Goal: Answer question/provide support

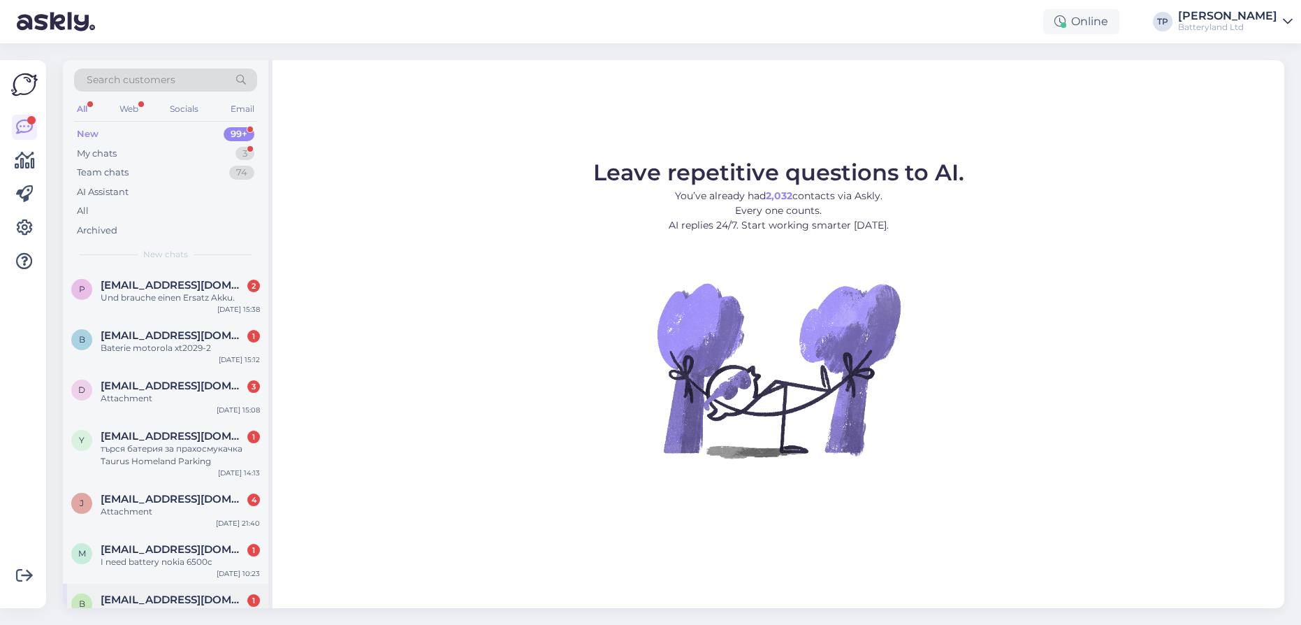
click at [134, 593] on div "[EMAIL_ADDRESS][DOMAIN_NAME] 1 Здравейте. Имате ли батерия за смарт часовник на…" at bounding box center [180, 612] width 159 height 38
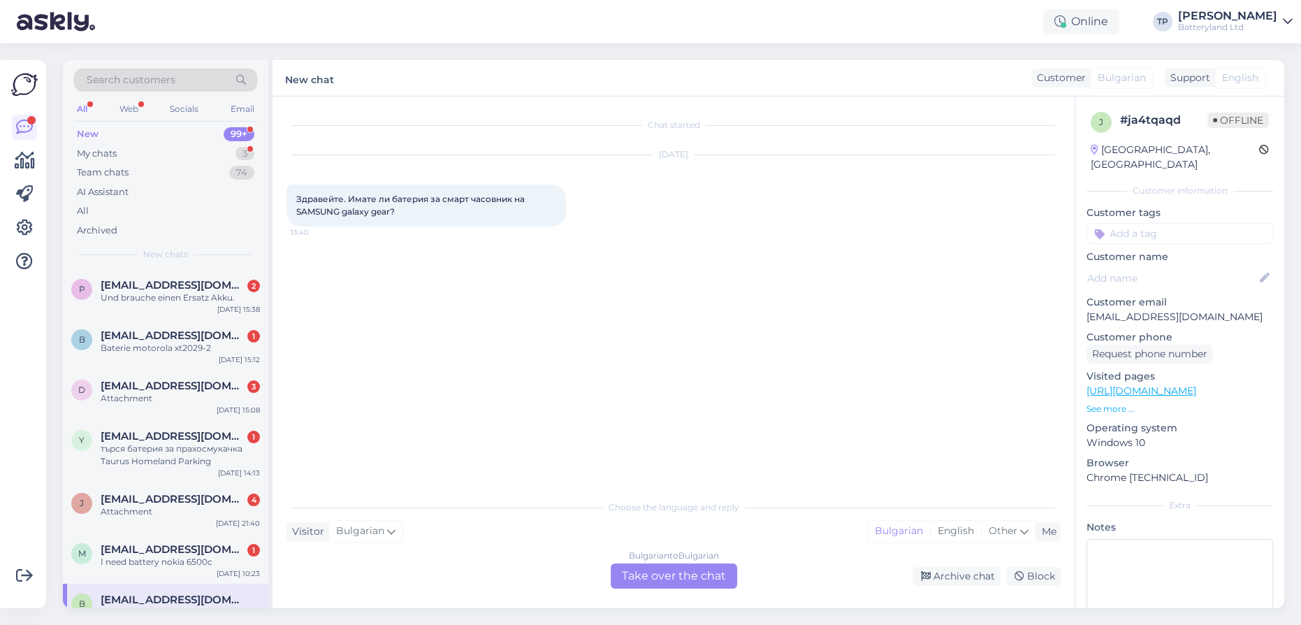
click at [649, 579] on div "Bulgarian to Bulgarian Take over the chat" at bounding box center [674, 575] width 127 height 25
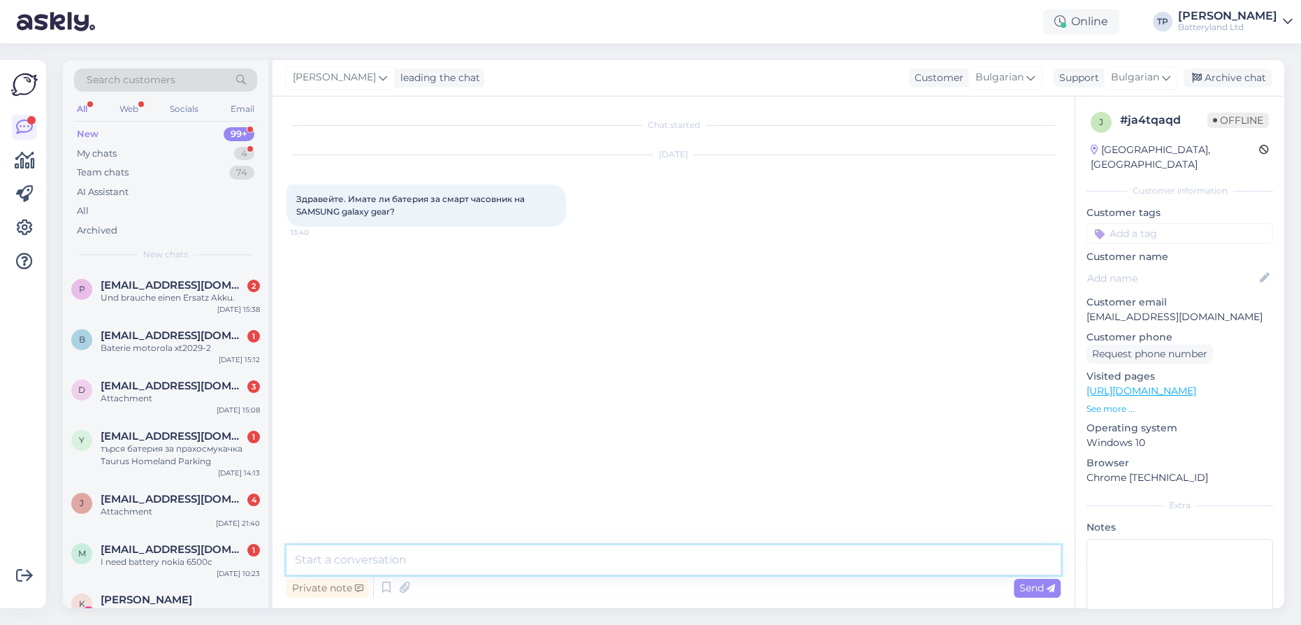
click at [421, 551] on textarea at bounding box center [674, 559] width 774 height 29
type textarea "Z"
type textarea "Здравейте, gear коя серия?"
click at [117, 543] on span "[EMAIL_ADDRESS][DOMAIN_NAME]" at bounding box center [173, 549] width 145 height 13
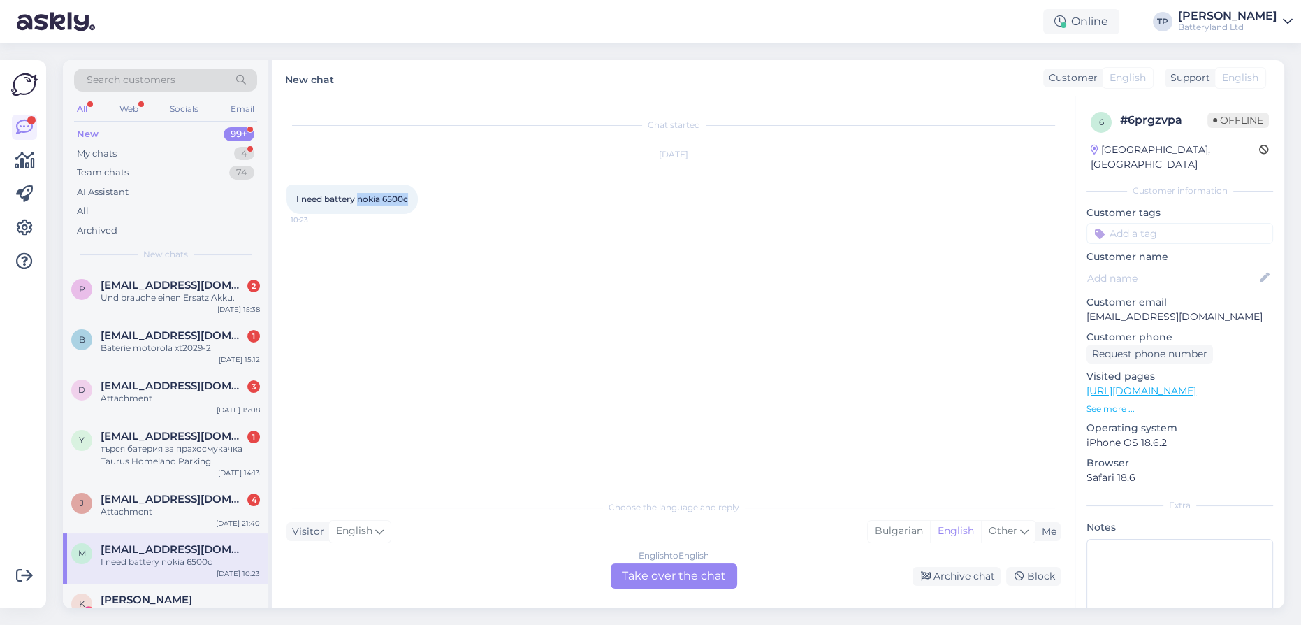
drag, startPoint x: 359, startPoint y: 197, endPoint x: 410, endPoint y: 198, distance: 51.7
click at [410, 198] on div "I need battery nokia 6500c 10:23" at bounding box center [352, 199] width 131 height 29
copy span "nokia 6500c"
click at [633, 577] on div "English to English Take over the chat" at bounding box center [674, 575] width 127 height 25
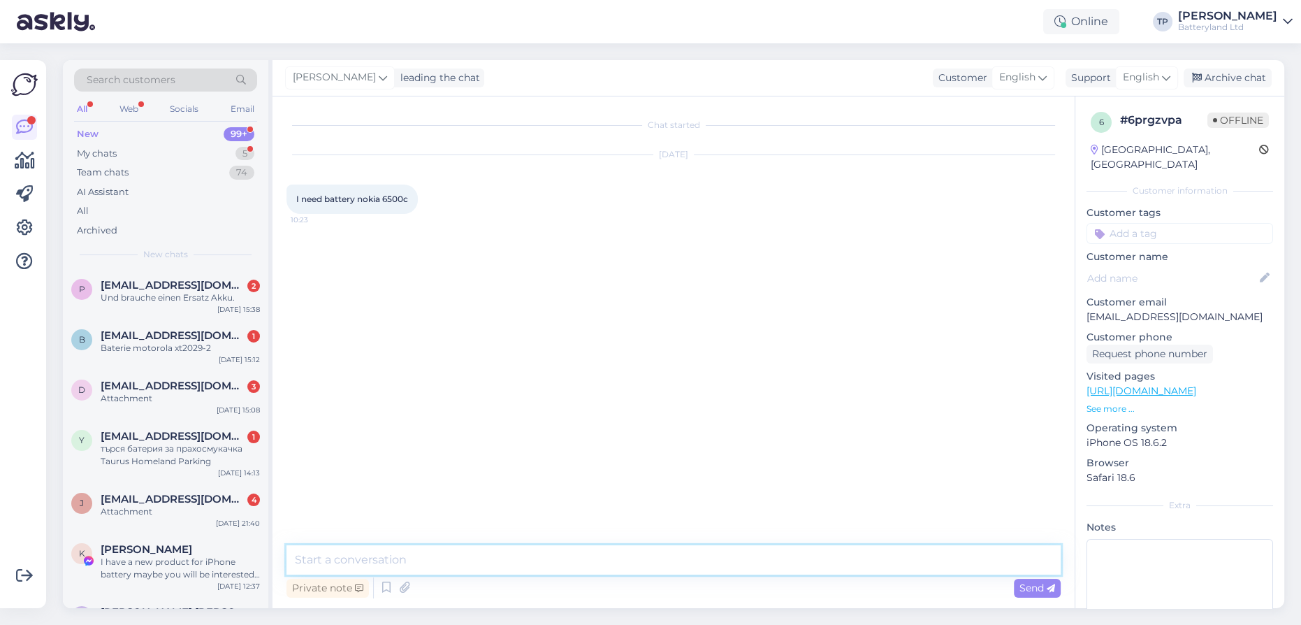
click at [529, 563] on textarea at bounding box center [674, 559] width 774 height 29
drag, startPoint x: 381, startPoint y: 199, endPoint x: 405, endPoint y: 198, distance: 24.5
click at [405, 198] on span "I need battery nokia 6500c" at bounding box center [352, 199] width 112 height 10
copy span "nokia 6500"
click at [561, 555] on textarea "Hello. we have a replacement battery for" at bounding box center [674, 559] width 774 height 29
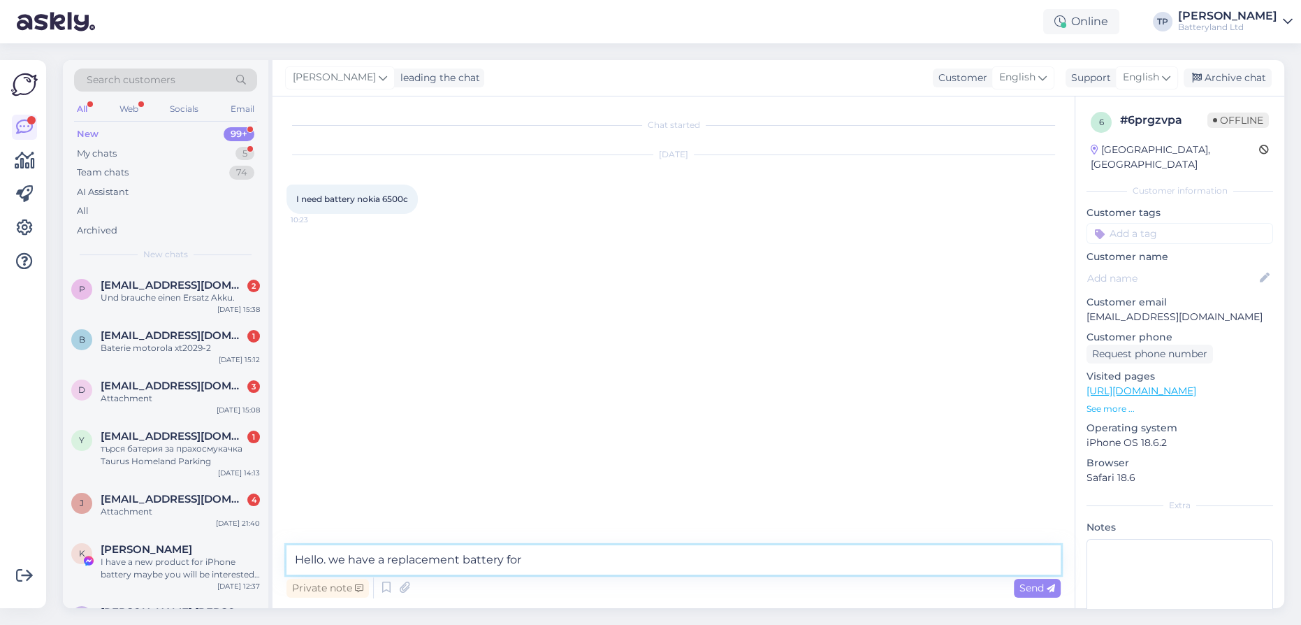
paste textarea "nokia 6500"
type textarea "Hello. we have a replacement battery for nokia 6500 . Check please if they are …"
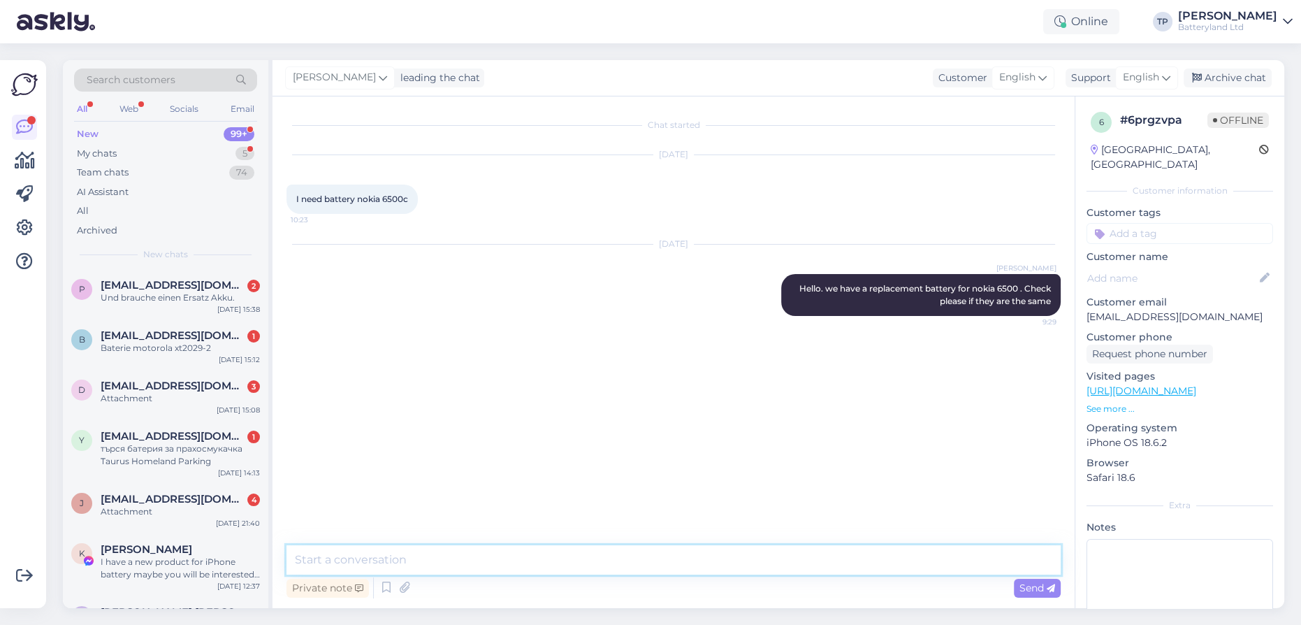
paste textarea "[URL][DOMAIN_NAME]"
type textarea "[URL][DOMAIN_NAME]"
click at [182, 493] on span "[EMAIL_ADDRESS][DOMAIN_NAME]" at bounding box center [173, 499] width 145 height 13
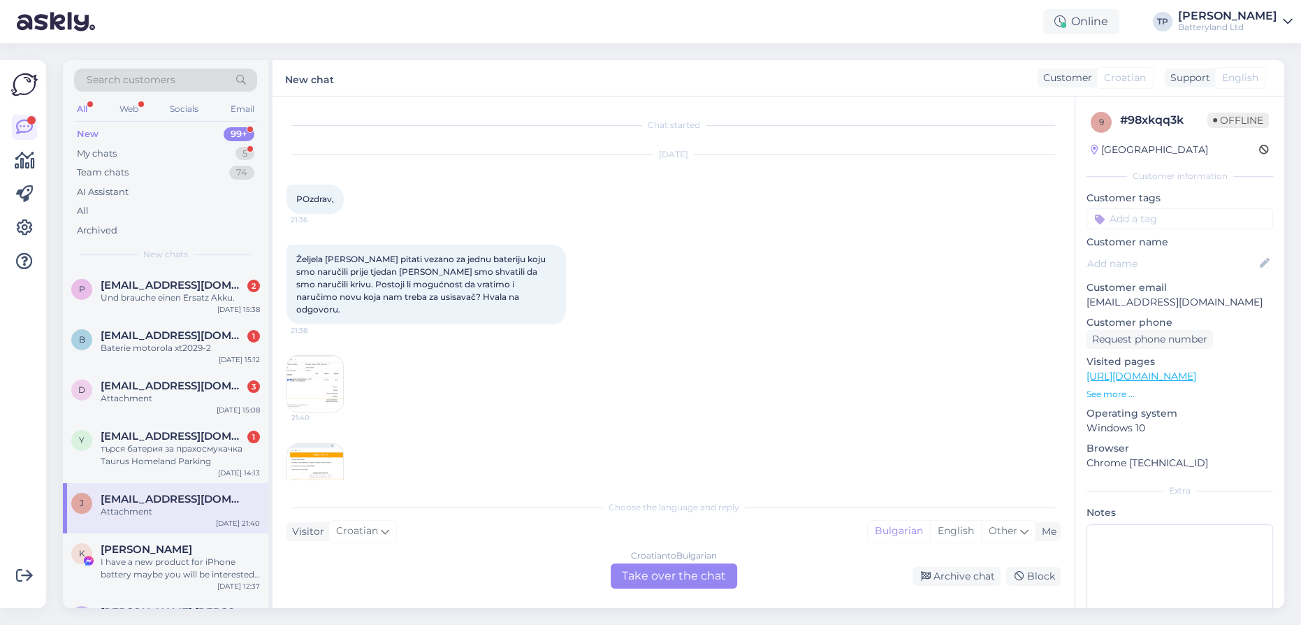
scroll to position [22, 0]
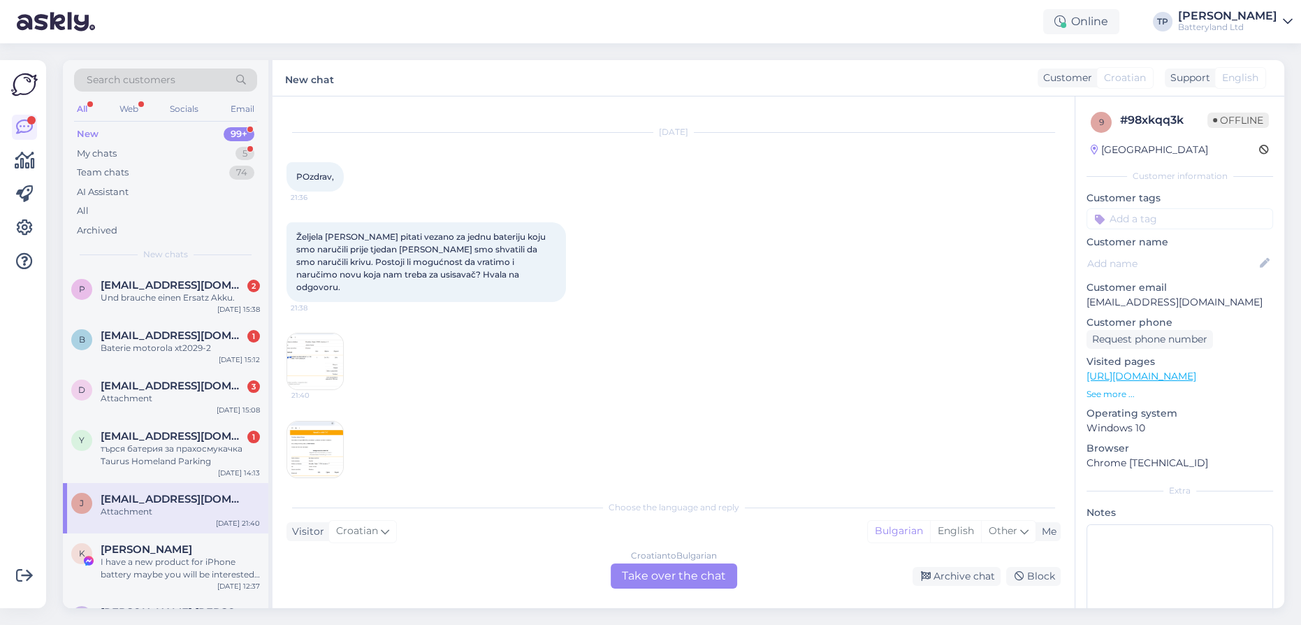
click at [667, 583] on div "Croatian to Bulgarian Take over the chat" at bounding box center [674, 575] width 127 height 25
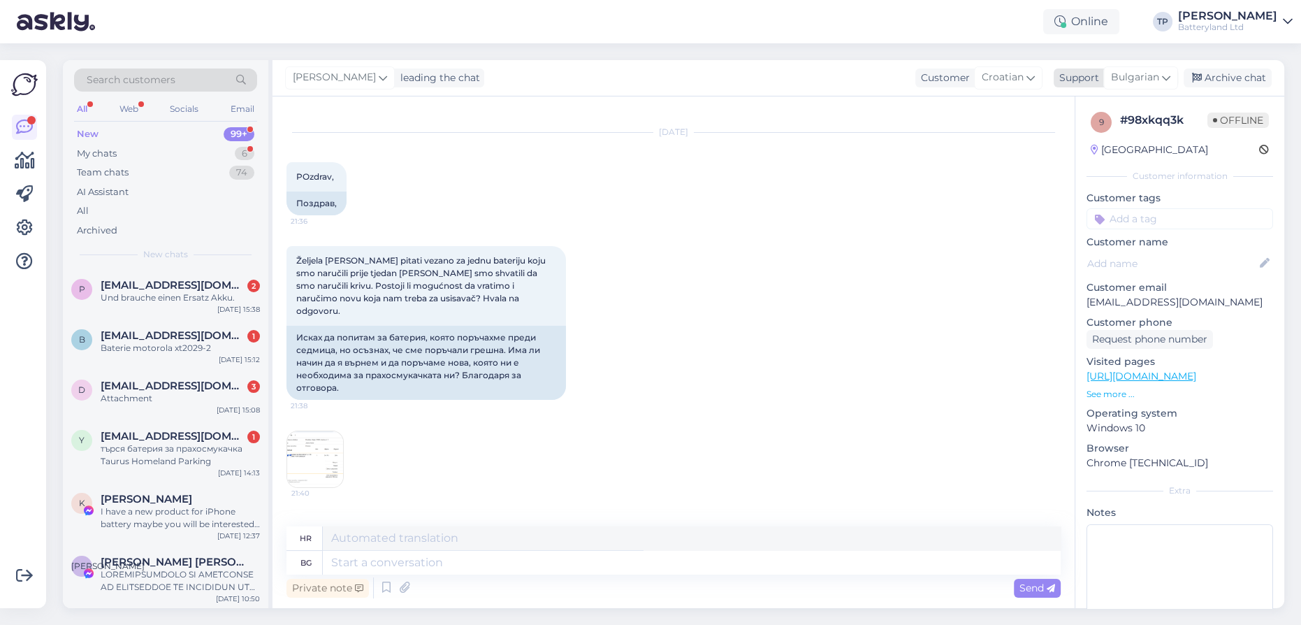
click at [1172, 78] on div "Bulgarian" at bounding box center [1141, 77] width 75 height 22
type input "en"
click at [1085, 137] on link "English" at bounding box center [1116, 140] width 154 height 22
click at [321, 433] on img at bounding box center [315, 447] width 56 height 56
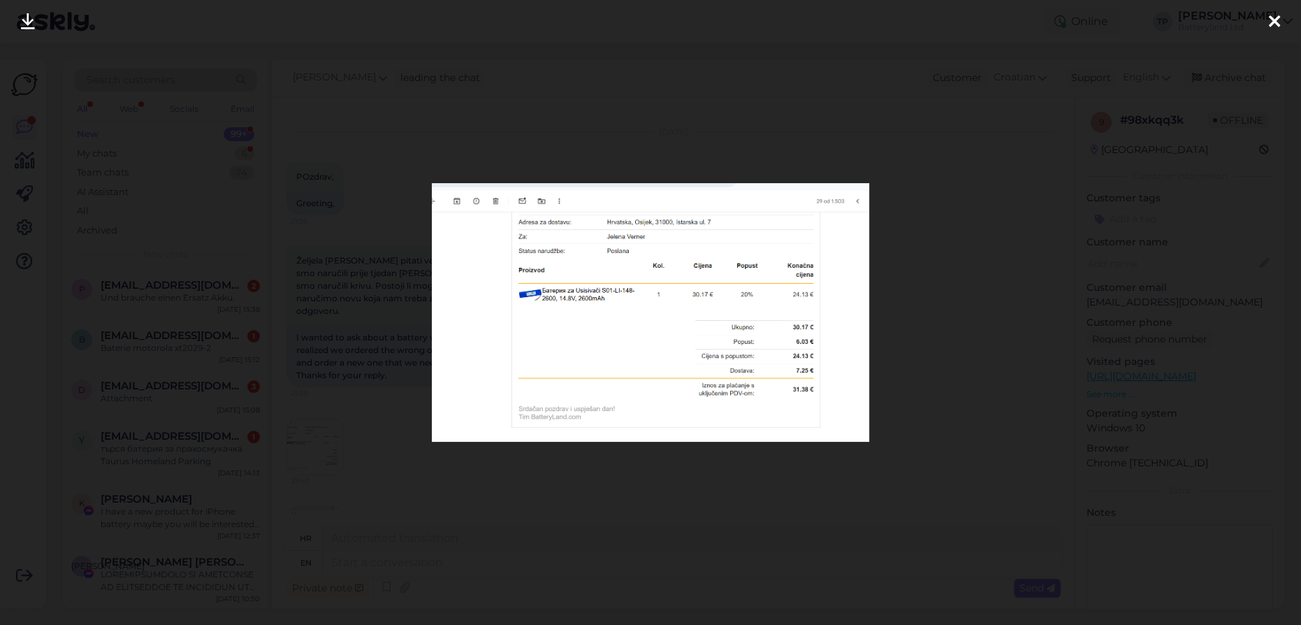
click at [993, 325] on div at bounding box center [650, 312] width 1301 height 625
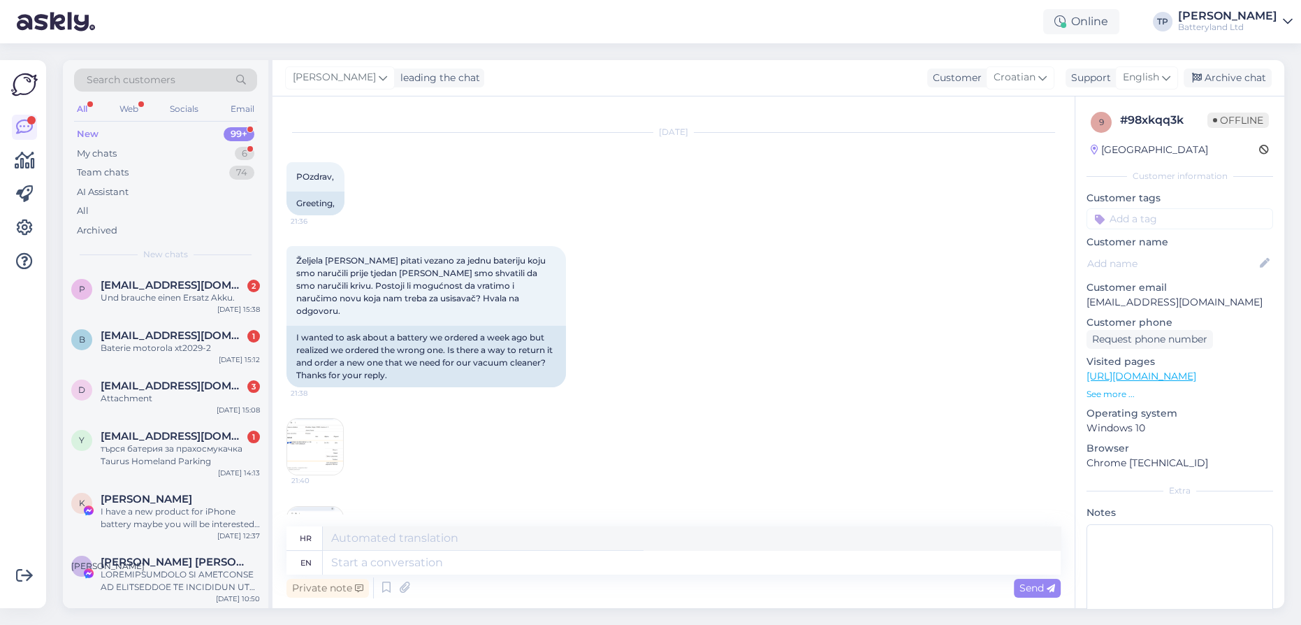
scroll to position [73, 0]
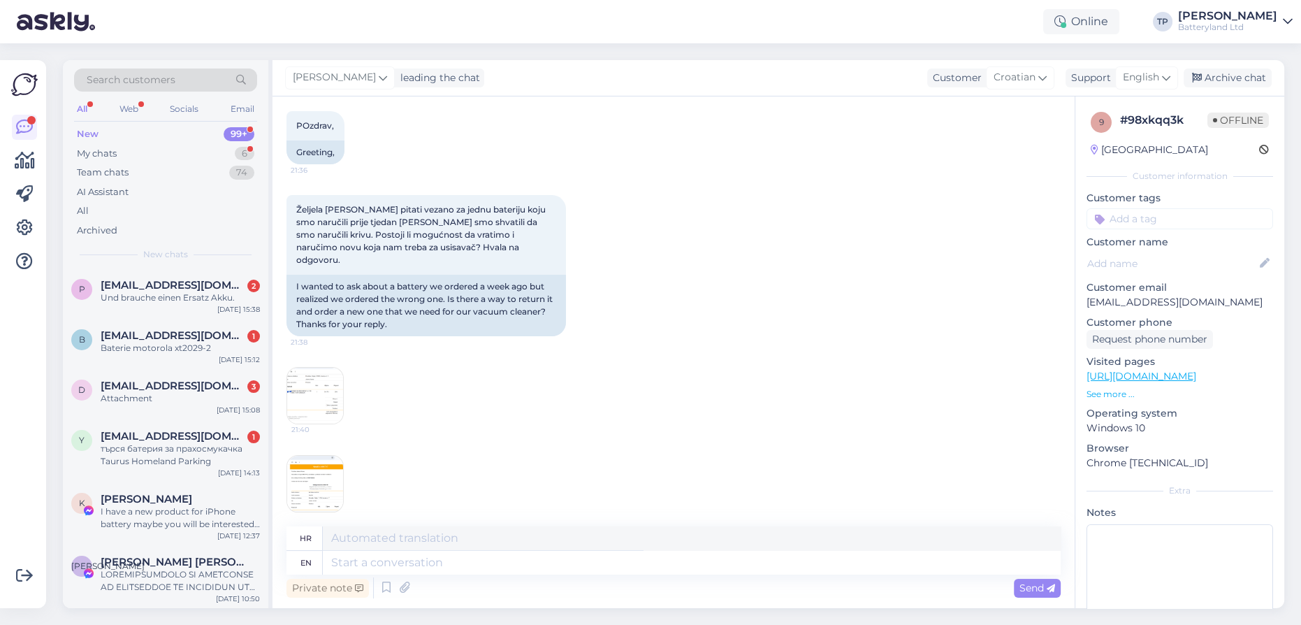
click at [308, 465] on img at bounding box center [315, 484] width 56 height 56
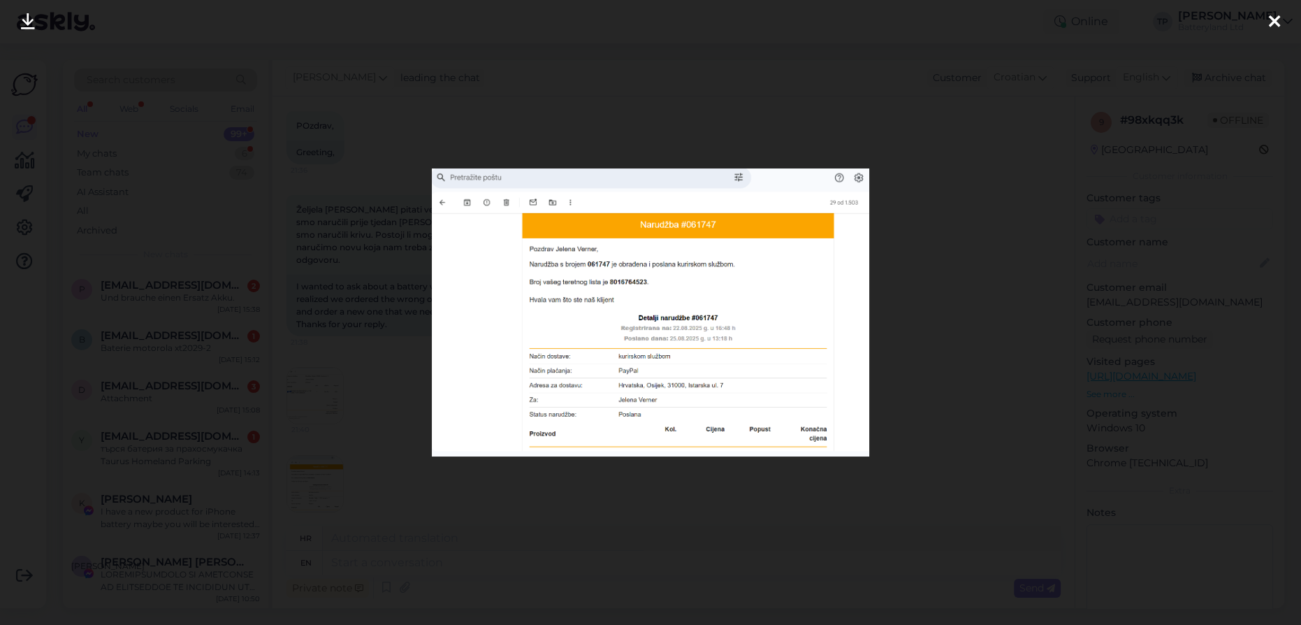
click at [1053, 393] on div at bounding box center [650, 312] width 1301 height 625
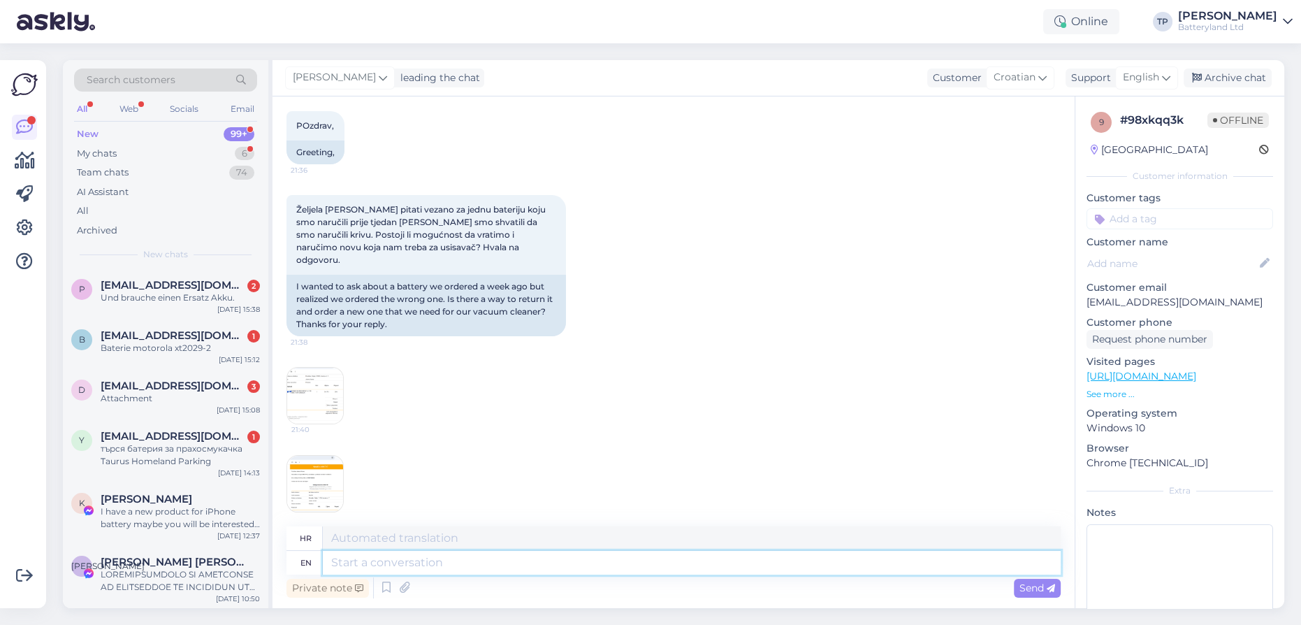
click at [462, 562] on textarea at bounding box center [692, 563] width 738 height 24
type textarea "Hello,"
type textarea "Zdravo,"
type textarea "Hello, yes,"
type textarea "Halo, da,"
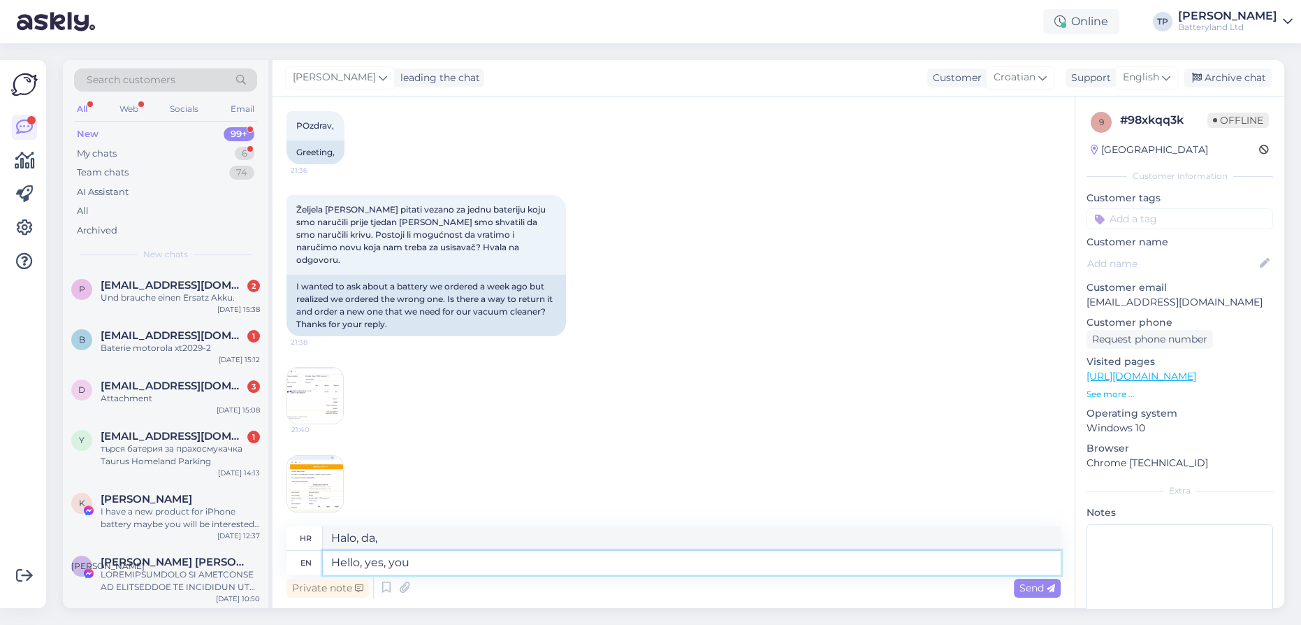
type textarea "Hello, yes, you"
type textarea "Halo, da, ti"
type textarea "Hello, yes, you can"
type textarea "Pozdrav, da, možete"
type textarea "Hello, yes, you can return"
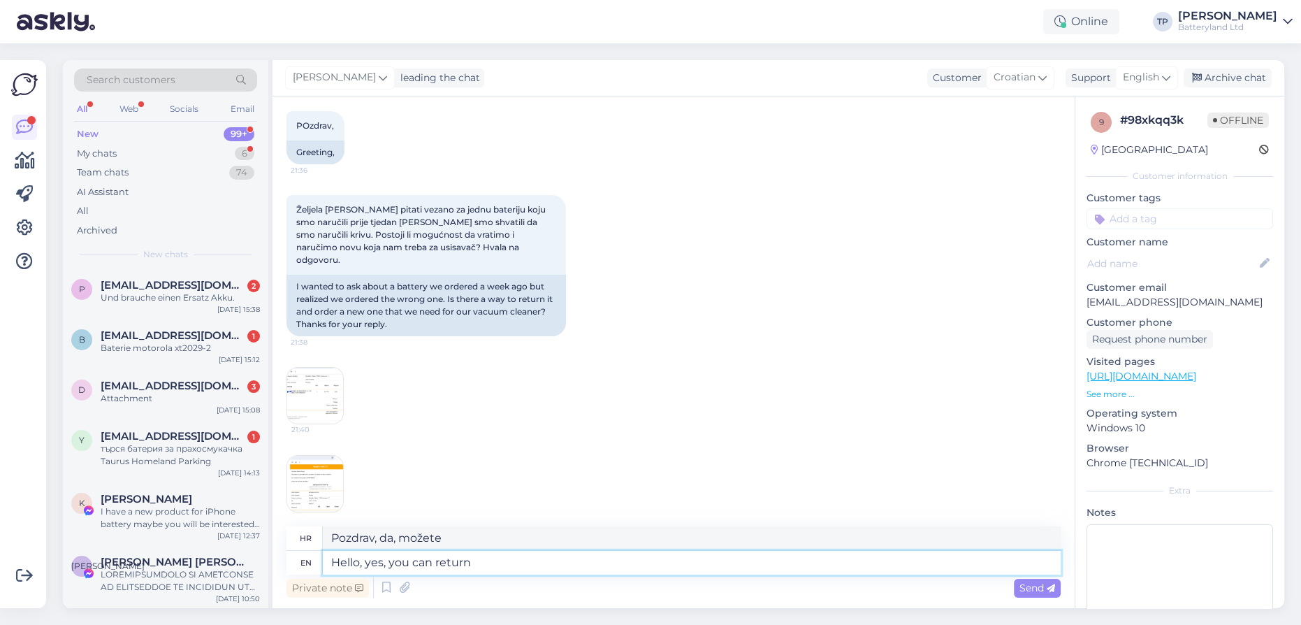
type textarea "Pozdrav, da, možete se vratiti"
type textarea "Hello, yes, you can return it t"
type textarea "Pozdrav, da, možete ga vratiti"
type textarea "Hello, yes, you can return it to us a"
type textarea "Pozdrav, da, možete nam ga vratiti"
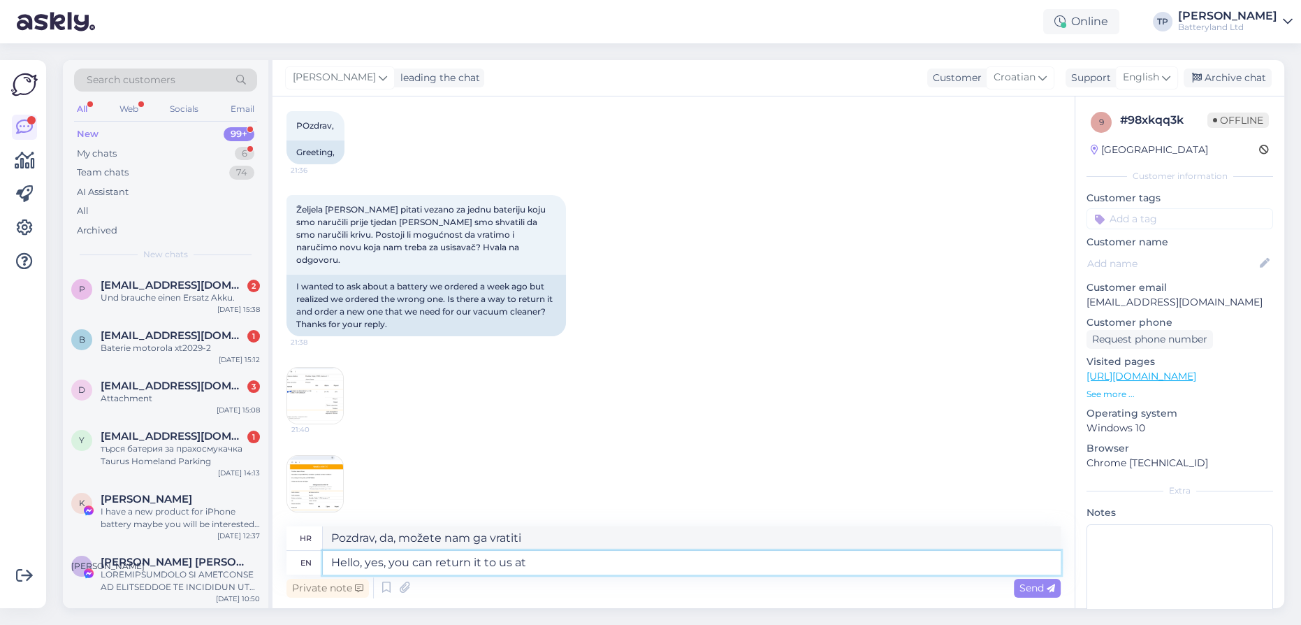
type textarea "Hello, yes, you can return it to us at y"
type textarea "[PERSON_NAME], da, možete nam ga vratiti na"
type textarea "Hello, yes, you can return it to us at your e"
type textarea "[PERSON_NAME], da, možete nam ga vratiti na vašu adresu"
type textarea "Hello, yes, you can return it to us at your ecpense"
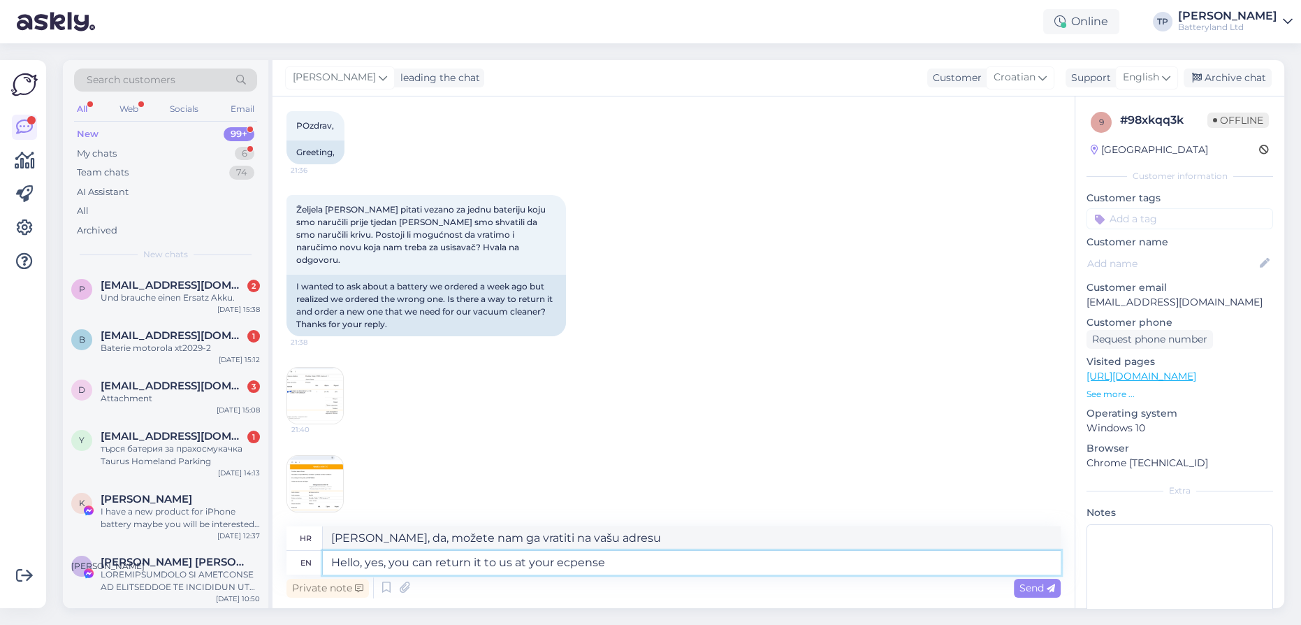
type textarea "[PERSON_NAME], da, možete nam ga vratiti na vaš trošak."
type textarea "Hello, yes, you can return it to us at your expense."
type textarea "[PERSON_NAME], da, možete nam ga vratiti o vašem trošku."
type textarea "Hello, yes, you can return it to us at your expense. That i"
type textarea "[PERSON_NAME], da, možete nam ga vratiti o vašem trošku. To"
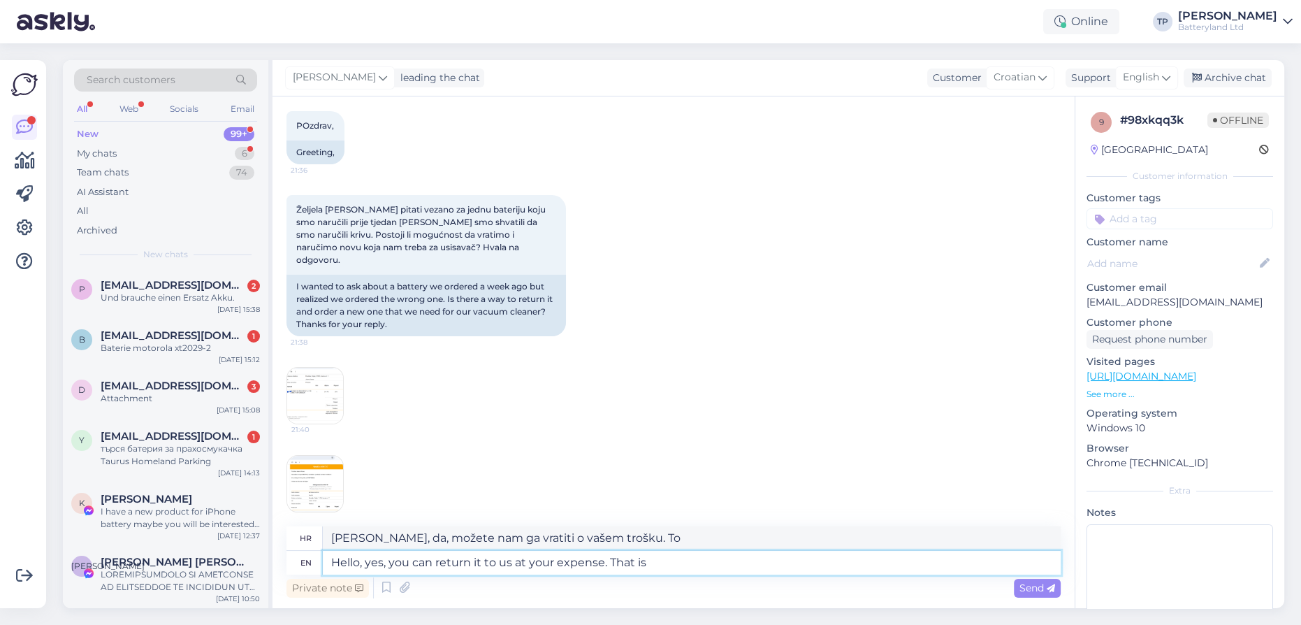
type textarea "Hello, yes, you can return it to us at your expense. That is o"
type textarea "[PERSON_NAME], da, možete nam ga vratiti o vašem trošku. To je"
type textarea "Hello, yes, you can return it to us at your expense. That is our de"
type textarea "[PERSON_NAME], da, možete nam ga vratiti o vašem trošku. To je naš"
type textarea "Hello, yes, you can return it to us at your expense. That is our delivery"
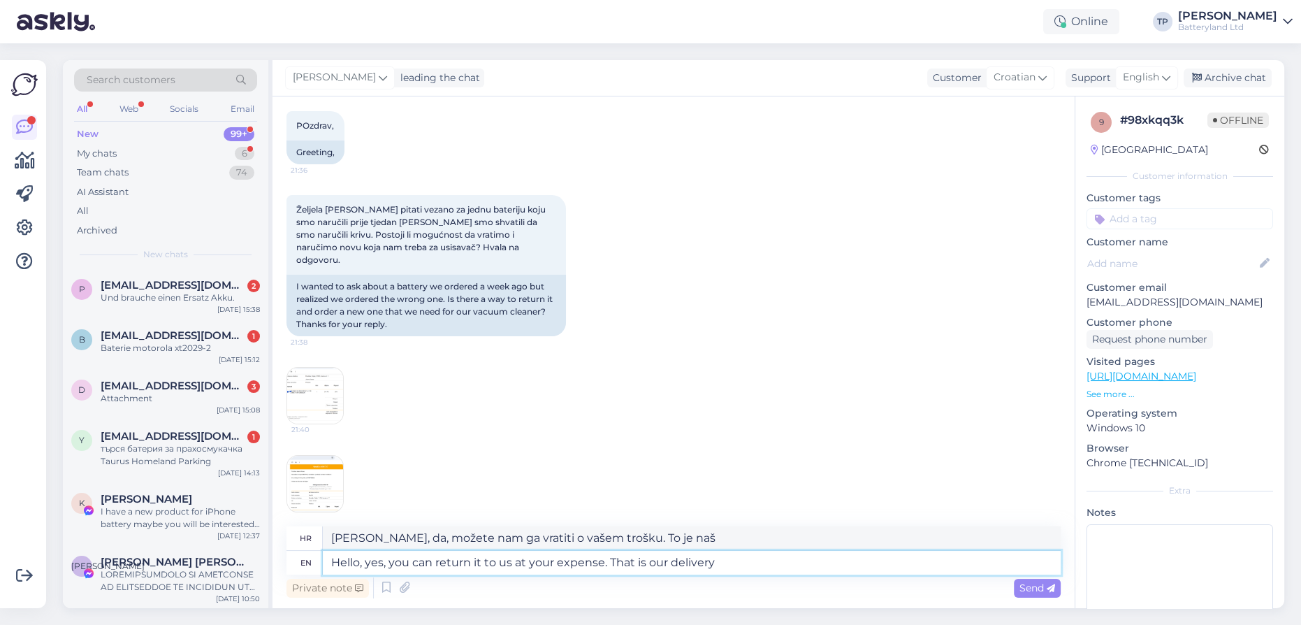
type textarea "[PERSON_NAME], da, možete nam ga vratiti o vašem trošku. To je naša dostava."
type textarea "Hello, yes, you can return it to us at your expense. That is our delivery infi"
type textarea "[PERSON_NAME], da, možete nam ga vratiti o vašem trošku. To su naši podaci za d…"
type textarea "Hello, yes, you can return it to us at your expense. That is our delivery info"
type textarea "[PERSON_NAME], da, možete nam ga vratiti o svom trošku. To su naši podaci za do…"
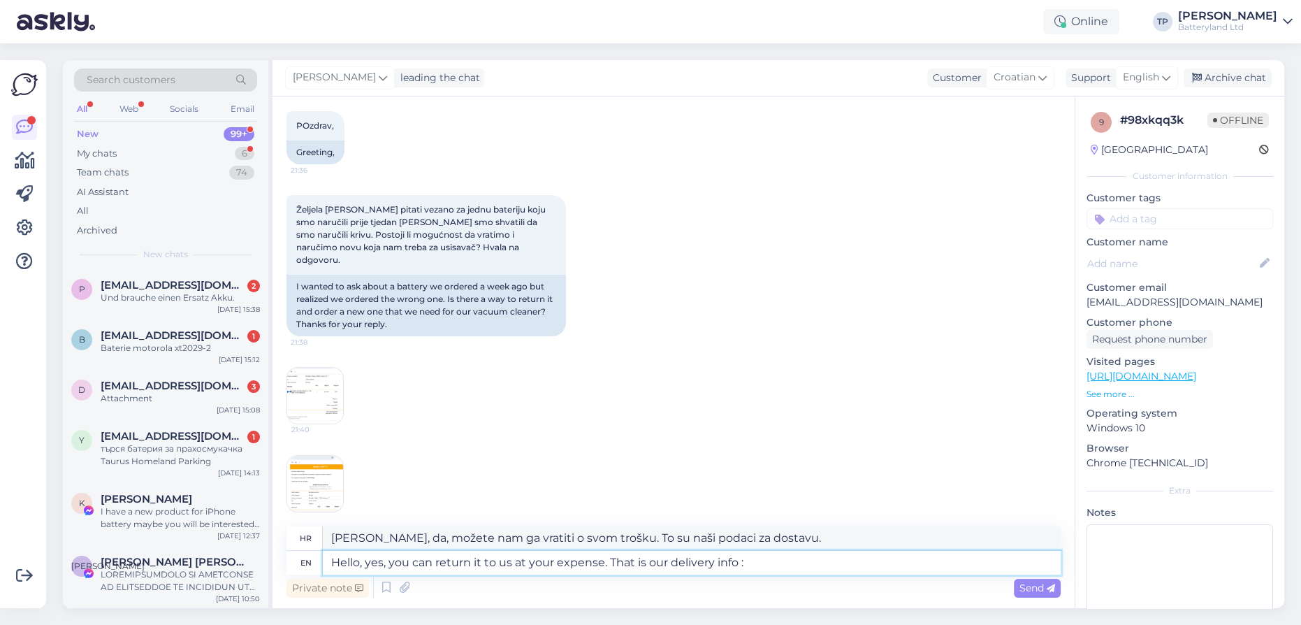
type textarea "Hello, yes, you can return it to us at your expense. That is our delivery info :"
type textarea "[PERSON_NAME], da, možete nam ga vratiti o vašem trošku. To su naši podaci za d…"
type textarea "Hello, yes, you can return it to us at your expense. That is our delivery info …"
type textarea "[PERSON_NAME], da, možete nam ga vratiti o vašem trošku. To su naši podaci za d…"
type textarea "Hello, yes, you can return it to us at your expense. That is our delivery info …"
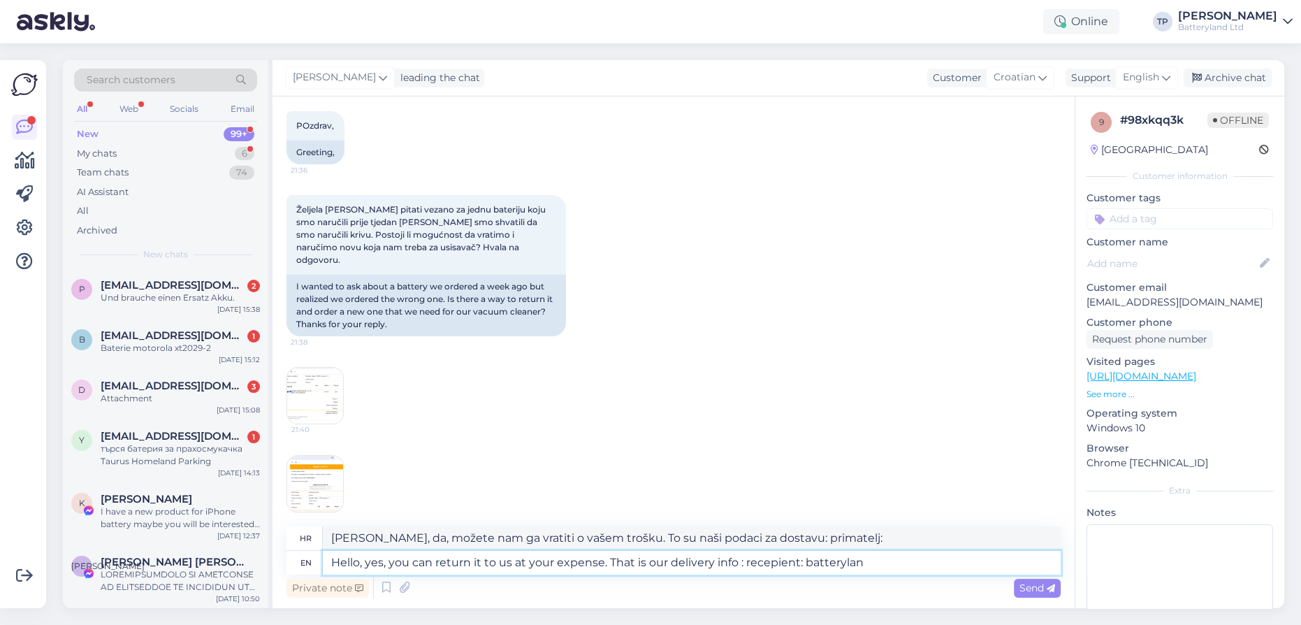
type textarea "[PERSON_NAME], da, možete nam ga vratiti o svom trošku. To su naši podaci za do…"
type textarea "Hello, yes, you can return it to us at your expense. That is our delivery info …"
type textarea "[PERSON_NAME], da, možete nam ga vratiti o vašem trošku. To su naši podaci za d…"
click at [767, 561] on textarea "Hello, yes, you can return it to us at your expense. That is our delivery info …" at bounding box center [692, 563] width 738 height 24
type textarea "Hello, yes, you can return it to us at your expense. That is our delivery info …"
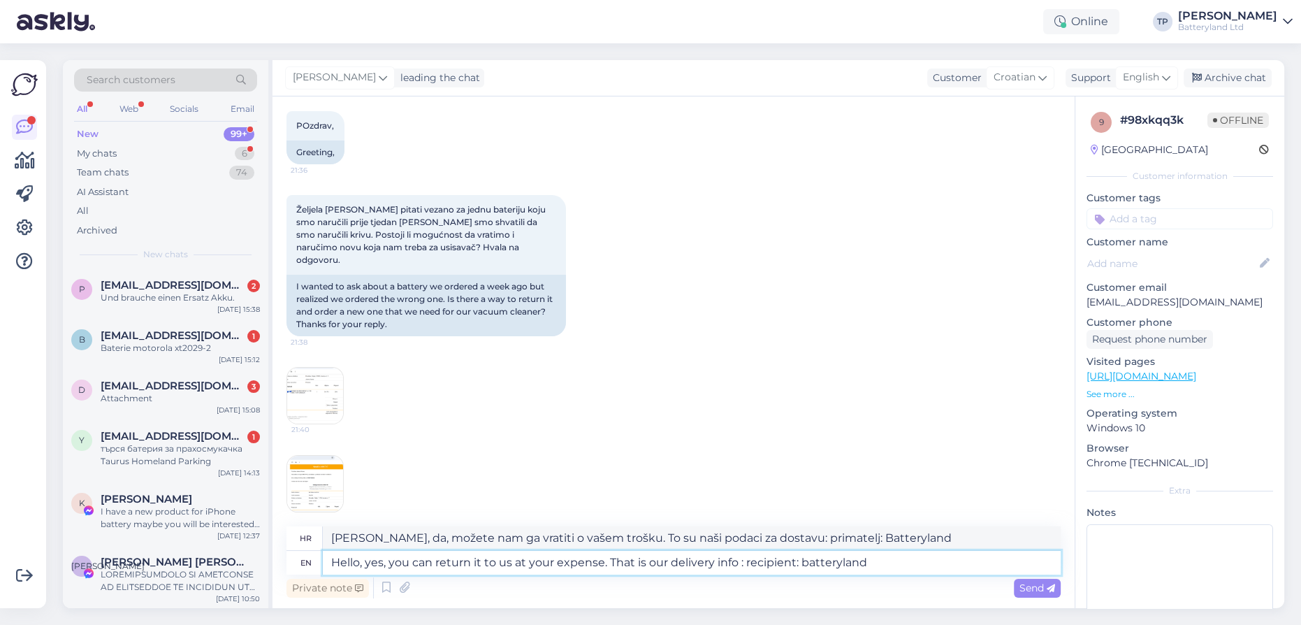
type textarea "[PERSON_NAME], da, možete nam ga vratiti o svom trošku. To su naši podaci za do…"
click at [797, 561] on textarea "Hello, yes, you can return it to us at your expense. That is our delivery info …" at bounding box center [692, 563] width 738 height 24
type textarea "Hello, yes, you can return it to us at your expense. That is our delivery info …"
drag, startPoint x: 873, startPoint y: 559, endPoint x: 900, endPoint y: 560, distance: 26.6
click at [874, 559] on textarea "Hello, yes, you can return it to us at your expense. That is our delivery info …" at bounding box center [692, 563] width 738 height 24
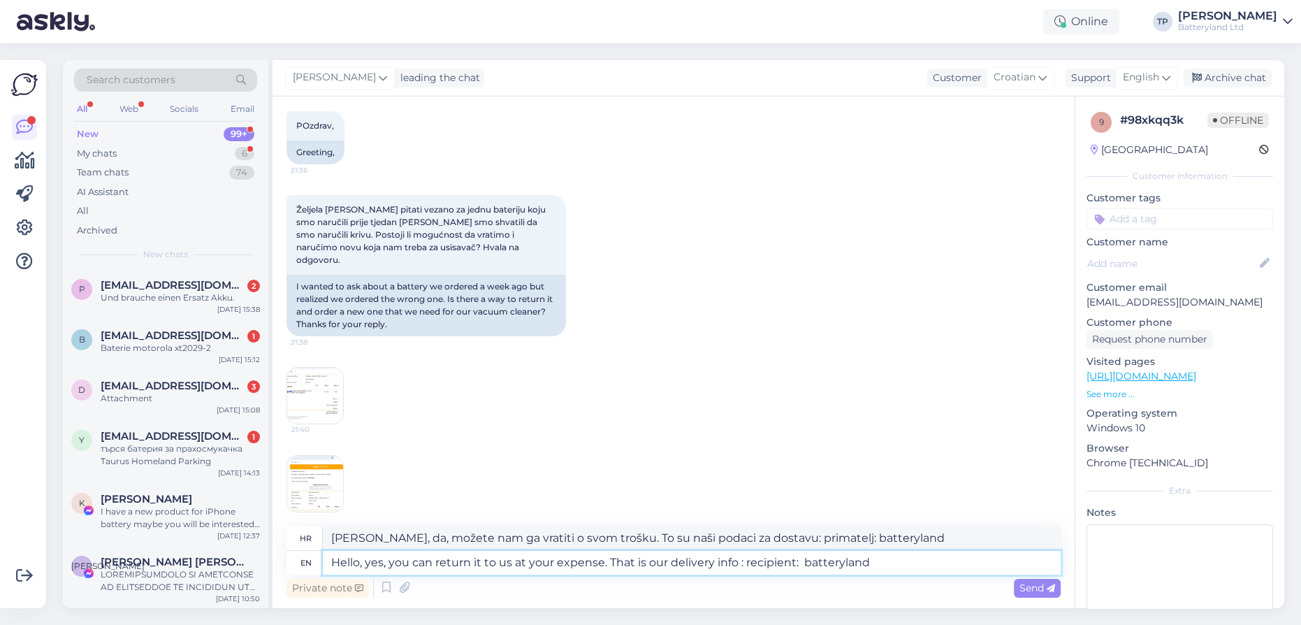
type textarea "[PERSON_NAME], da, možete nam ga vratiti o vašem trošku. To su naši podaci za d…"
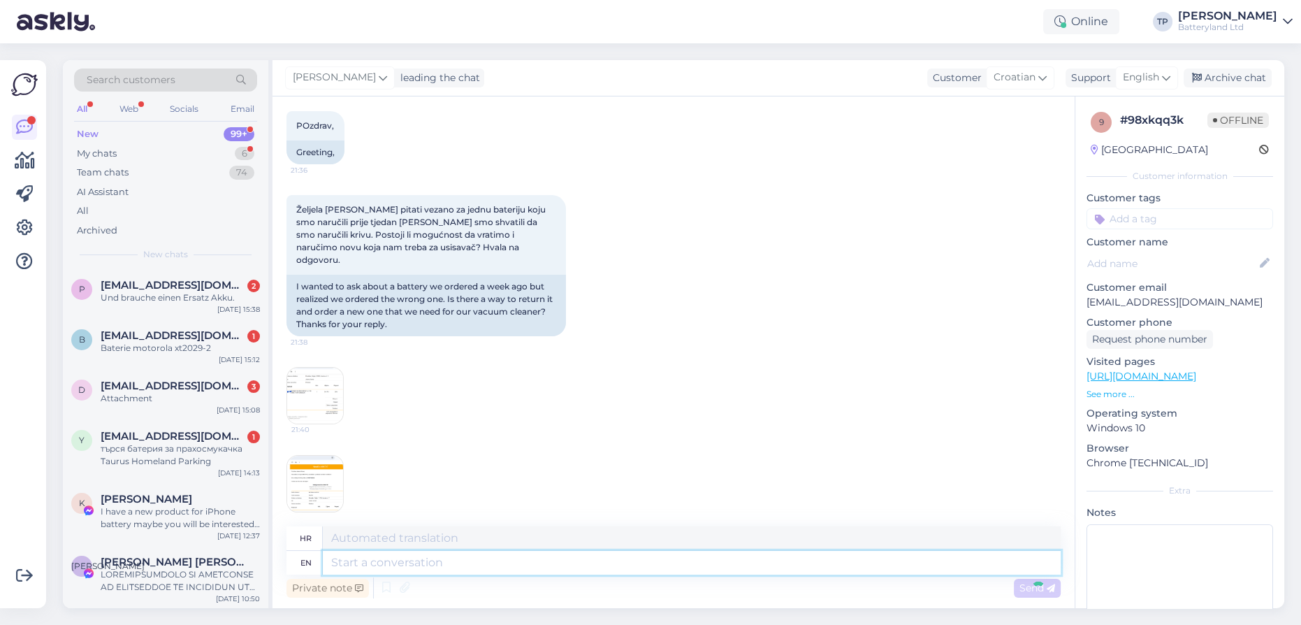
scroll to position [212, 0]
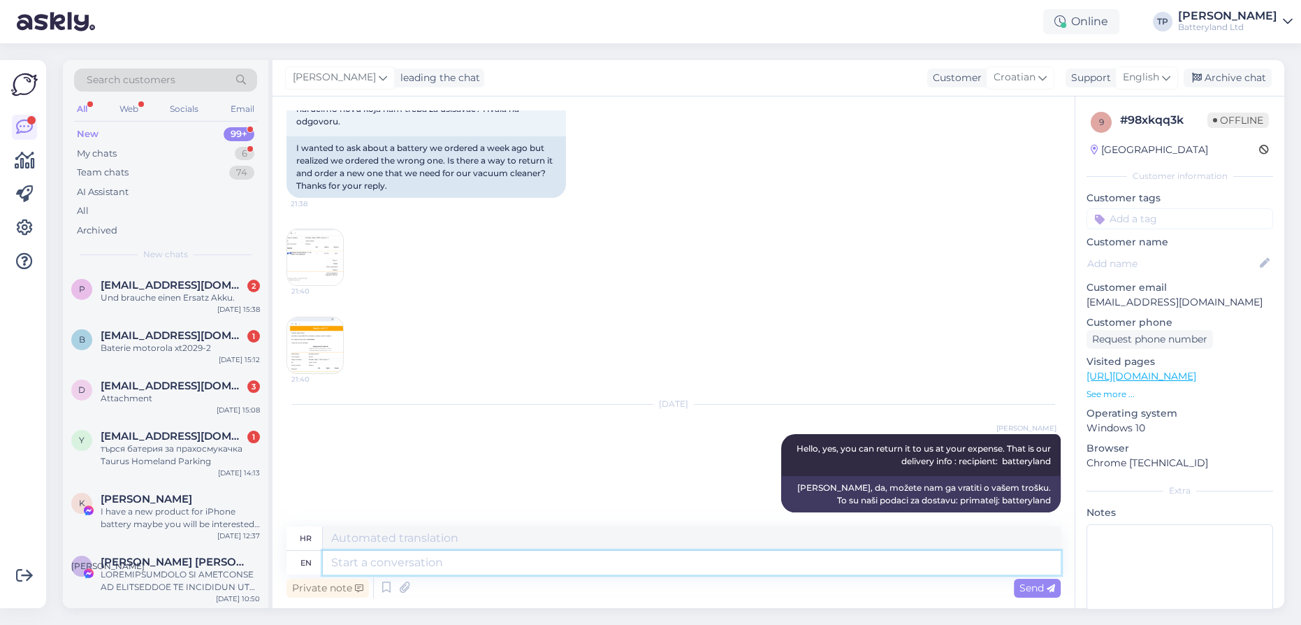
paste textarea "[EMAIL_ADDRESS][DOMAIN_NAME] 0888 818 226 [GEOGRAPHIC_DATA], [GEOGRAPHIC_DATA],…"
type textarea "[EMAIL_ADDRESS][DOMAIN_NAME] 0888 818 226 [GEOGRAPHIC_DATA], [GEOGRAPHIC_DATA],…"
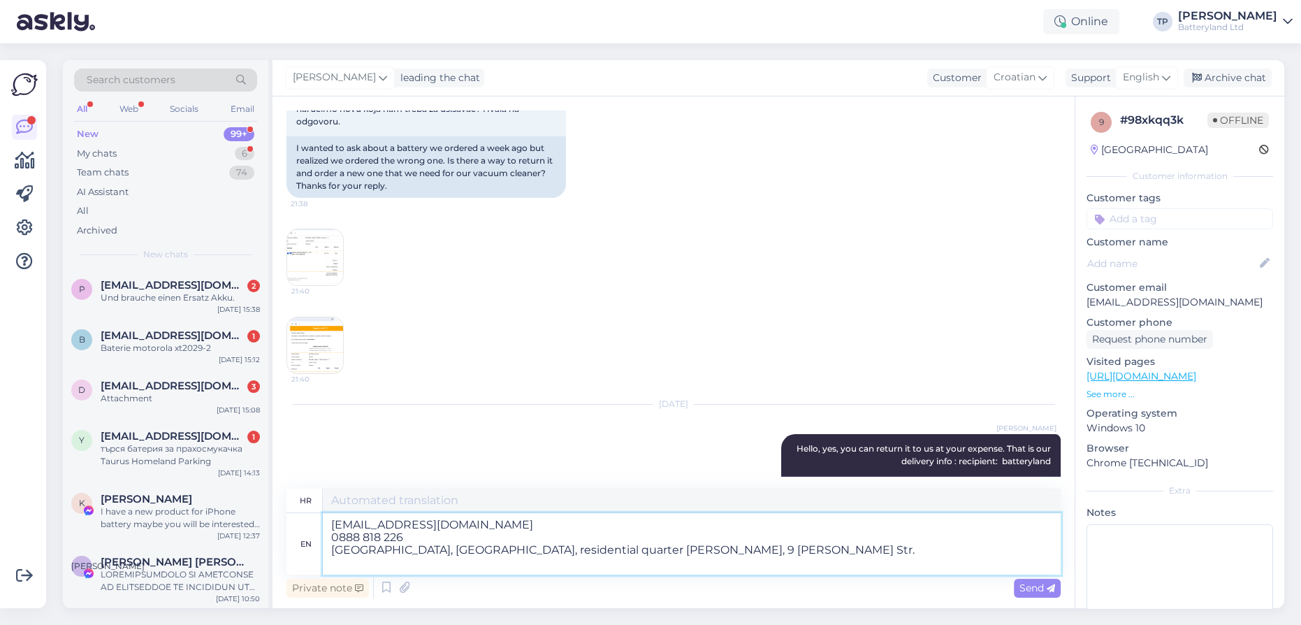
type textarea "[EMAIL_ADDRESS][DOMAIN_NAME] 0888 818 226 Bugarska, [GEOGRAPHIC_DATA], stambeni…"
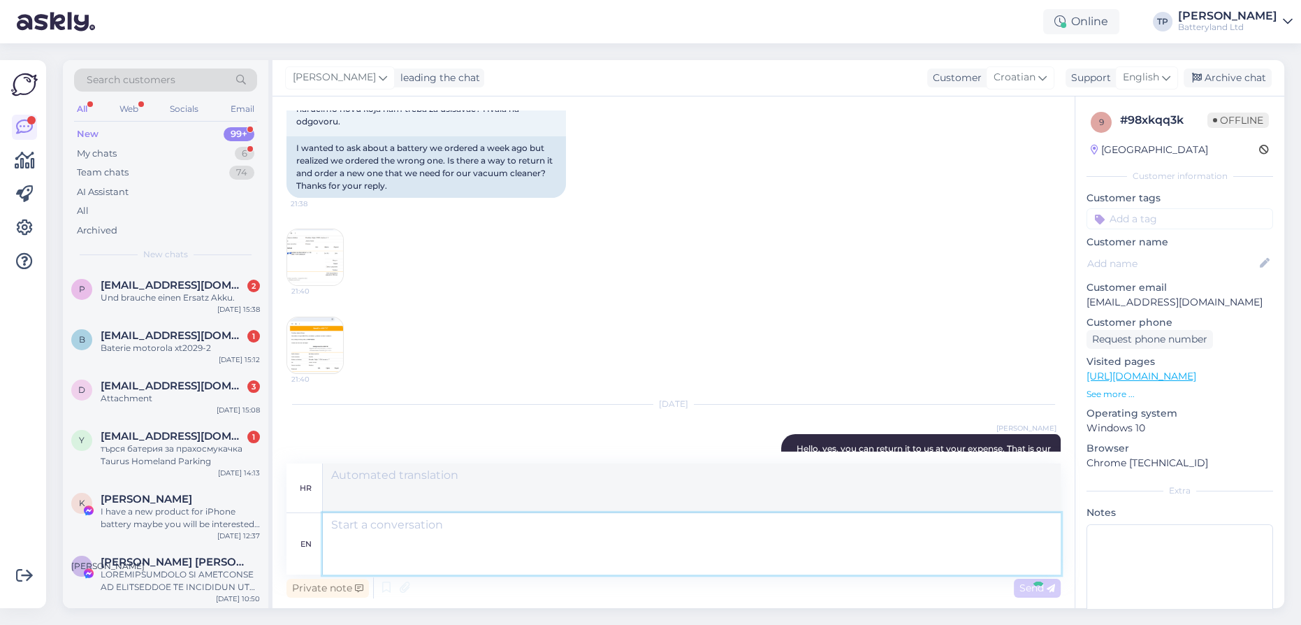
scroll to position [384, 0]
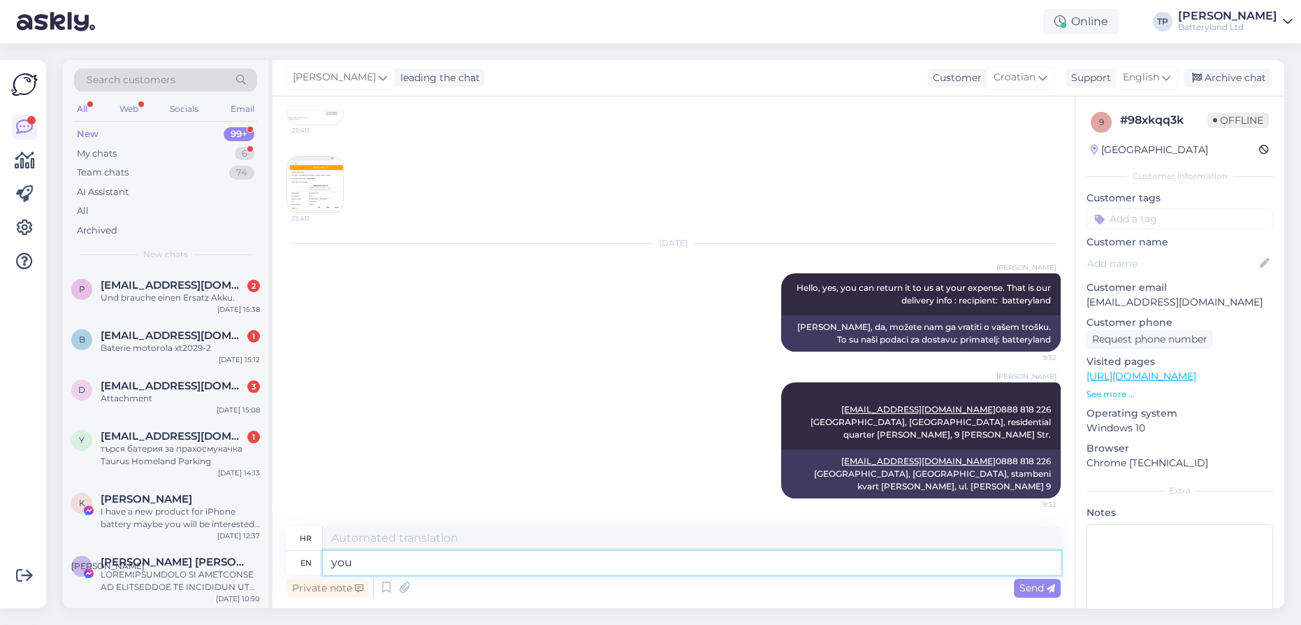
type textarea "you"
type textarea "vas"
type textarea "you can"
type textarea "možeš"
type textarea "you can order t"
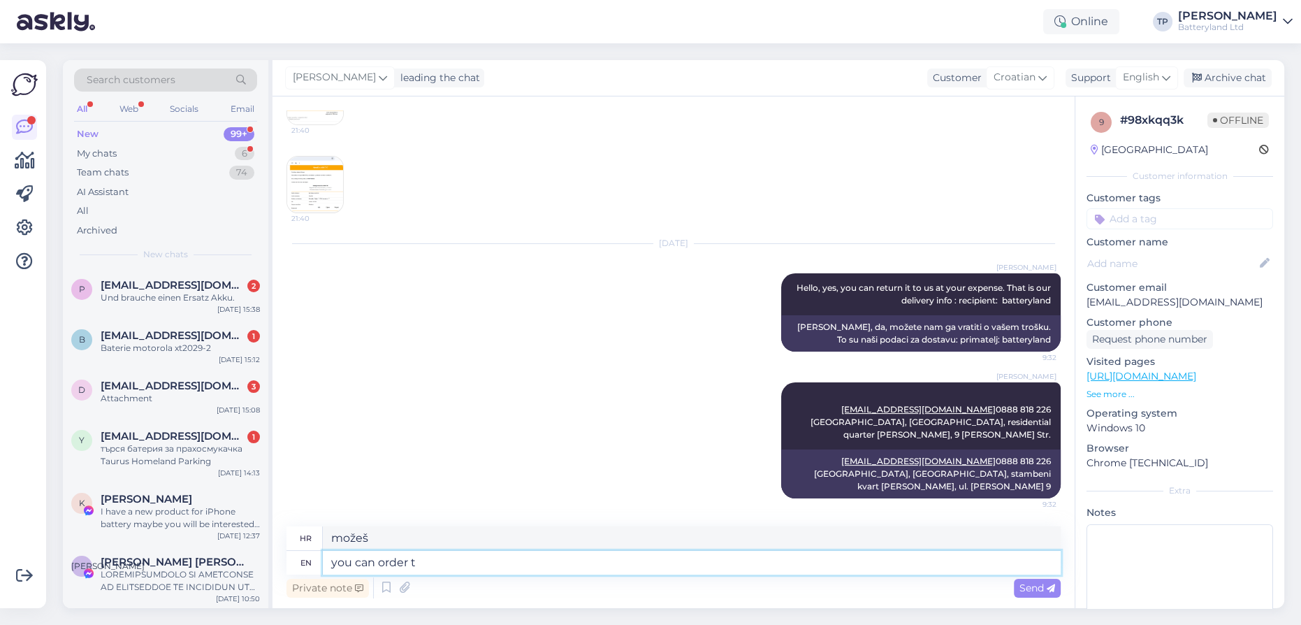
type textarea "možete naručiti"
type textarea "you can order the coorect b"
type textarea "možete naručiti točan b"
type textarea "you can order the coorec"
type textarea "možete naručiti ispravno"
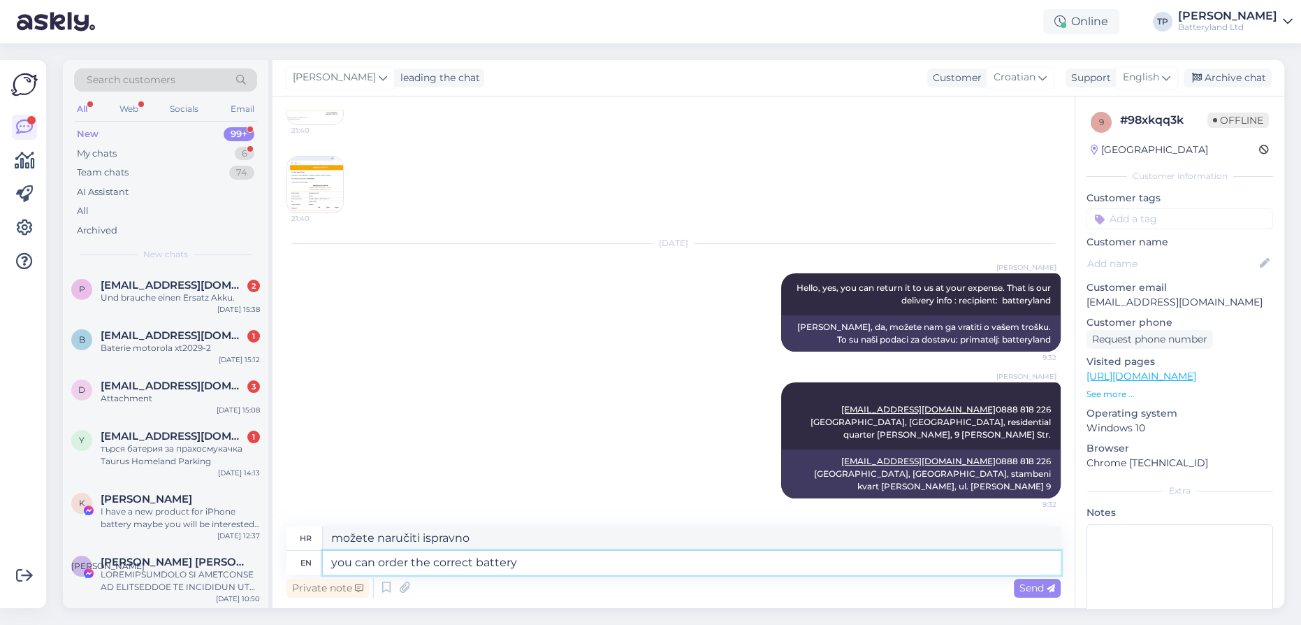
type textarea "you can order the correct battery"
type textarea "možete naručiti odgovarajuću bateriju"
type textarea "you can order the correct battery from u"
type textarea "možete naručiti odgovarajuću bateriju od"
type textarea "you can order the correct battery from [GEOGRAPHIC_DATA]"
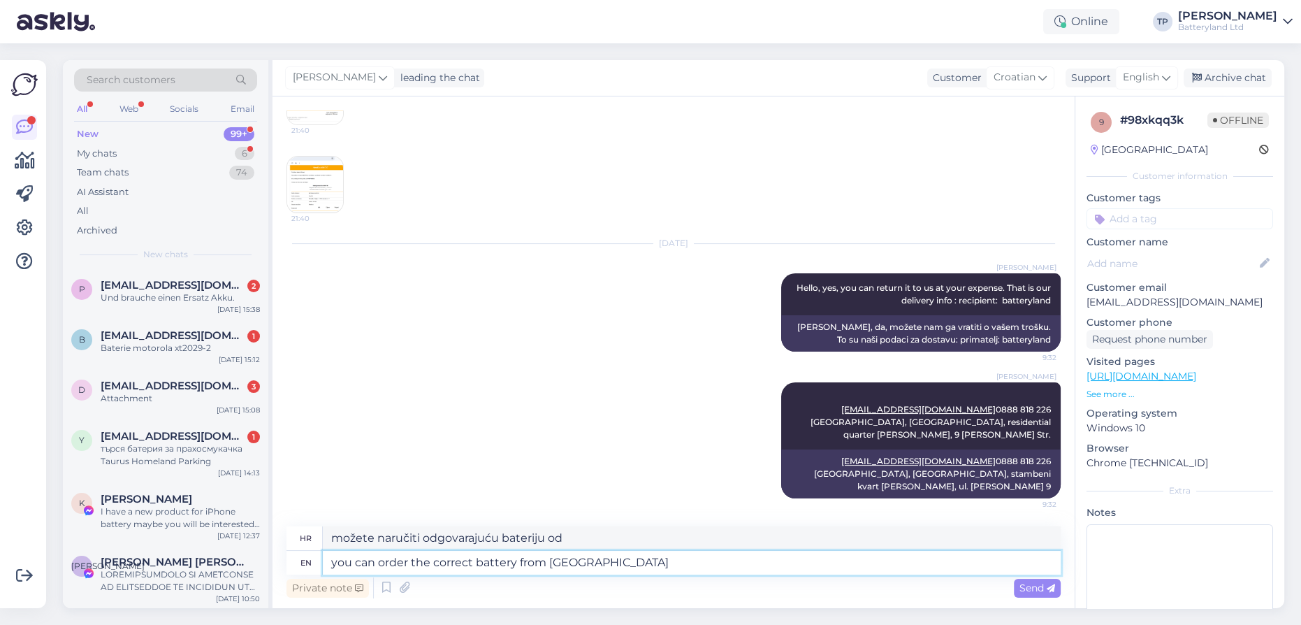
type textarea "Kod nas možete naručiti odgovarajuću bateriju"
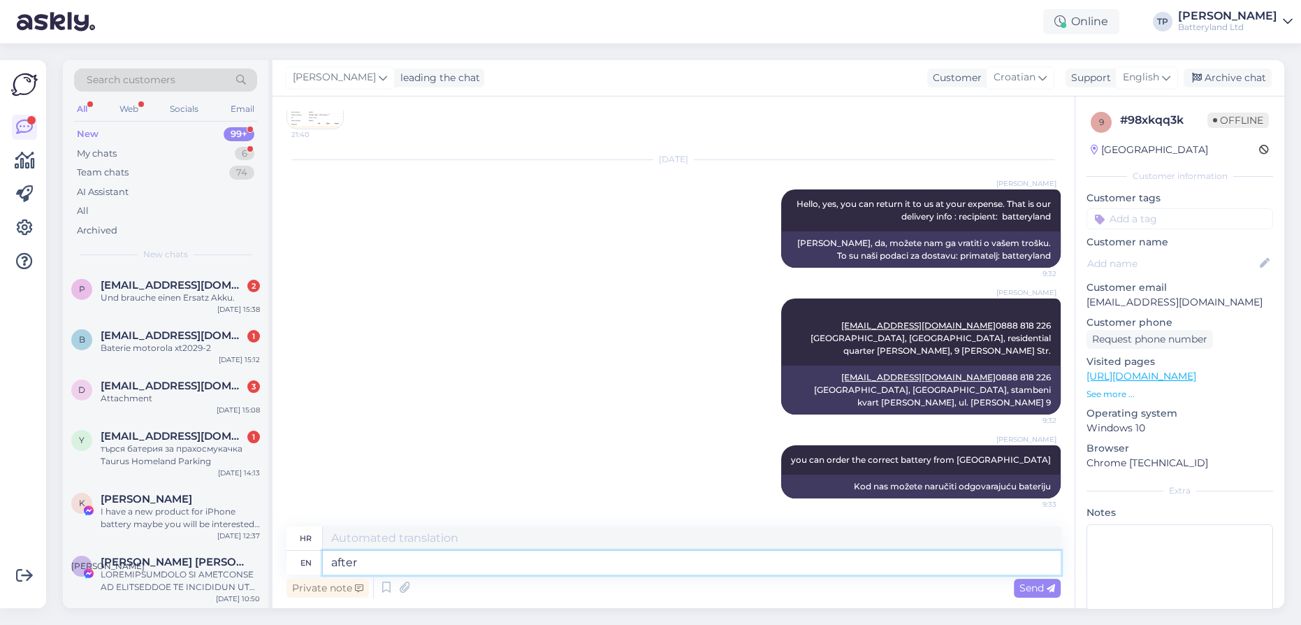
type textarea "after"
type textarea "nakon"
type textarea "after we"
type textarea "nakon što mi"
type textarea "after we receive t"
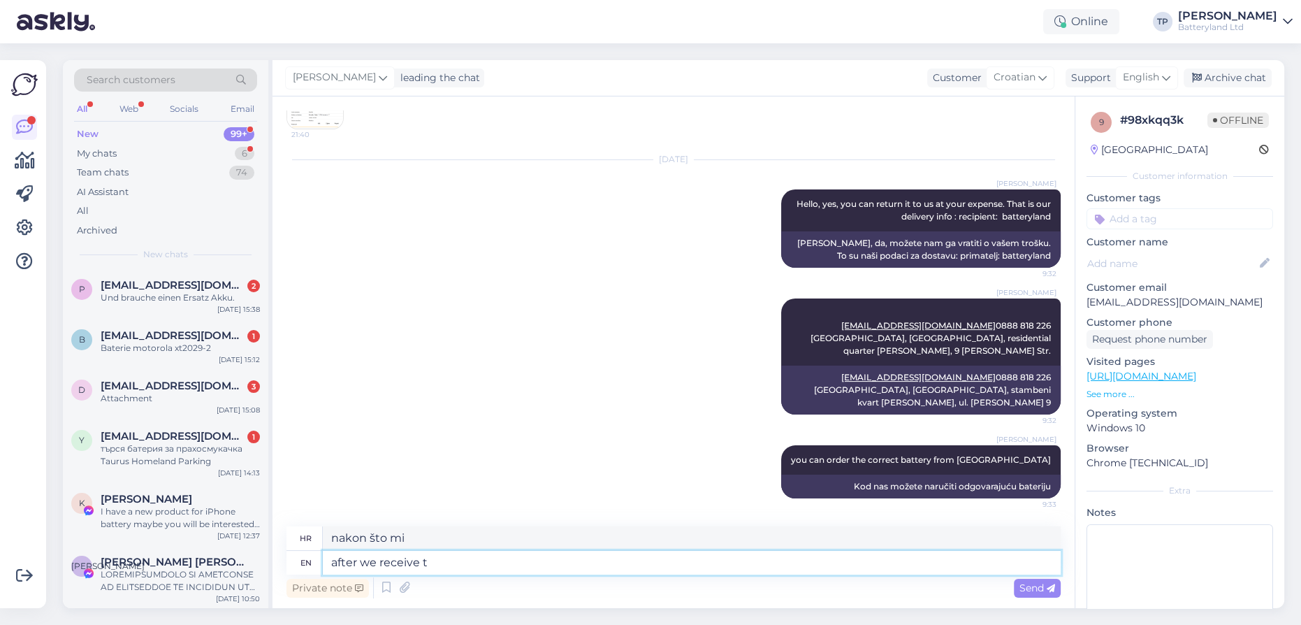
type textarea "nakon što primimo"
type textarea "after we receive the return"
type textarea "nakon što primimo povrat"
type textarea "after we receive the return battery,we wi"
type textarea "nakon što primimo povratnu bateriju, mi"
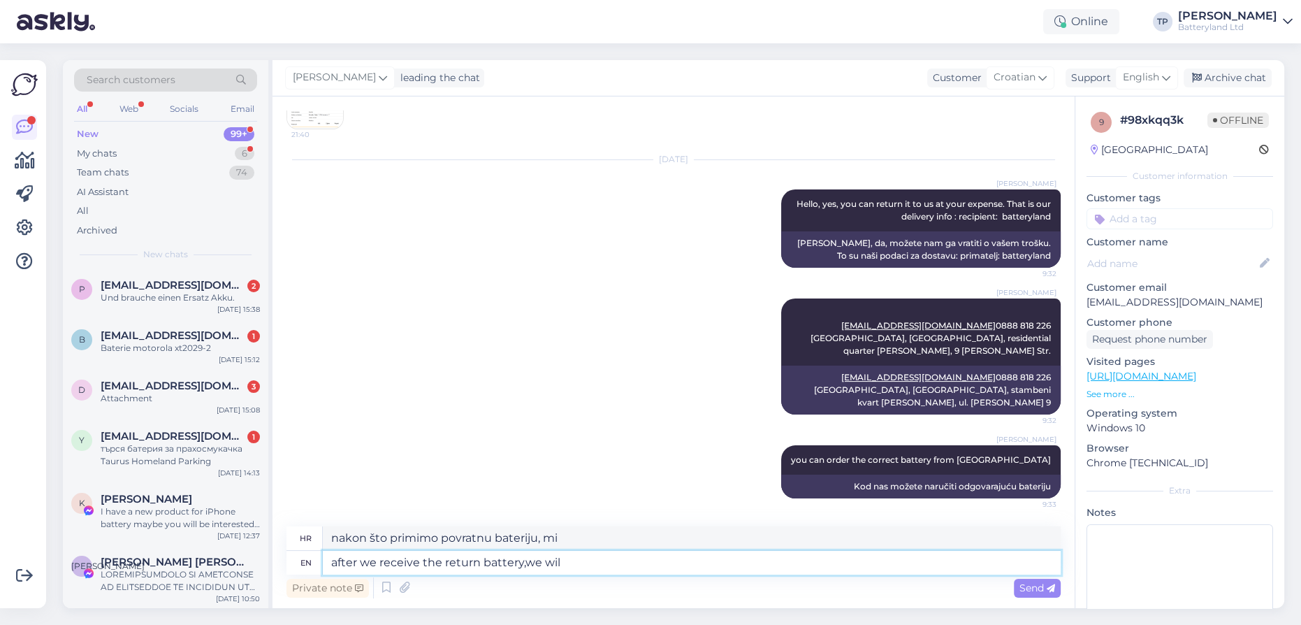
type textarea "after we receive the return battery,we will"
type textarea "nakon što primimo povratnu bateriju, mi ćemo"
click at [523, 561] on textarea "after we receive the return battery,we will" at bounding box center [692, 563] width 738 height 24
click at [579, 564] on textarea "after we receive the return battery, we will" at bounding box center [692, 563] width 738 height 24
type textarea "after we receive the return battery, we will refund"
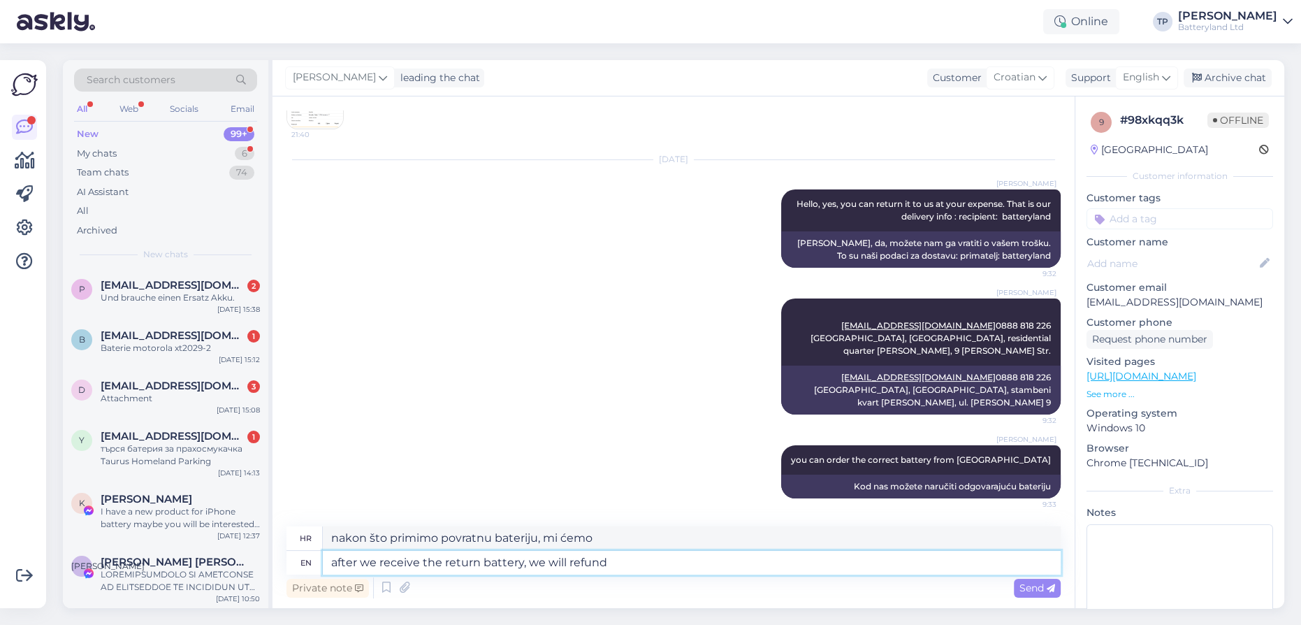
type textarea "nakon što primimo povratnu bateriju, vratit ćemo vam novac"
type textarea "after we receive the return battery, we will refund you via"
type textarea "Nakon što primimo povratnu bateriju, vratit ćemo vam novac putem"
type textarea "after we receive the return battery, we will refund you via paypal"
click at [1034, 586] on span "Send" at bounding box center [1038, 588] width 36 height 13
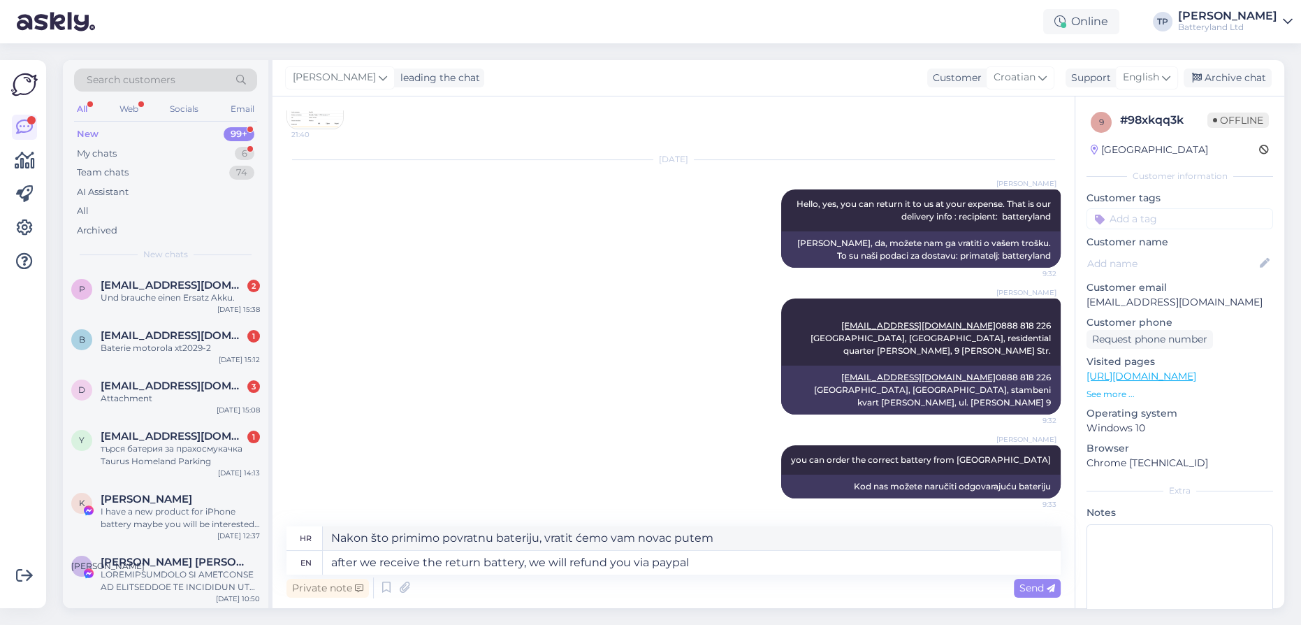
type textarea "Nakon što primimo povratnu bateriju, vratit ćemo vam novac putem PayPala"
click at [1041, 598] on div "Private note Send" at bounding box center [674, 588] width 774 height 27
click at [1041, 592] on span "Send" at bounding box center [1038, 588] width 36 height 13
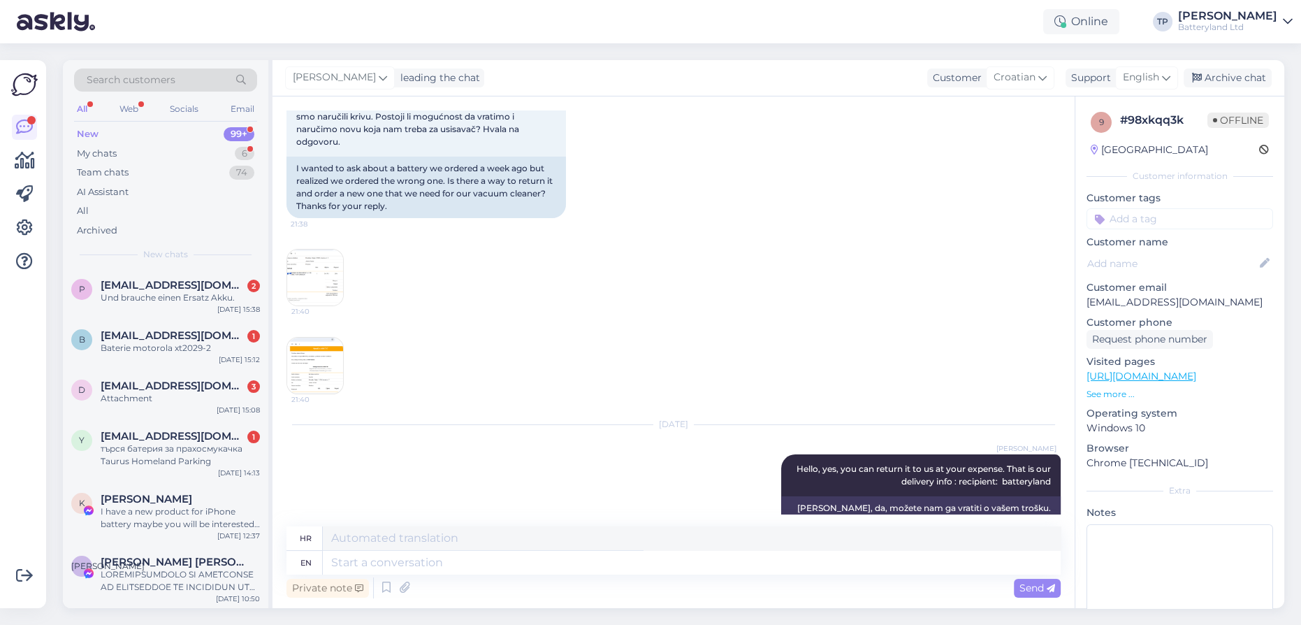
scroll to position [196, 0]
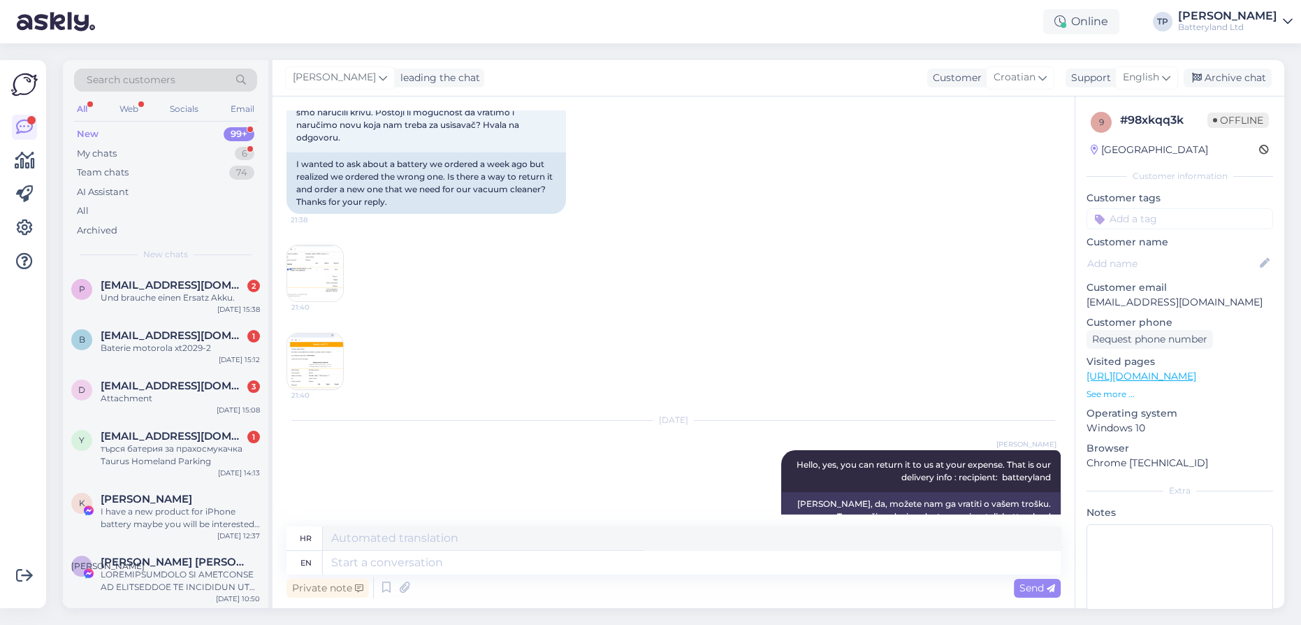
click at [326, 364] on img at bounding box center [315, 361] width 56 height 56
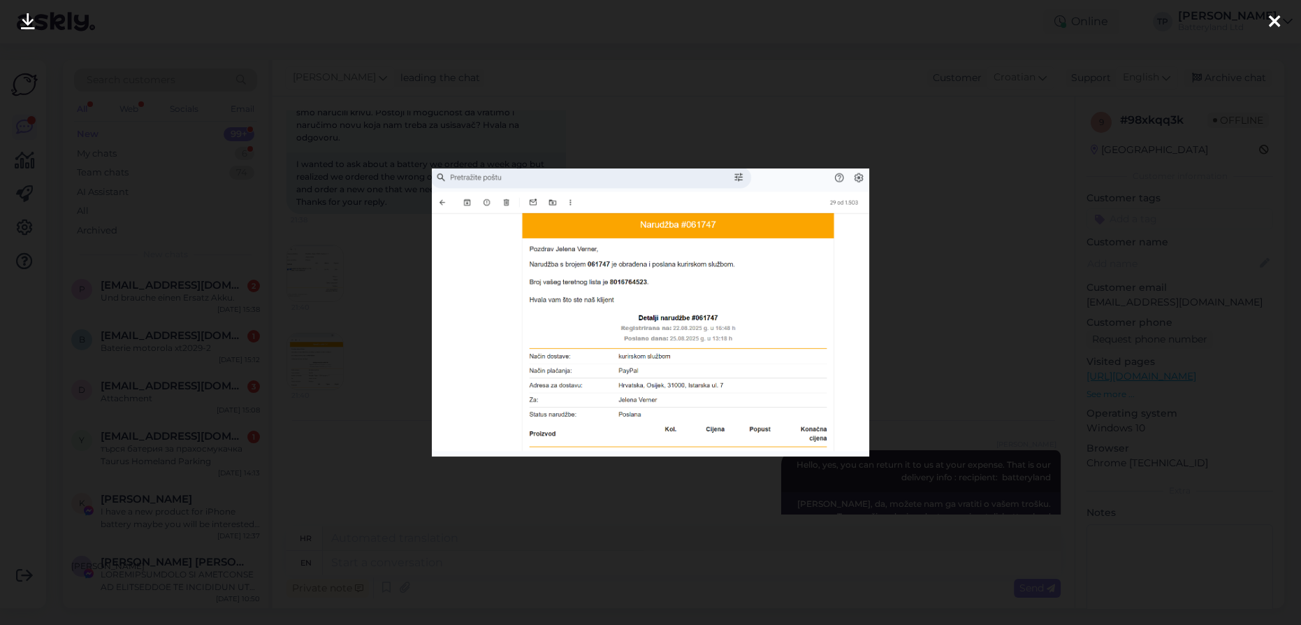
click at [313, 377] on div at bounding box center [650, 312] width 1301 height 625
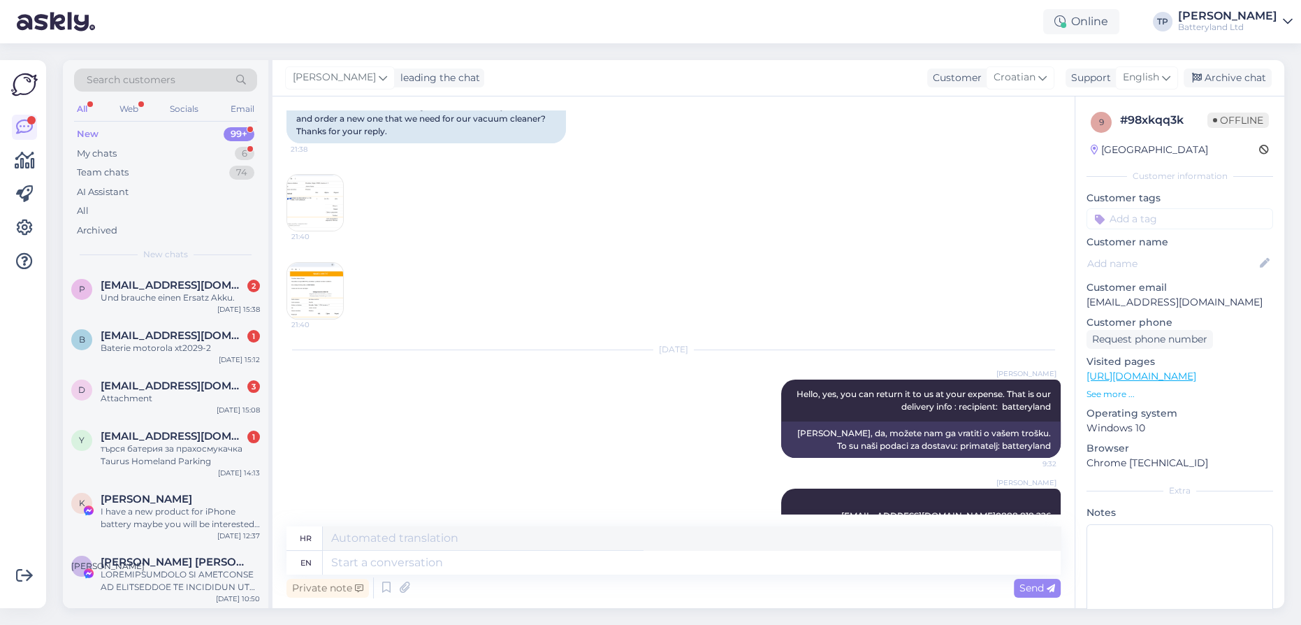
scroll to position [322, 0]
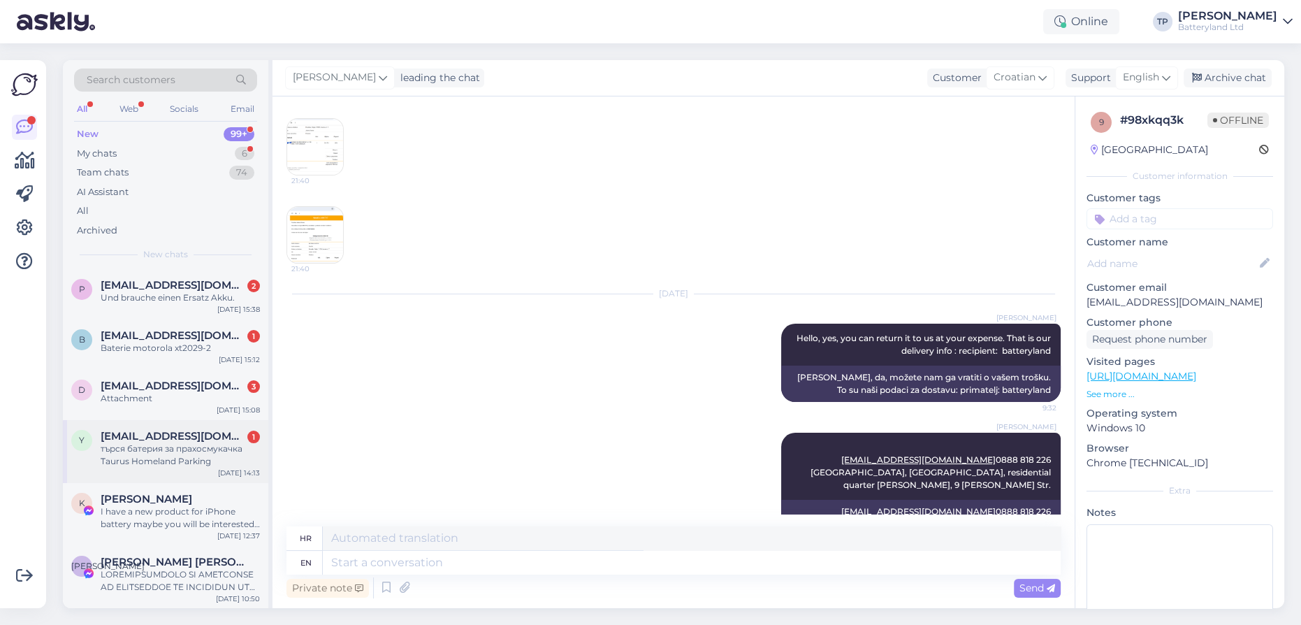
click at [166, 430] on span "[EMAIL_ADDRESS][DOMAIN_NAME]" at bounding box center [173, 436] width 145 height 13
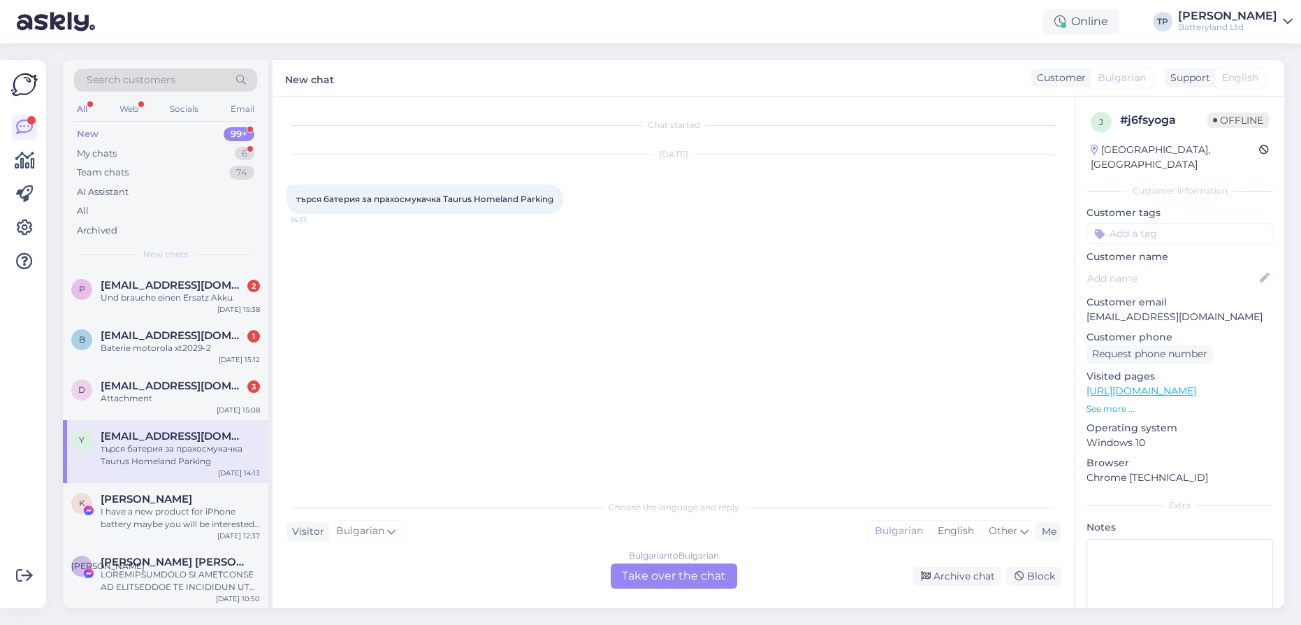
scroll to position [0, 0]
click at [658, 579] on div "Bulgarian to Bulgarian Take over the chat" at bounding box center [674, 575] width 127 height 25
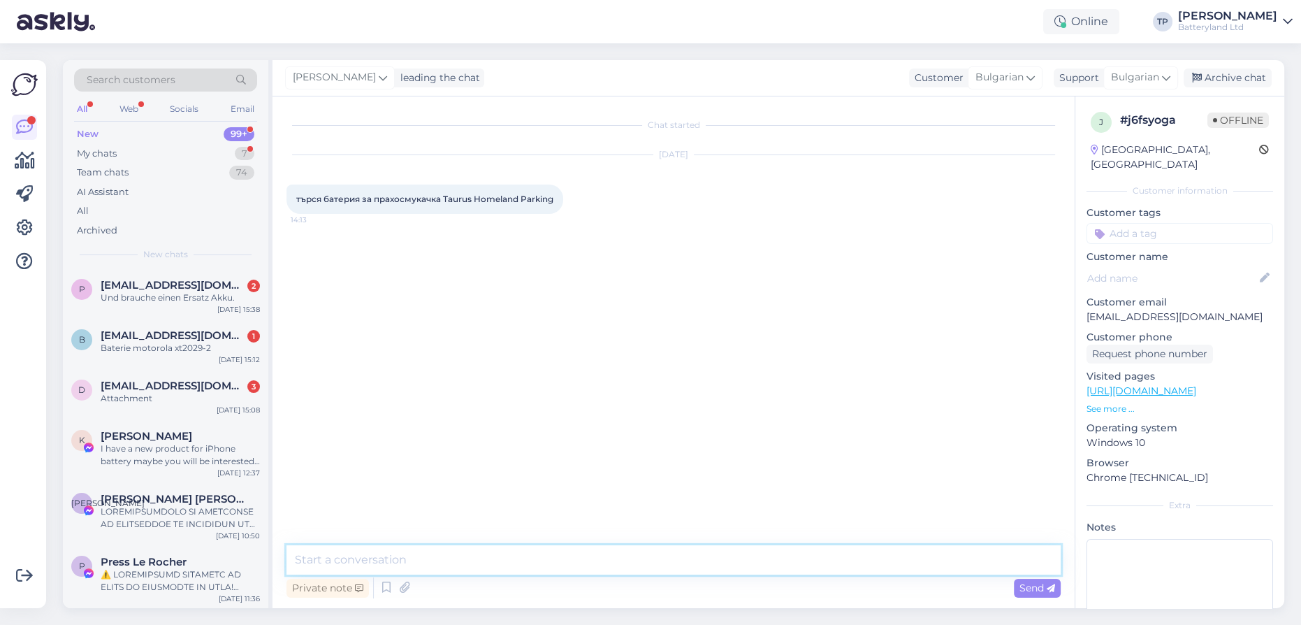
click at [445, 554] on textarea at bounding box center [674, 559] width 774 height 29
type textarea "Здравейте, ще ни трябват снимки на батетията плюс кабела и конектора"
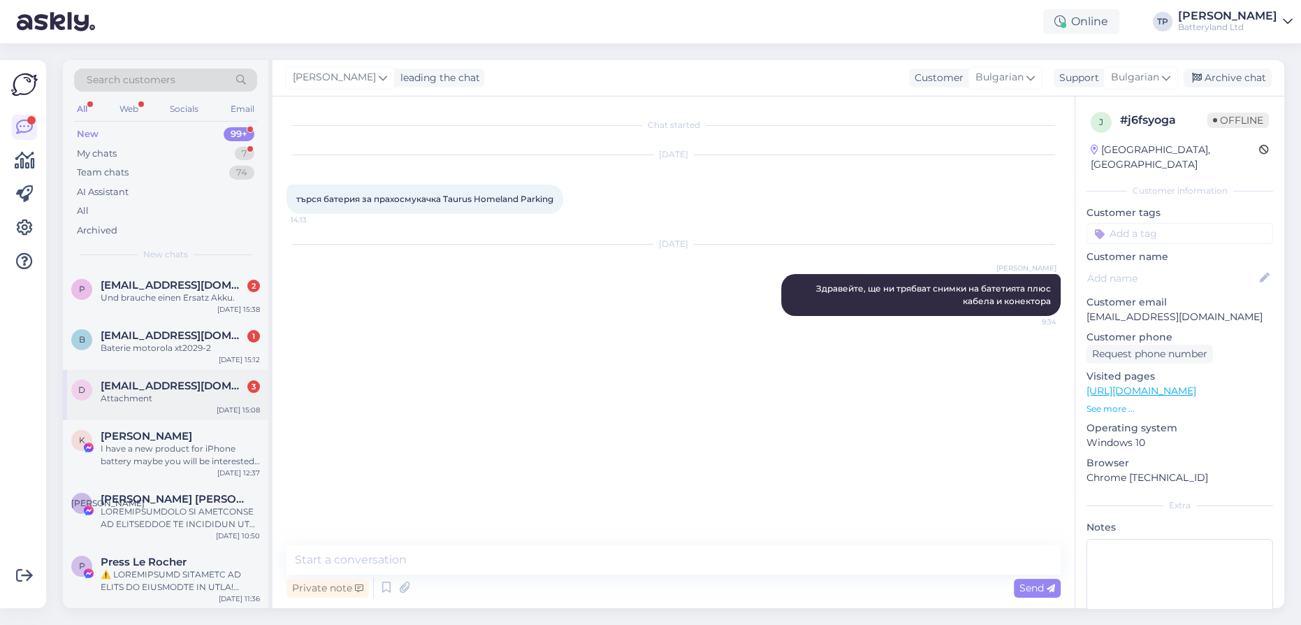
click at [242, 384] on div "[EMAIL_ADDRESS][DOMAIN_NAME] 3 Attachment" at bounding box center [180, 392] width 159 height 25
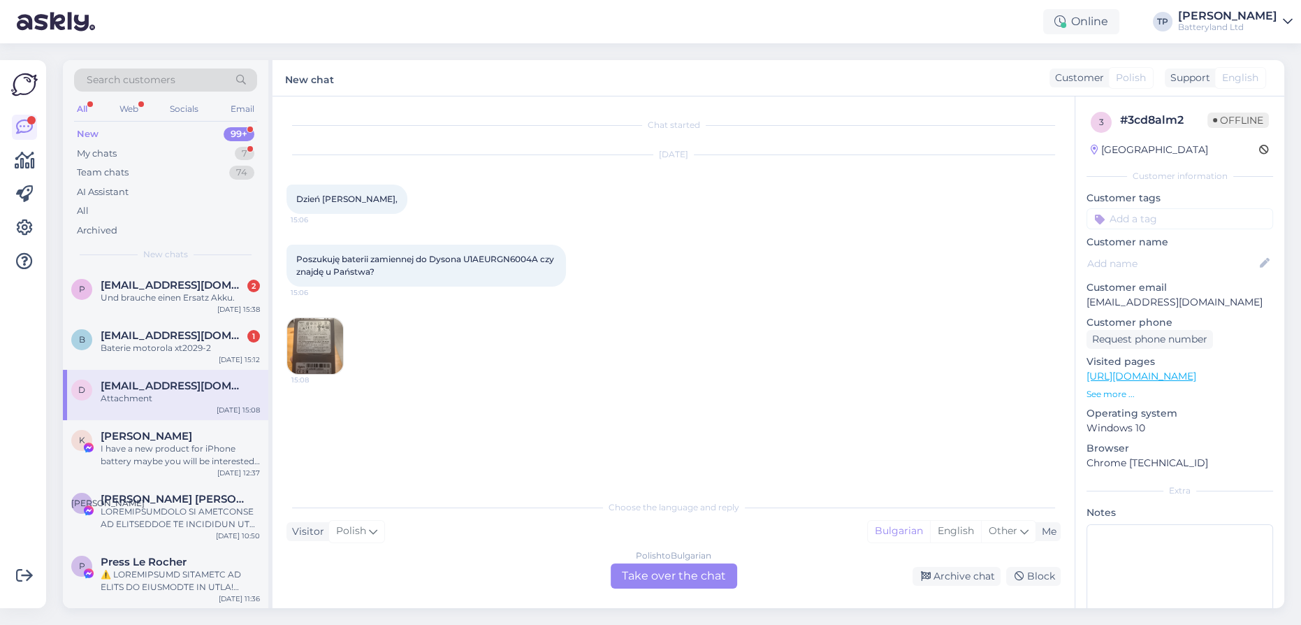
click at [644, 586] on div "Polish to Bulgarian Take over the chat" at bounding box center [674, 575] width 127 height 25
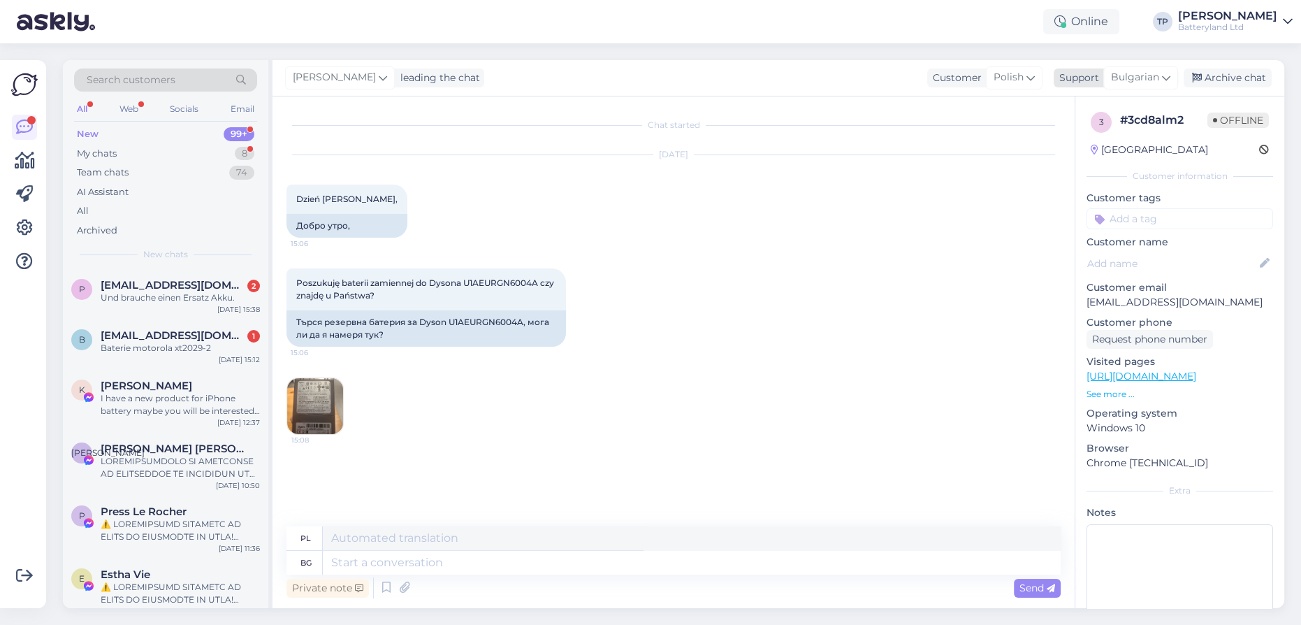
click at [1171, 75] on div "Bulgarian" at bounding box center [1141, 77] width 75 height 22
click at [1079, 135] on link "English" at bounding box center [1116, 140] width 154 height 22
click at [412, 570] on textarea at bounding box center [692, 563] width 738 height 24
type textarea "Хелло"
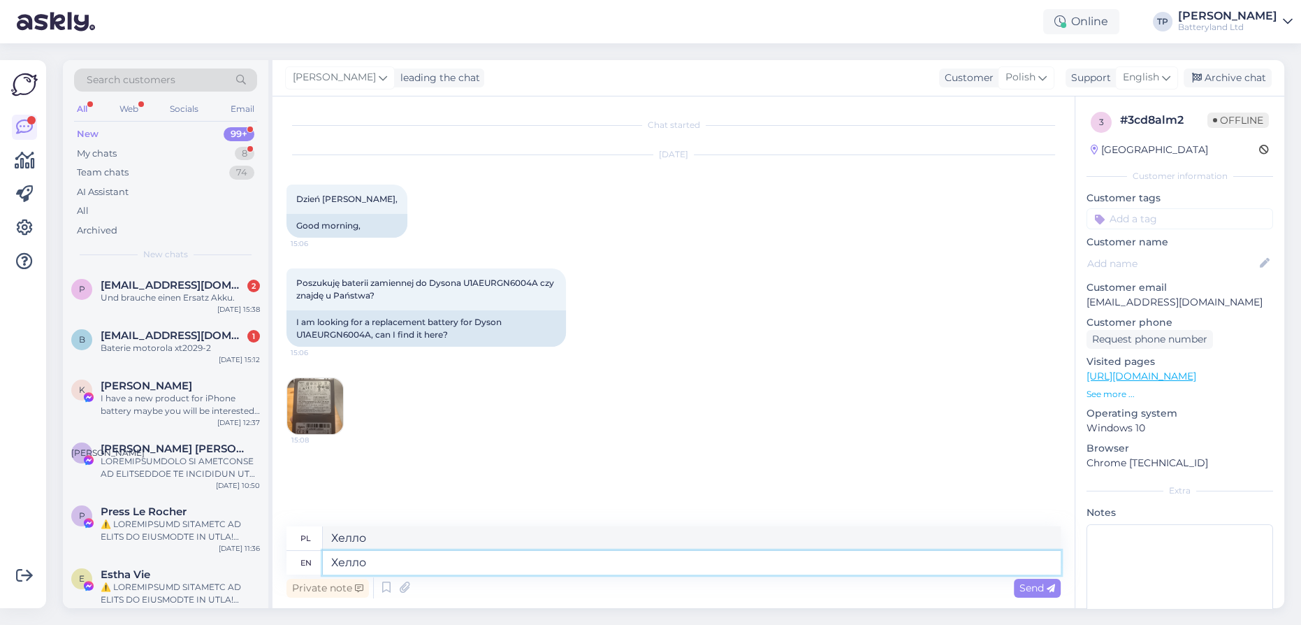
click at [400, 566] on textarea "Хелло" at bounding box center [692, 563] width 738 height 24
drag, startPoint x: 395, startPoint y: 566, endPoint x: 194, endPoint y: 540, distance: 203.0
click at [194, 540] on div "Search customers All Web Socials Email New 99+ My chats 8 Team chats 74 AI Assi…" at bounding box center [674, 334] width 1222 height 548
type textarea "hELLO."
type textarea "Witam."
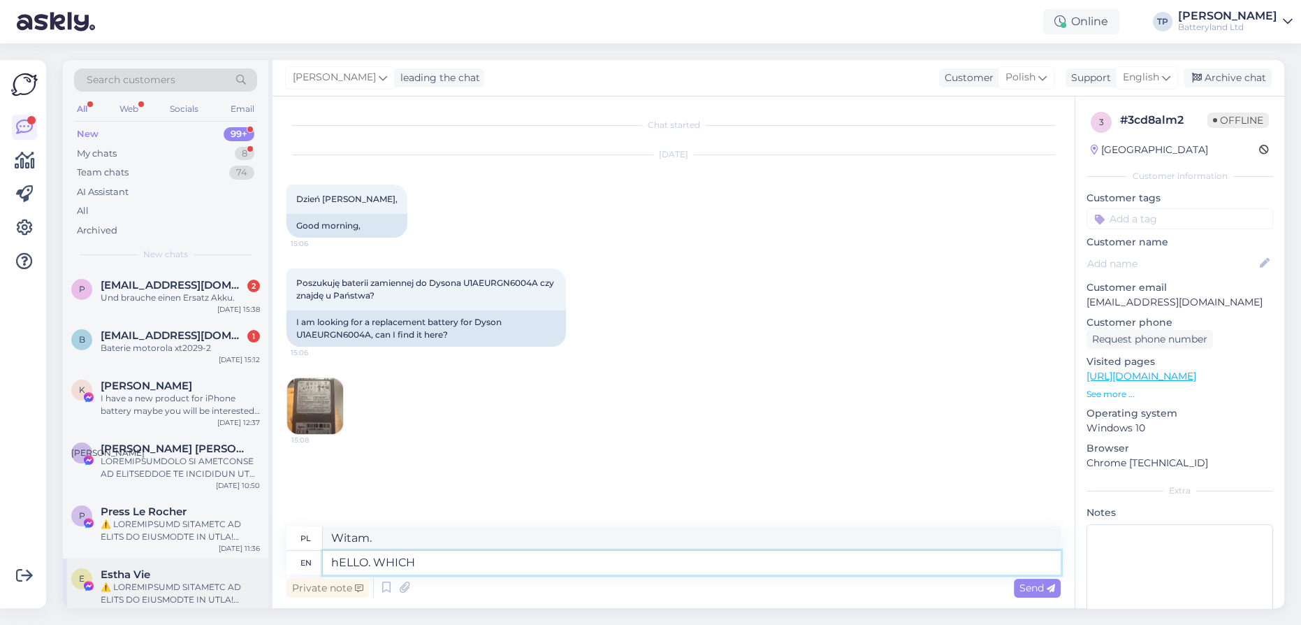
type textarea "hELLO. WHICH"
type textarea "Cześć. Który"
type textarea "hELLO. WHICH EXACT MO"
type textarea "Cześć. Który dokładnie"
type textarea "hELLO. WHICH EXACT MODEL O"
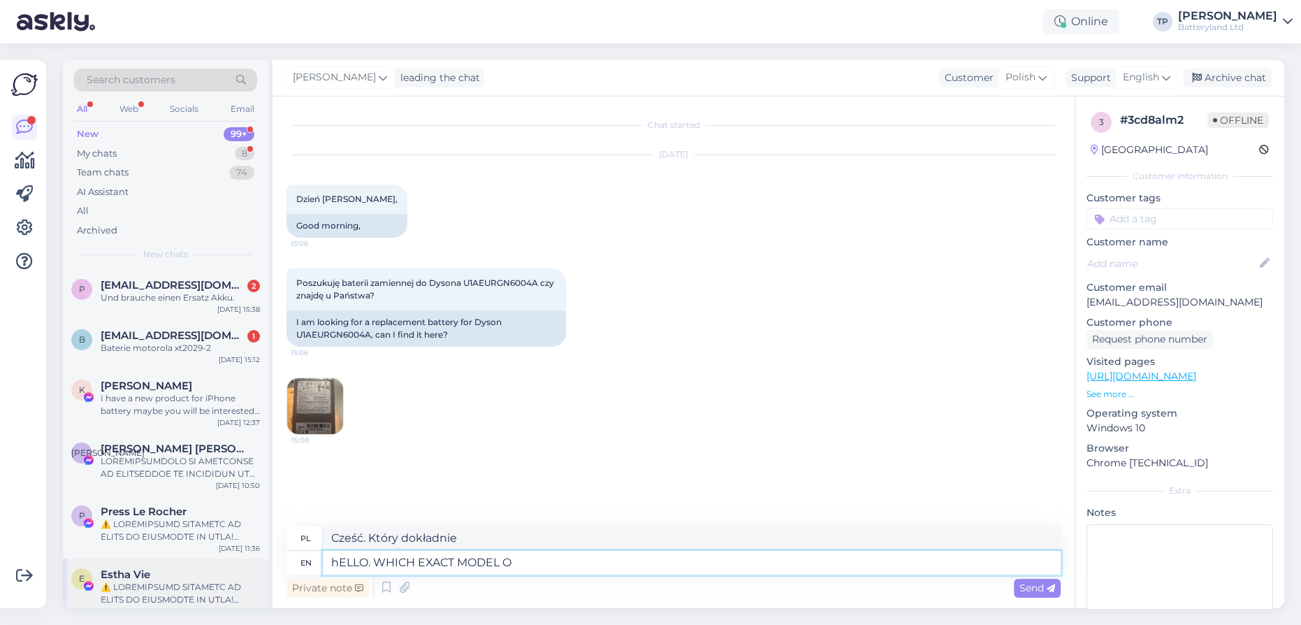
type textarea "Cześć. Jaki dokładnie model?"
type textarea "hELLO. WHICH EXACT MODEL OF dYSON"
type textarea "Cześć. Jaki dokładnie model Dysona?"
type textarea "hELLO. WHICH EXACT MODEL OF dYSON YOU"
type textarea "Cześć. Jaki dokładnie model [PERSON_NAME] posiadasz?"
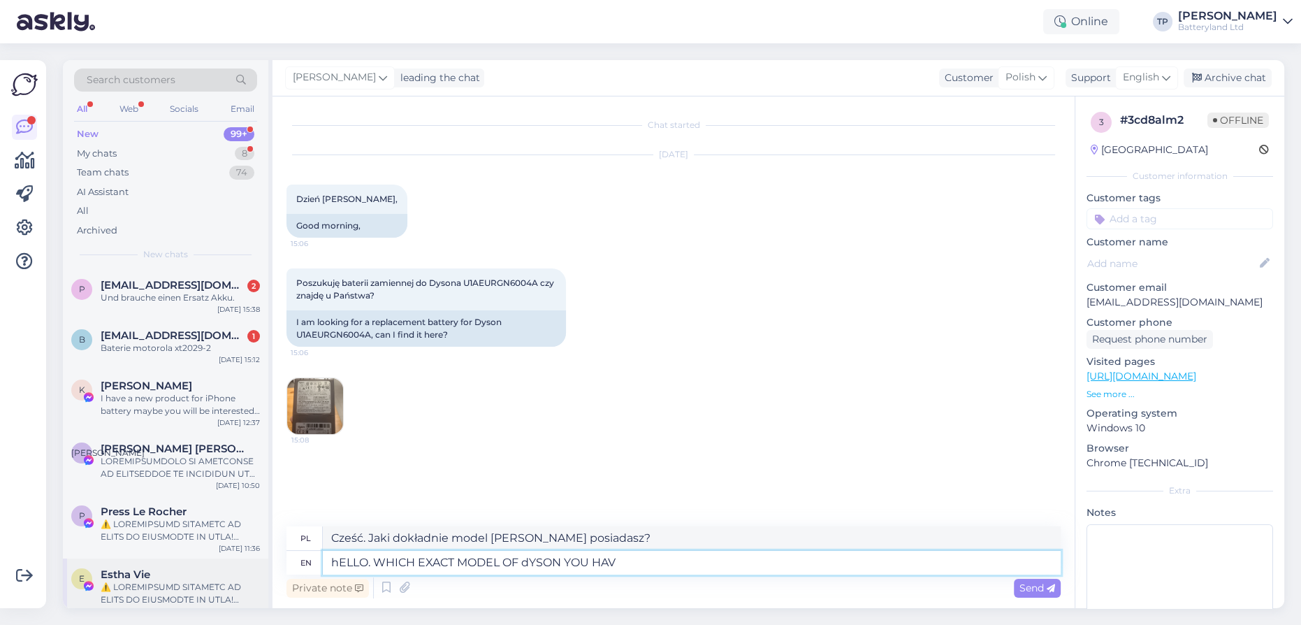
type textarea "hELLO. WHICH EXACT MODEL OF dYSON YOU HAVE"
drag, startPoint x: 657, startPoint y: 565, endPoint x: 259, endPoint y: 527, distance: 400.2
click at [259, 527] on div "Search customers All Web Socials Email New 99+ My chats 8 Team chats 74 AI Assi…" at bounding box center [674, 334] width 1222 height 548
type textarea "h"
type textarea "hE"
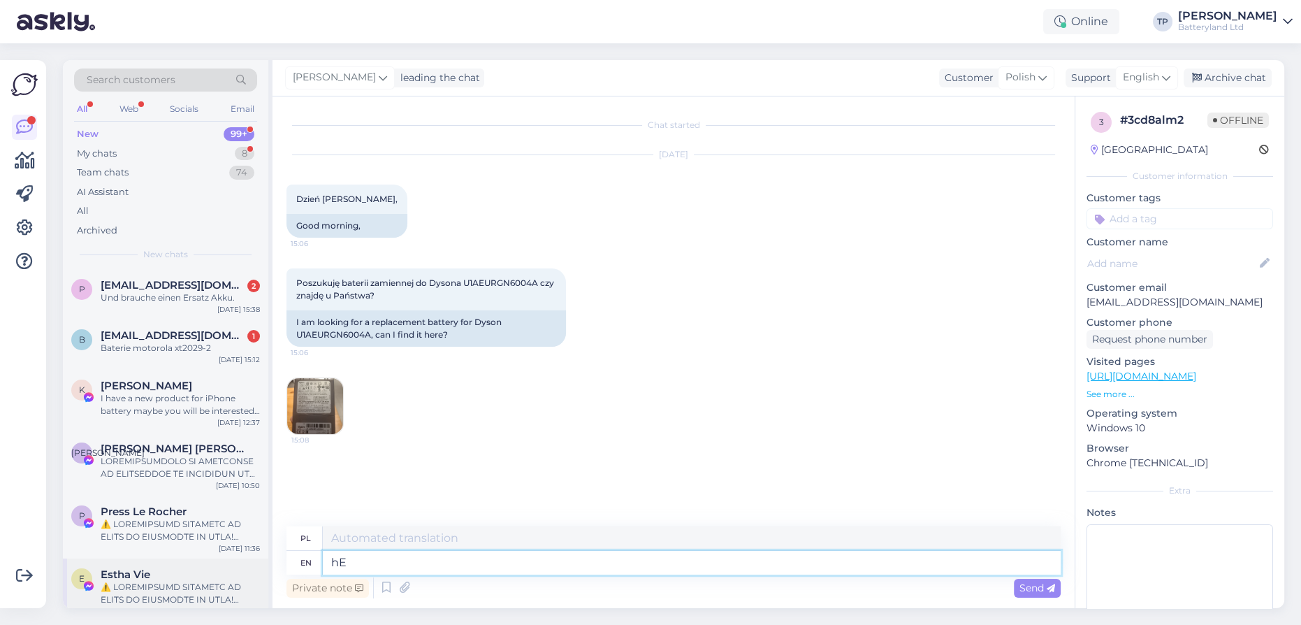
type textarea "H"
type textarea "hELLO"
type textarea "Witam"
type textarea "h"
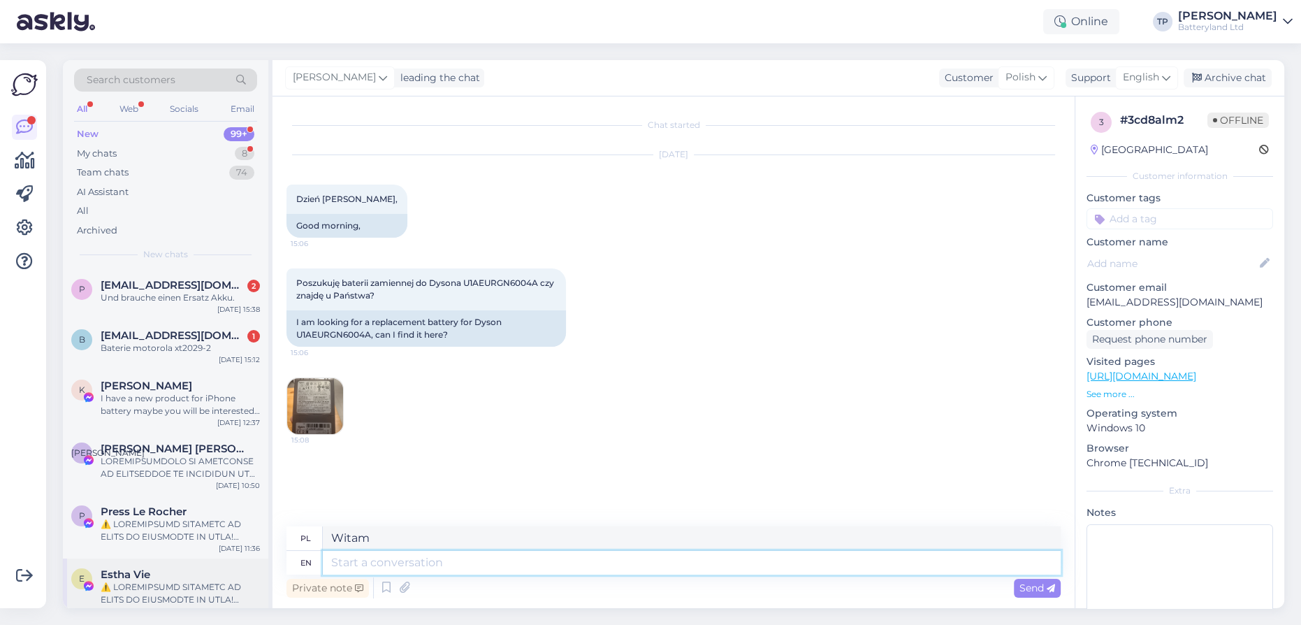
type textarea "H"
type textarea "Hello,"
type textarea "Cześć,"
type textarea "Hello, wg"
type textarea "Cześć, wg"
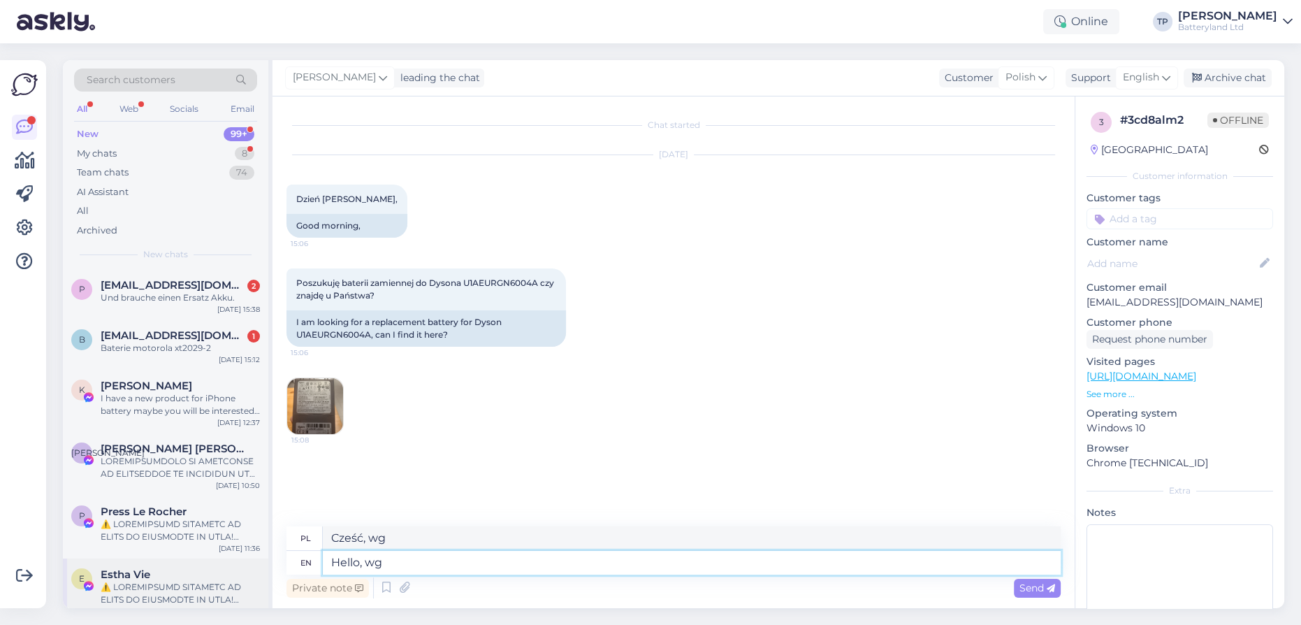
type textarea "Hello, w"
type textarea "Cześć, w"
type textarea "Hello,"
type textarea "Cześć,"
drag, startPoint x: 294, startPoint y: 333, endPoint x: 370, endPoint y: 338, distance: 76.3
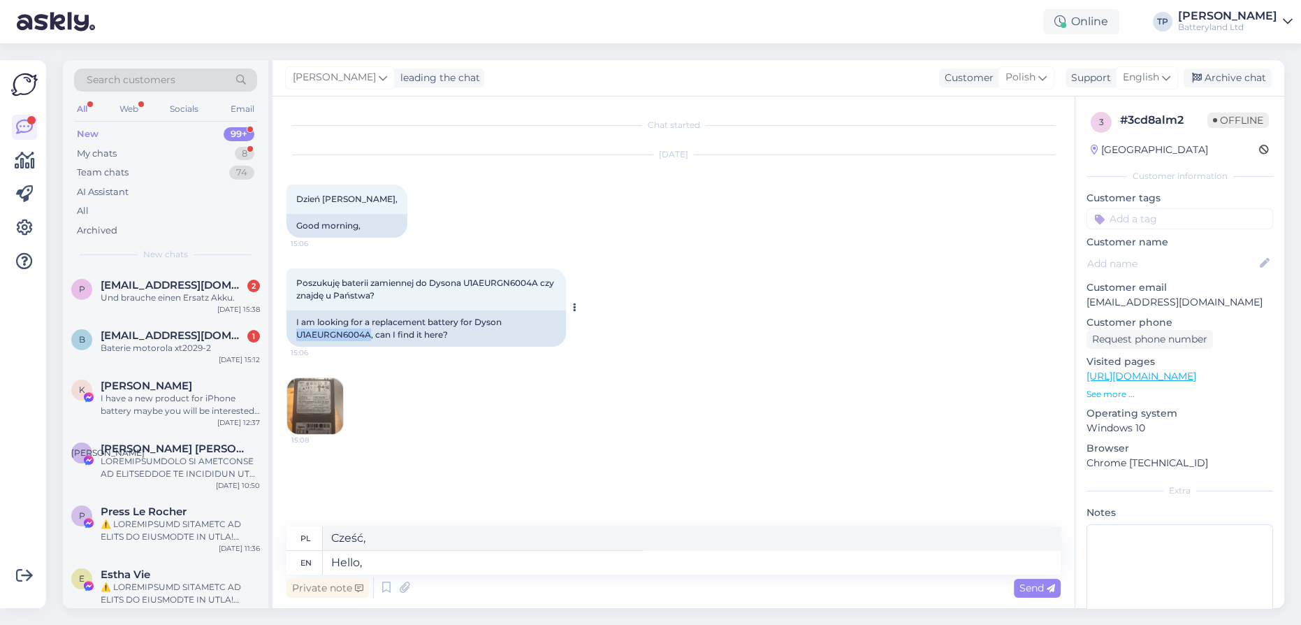
click at [370, 338] on div "I am looking for a replacement battery for Dyson U1AEURGN6004A, can I find it h…" at bounding box center [427, 328] width 280 height 36
copy div "U1AEURGN6004A"
click at [410, 567] on textarea "Hello," at bounding box center [692, 563] width 738 height 24
type textarea "Hello, which"
type textarea "Cześć, który"
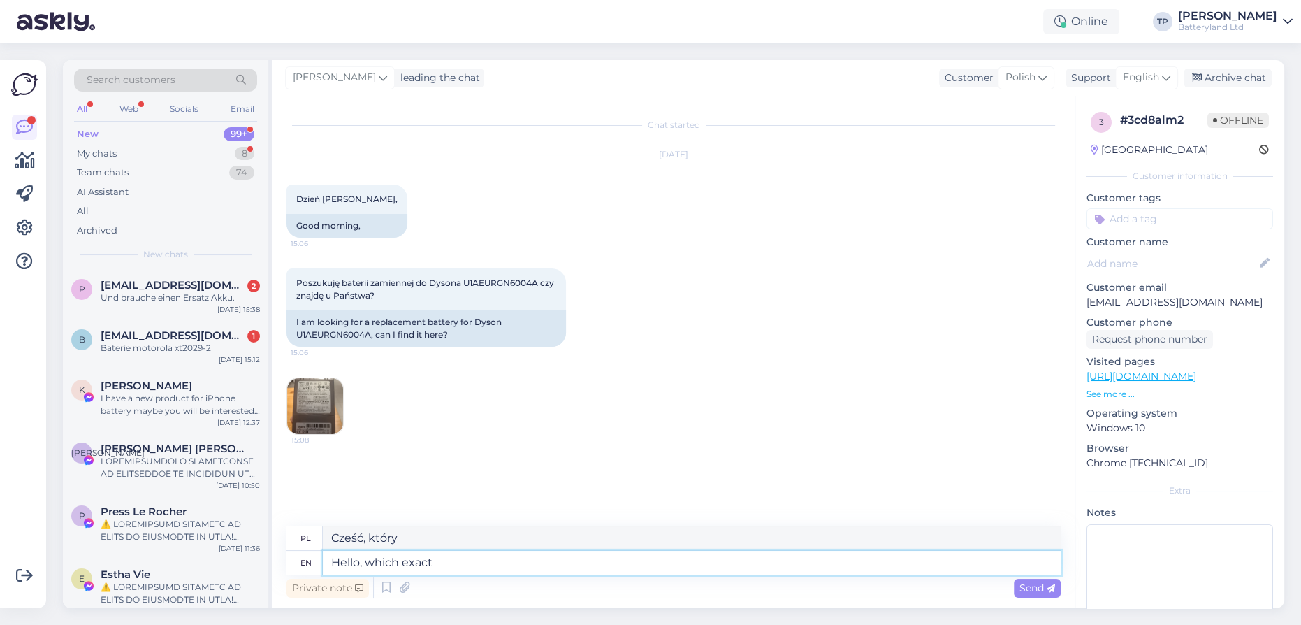
type textarea "Hello, which exact"
type textarea "Cześć, który dokładnie"
type textarea "Hello, which exact model"
type textarea "Witam, jaki dokładnie model"
type textarea "Hello, which exact model of [PERSON_NAME]"
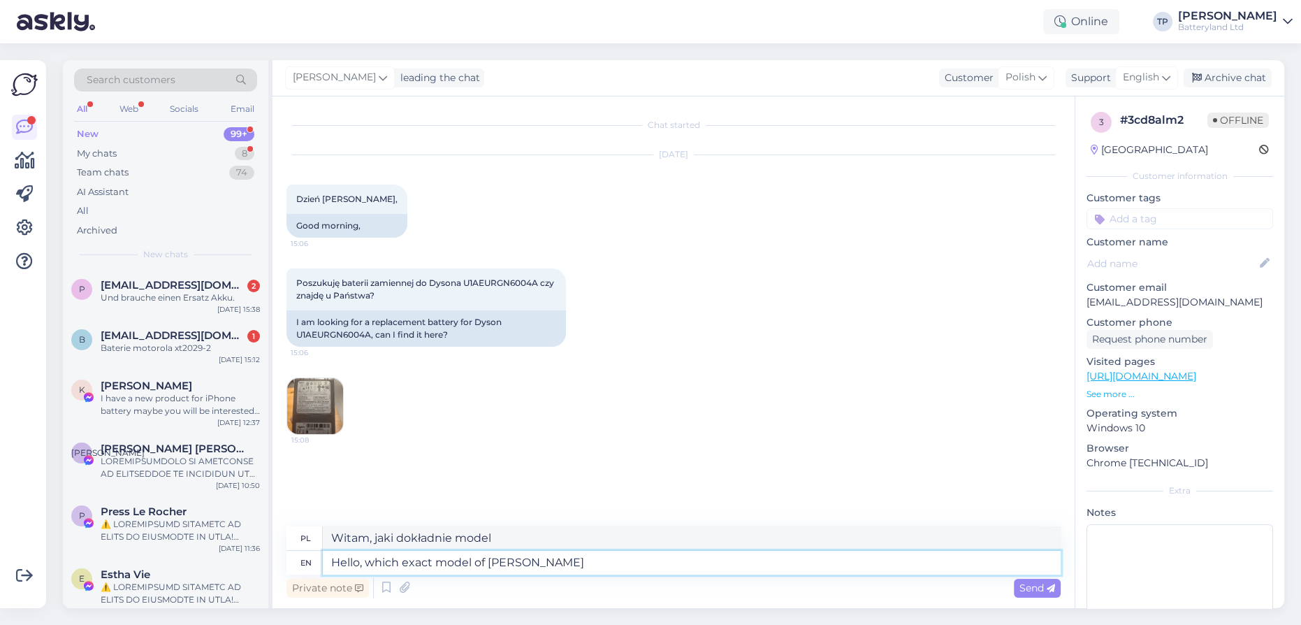
type textarea "Witam, jaki dokładnie model Dysona?"
type textarea "Hello, which exact model of Dyson you ha"
type textarea "Witam, jaki dokładnie model Dysona posiadasz?"
type textarea "Hello, which exact model of Dyson you have?"
type textarea "Cześć, jaki dokładnie model Dysona posiadasz?"
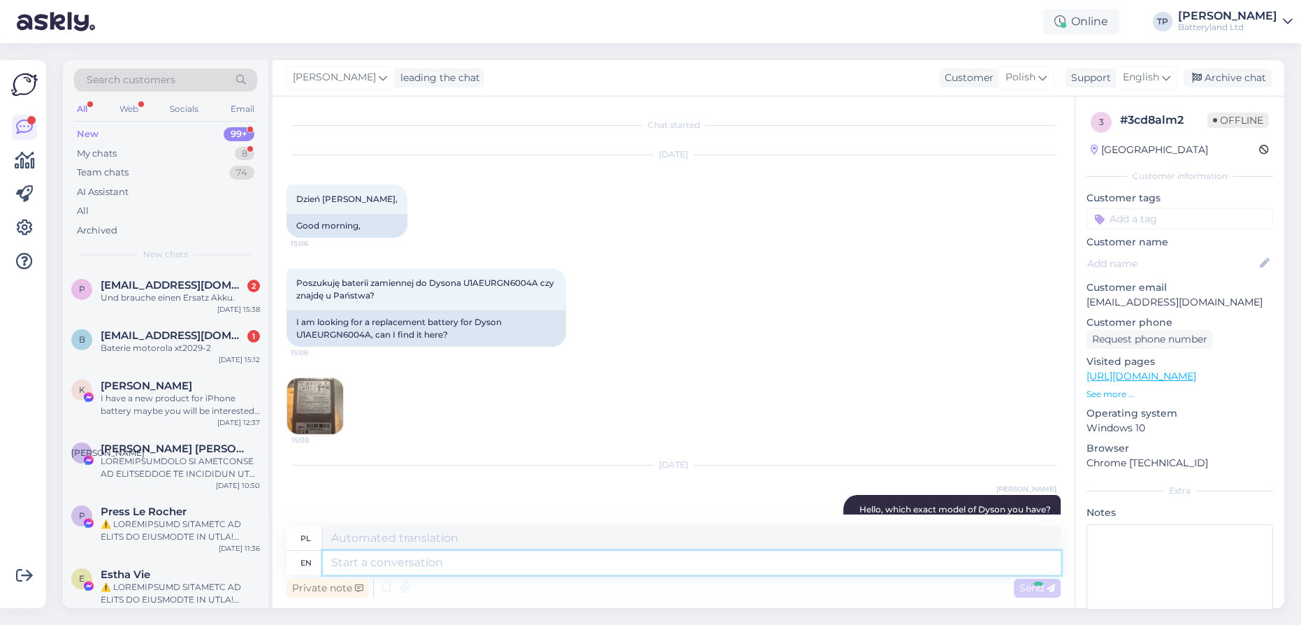
scroll to position [48, 0]
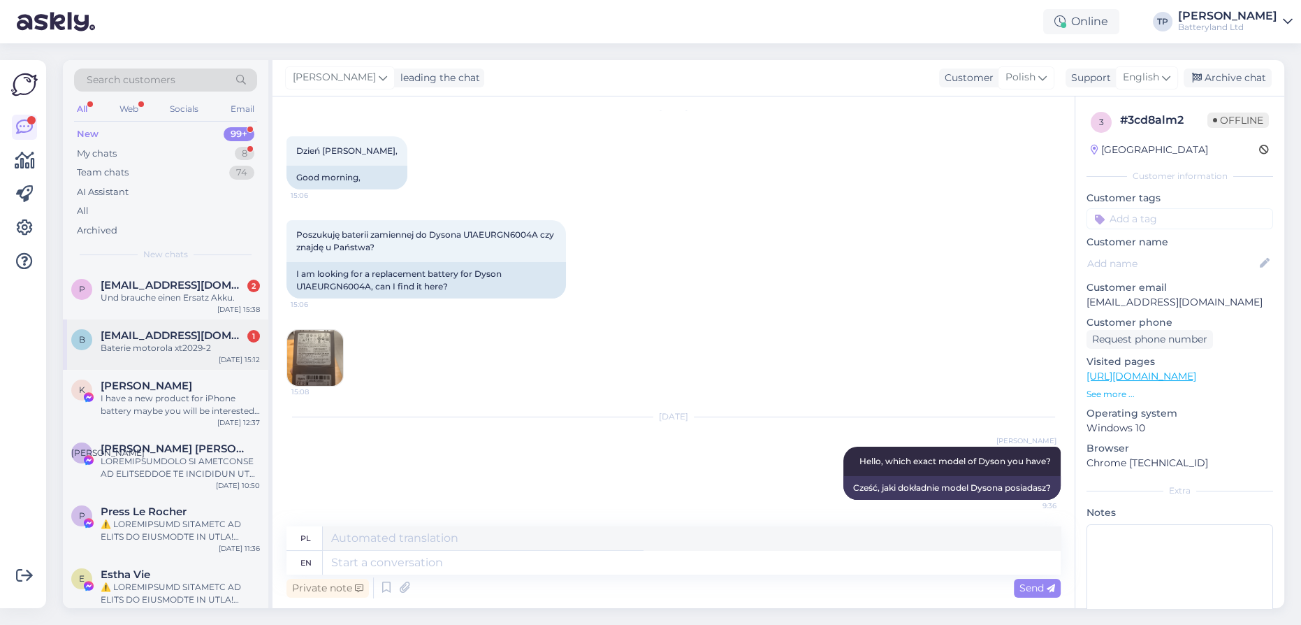
click at [216, 342] on div "[EMAIL_ADDRESS][DOMAIN_NAME] 1 Baterie motorola xt2029-2" at bounding box center [180, 341] width 159 height 25
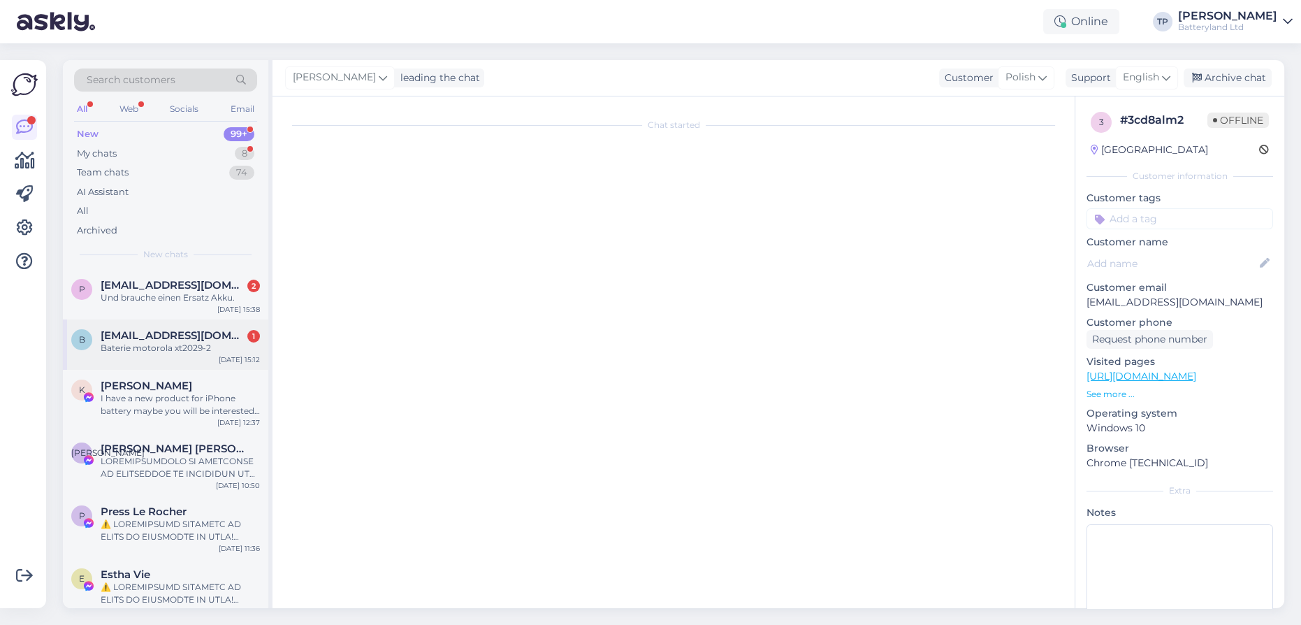
scroll to position [0, 0]
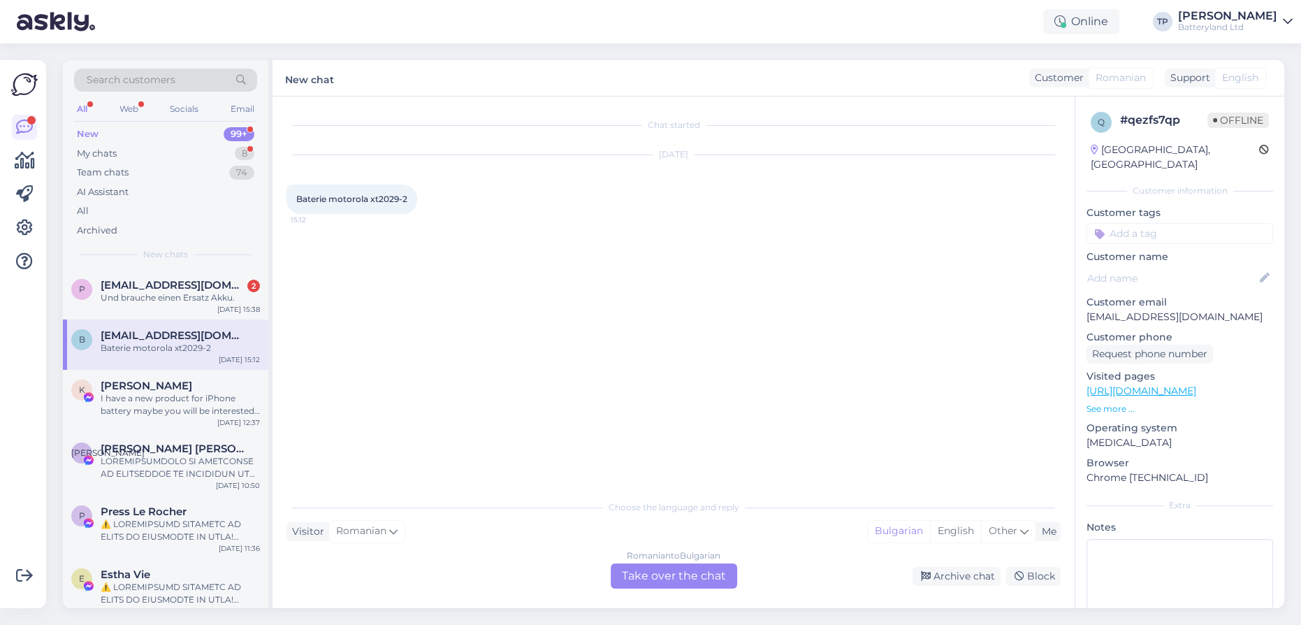
drag, startPoint x: 370, startPoint y: 198, endPoint x: 416, endPoint y: 199, distance: 45.4
click at [416, 199] on div "Baterie motorola xt2029-2 15:12" at bounding box center [352, 199] width 131 height 29
drag, startPoint x: 330, startPoint y: 198, endPoint x: 425, endPoint y: 198, distance: 95.1
click at [417, 198] on div "Baterie motorola xt2029-2 15:12" at bounding box center [352, 199] width 131 height 29
copy div "motorola xt2029-2 15:12"
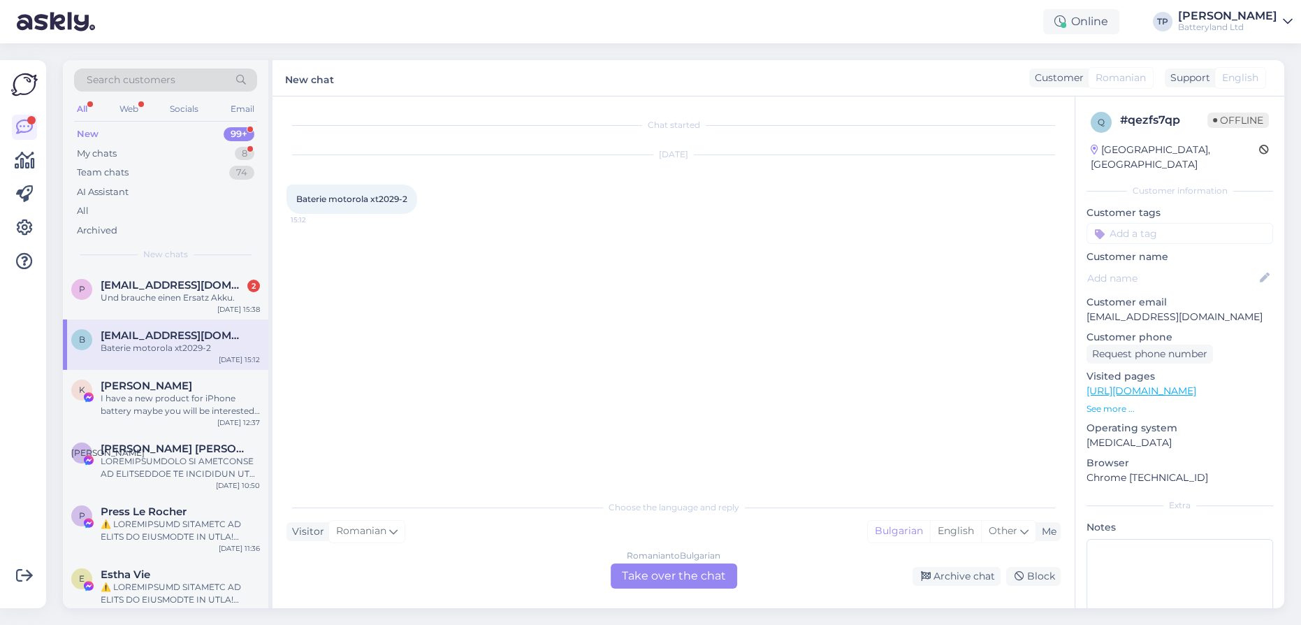
click at [651, 568] on div "Romanian to Bulgarian Take over the chat" at bounding box center [674, 575] width 127 height 25
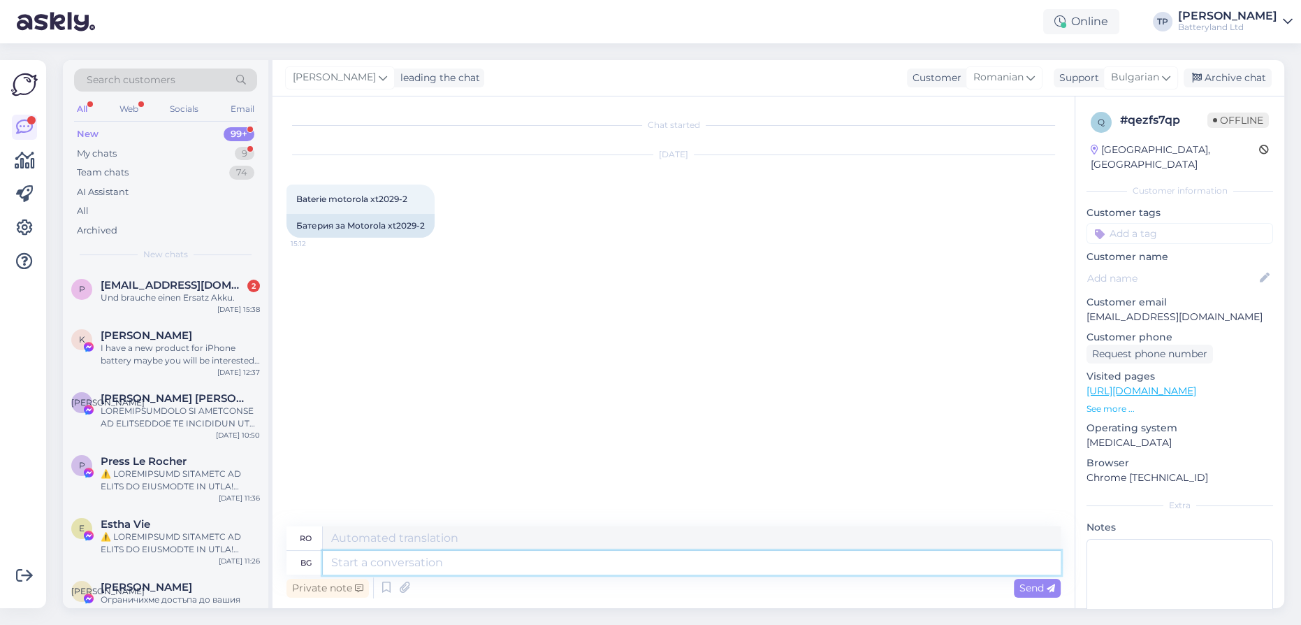
click at [547, 561] on textarea at bounding box center [692, 563] width 738 height 24
click at [1160, 80] on div "Bulgarian" at bounding box center [1141, 77] width 75 height 22
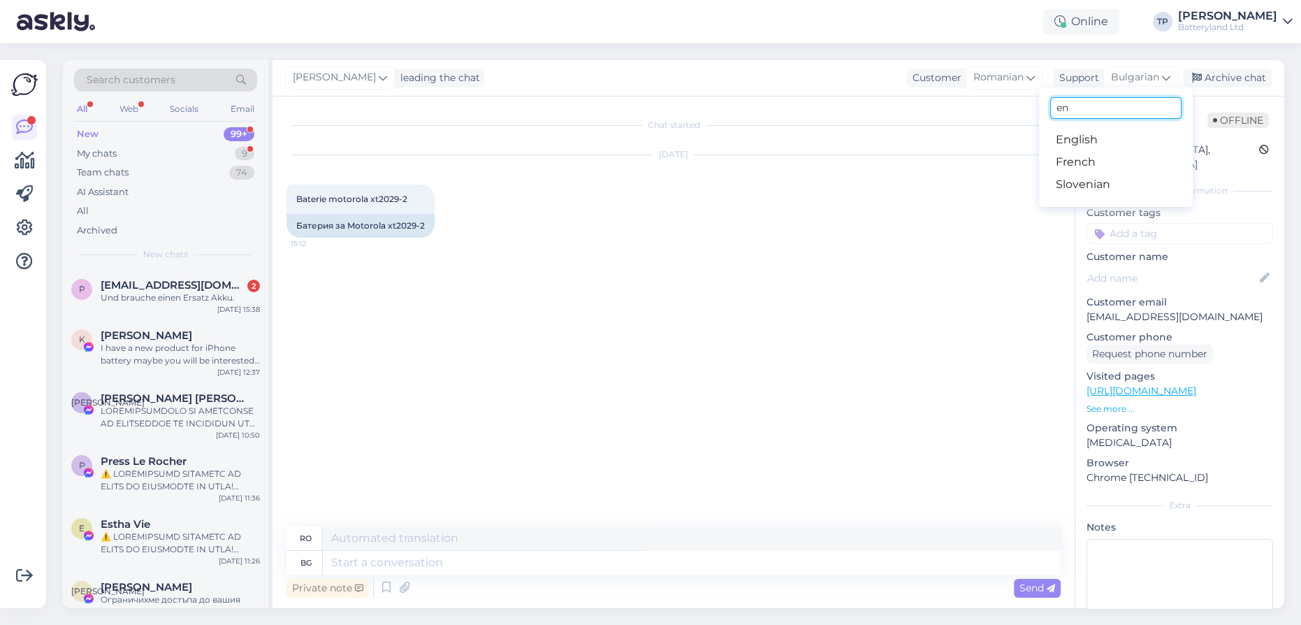
click at [1083, 110] on input "en" at bounding box center [1115, 108] width 131 height 22
click at [1083, 137] on link "English" at bounding box center [1116, 140] width 154 height 22
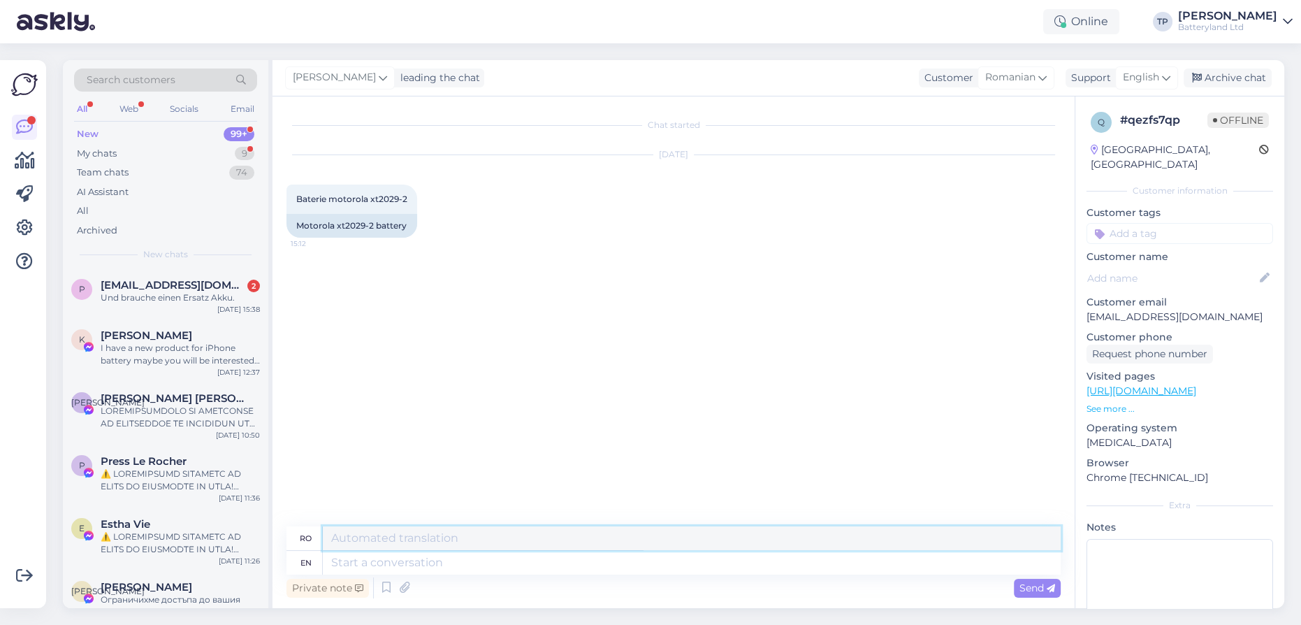
click at [517, 549] on textarea at bounding box center [692, 538] width 738 height 24
click at [440, 568] on textarea at bounding box center [692, 563] width 738 height 24
type textarea "Hello,"
type textarea "Buna ziua,"
type textarea "Hello, if"
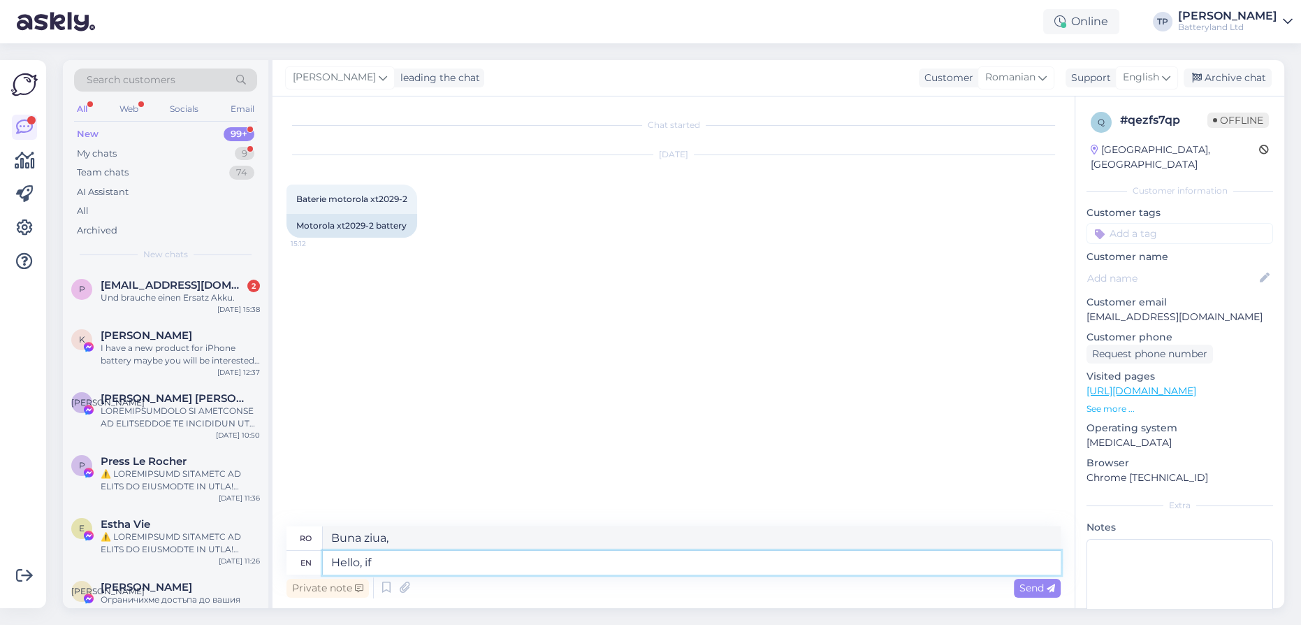
type textarea "Bună ziua, dacă"
type textarea "Hello, if your a"
type textarea "Bună ziua, dacă al tău"
type textarea "Hello, if your are"
type textarea "Bună ziua, dacă ești"
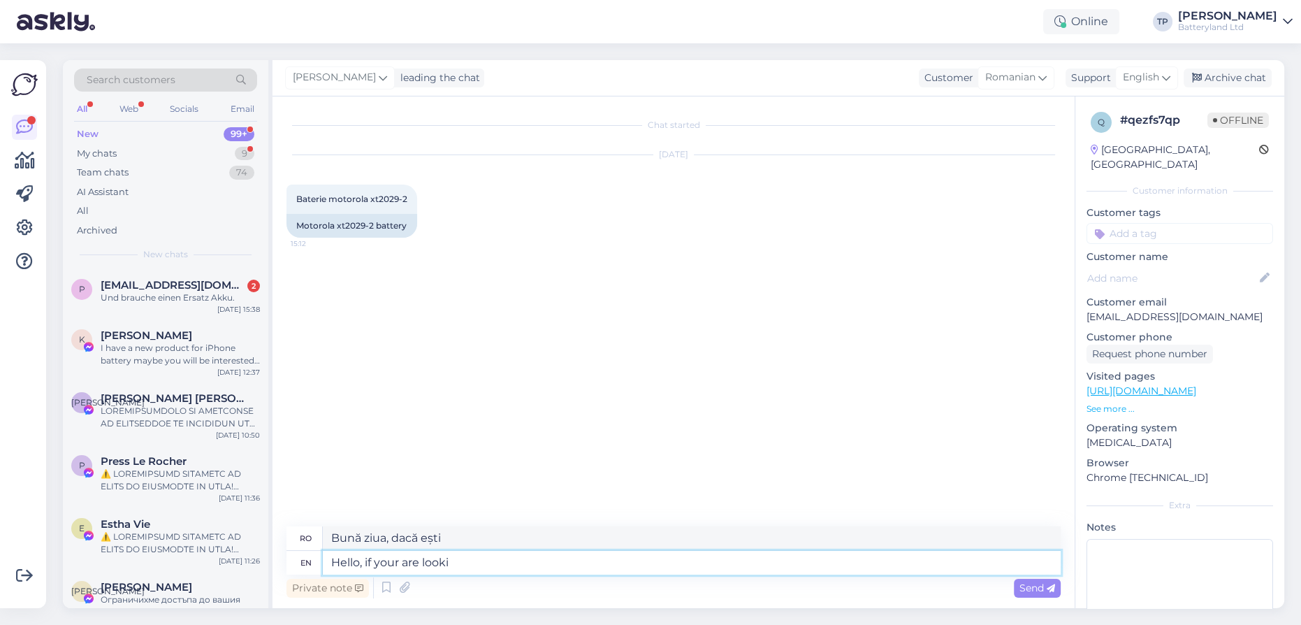
type textarea "Hello, if your are lookin"
type textarea "Bună ziua, dacă sunteți în căutarea"
type textarea "Hello, if your are looking for battery"
type textarea "Bună ziua, dacă sunteți în căutarea unei baterii"
type textarea "Hello, if your are looking for battery for"
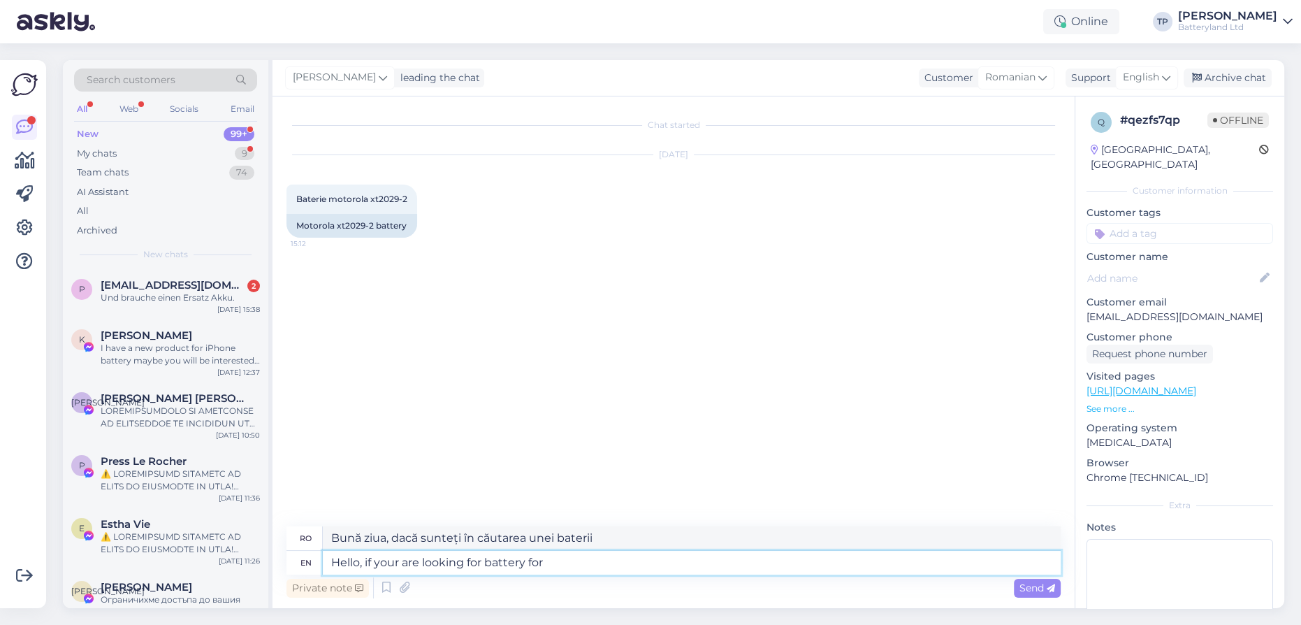
type textarea "Bună ziua, dacă sunteți în căutarea unei baterii pentru"
paste textarea "[URL][DOMAIN_NAME]"
type textarea "Hello, if your are looking for battery for Moto"
type textarea "Bună ziua, dacă sunteți în căutarea unei baterii pentru Moto"
type textarea "Hello, if your are looking for battery for Moto E6"
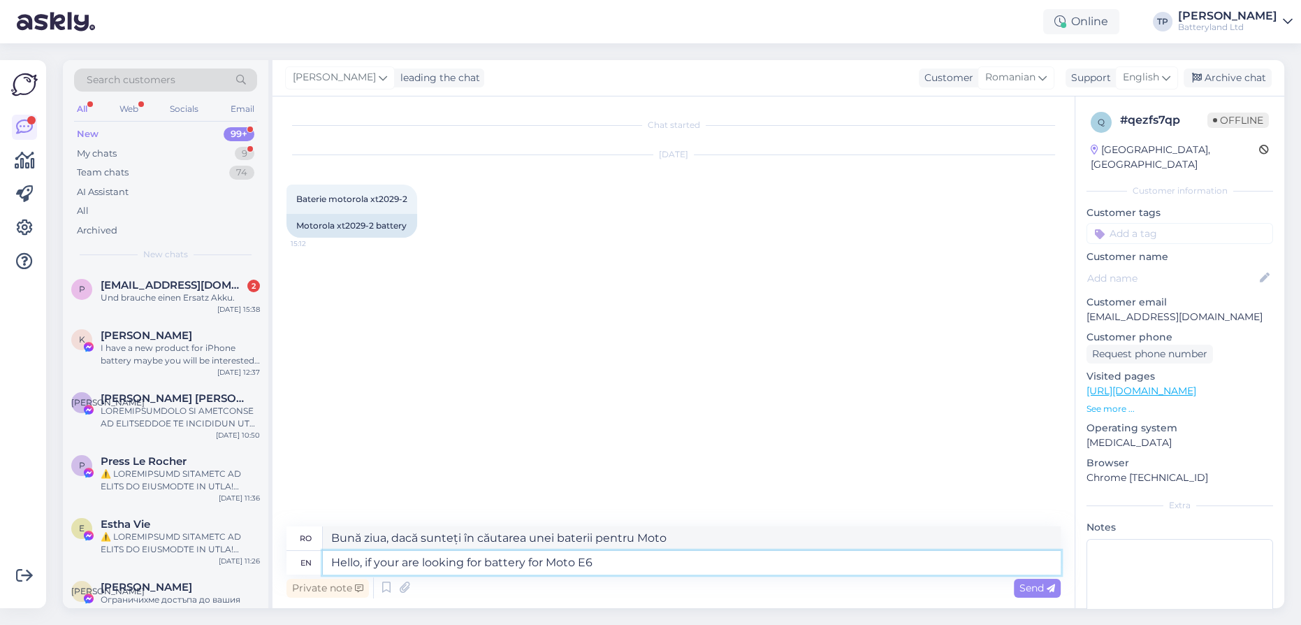
type textarea "Bună ziua, dacă sunteți în căutarea unei baterii pentru Moto E6"
type textarea "Hello, if your are looking for battery for Moto E6 play,"
type textarea "Bună ziua, dacă sunteți în căutarea unei baterii pentru Moto E6 play"
type textarea "Hello, if your are looking for battery for Moto E6 play, w"
type textarea "Bună ziua, dacă sunteți în căutarea unei baterii pentru Moto E6 play,"
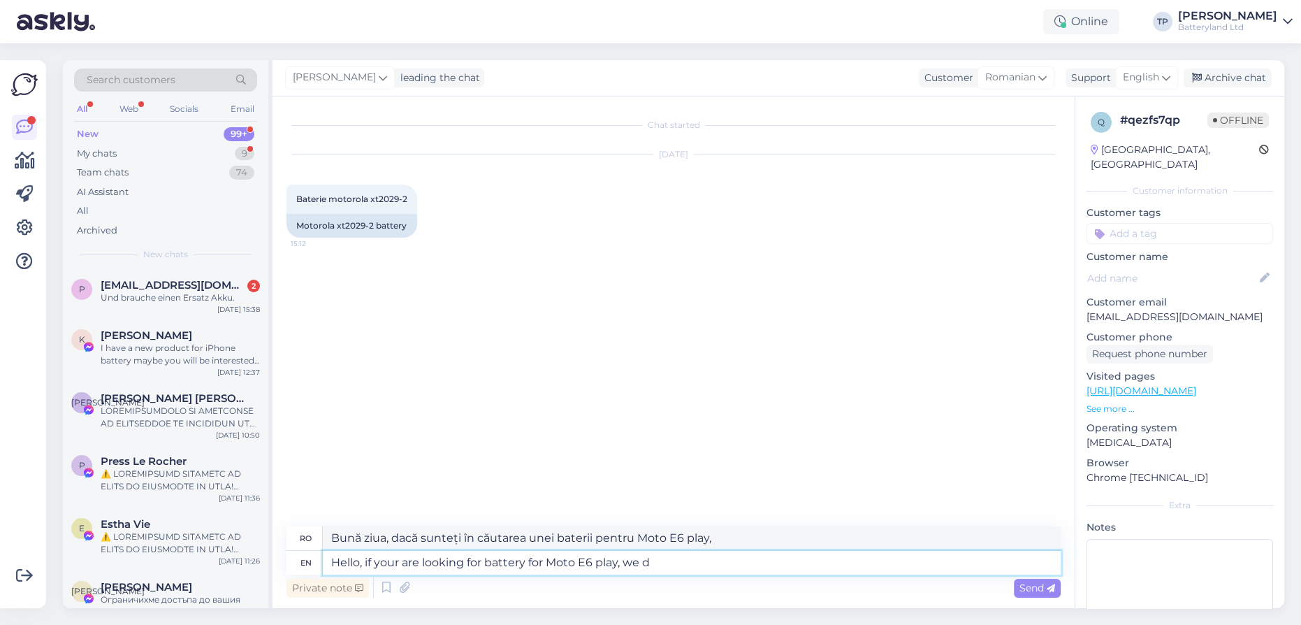
type textarea "Hello, if your are looking for battery for Moto E6 play, we do"
type textarea "Bună ziua, dacă sunteți în căutarea unei baterii pentru Moto E6 play, noi..."
type textarea "Hello, if your are looking for battery for Moto E6 play, we don't ha"
type textarea "Bună ziua, dacă sunteți în căutarea unei baterii pentru Moto E6 play, noi nu o …"
type textarea "Hello, if your are looking for battery for Moto E6 play, we don't have"
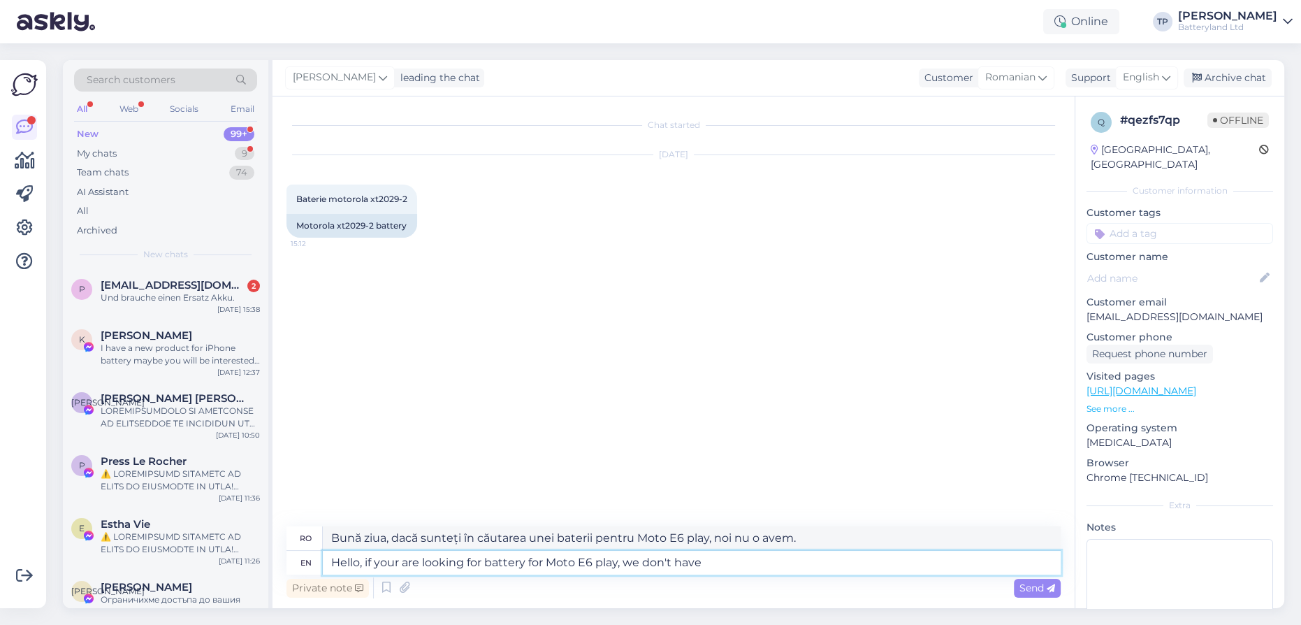
type textarea "Bună ziua, dacă sunteți în căutarea unei baterii pentru Moto E6 play, nu avem..."
type textarea "Hello, if your are looking for battery for Moto E6 play, we don't have it"
type textarea "Bună ziua, dacă sunteți în căutarea unei baterii pentru Moto E6 play, nu o avem."
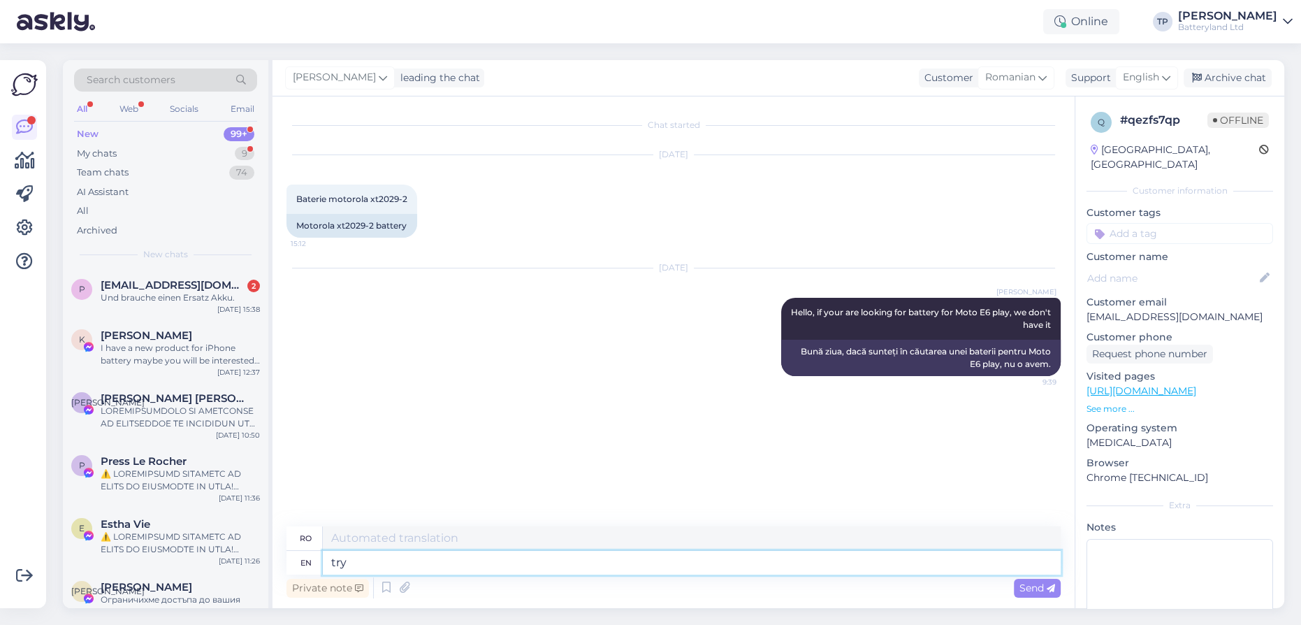
type textarea "try e"
type textarea "încerca"
type textarea "try ebay"
type textarea "încearcă ebay"
paste textarea "[URL][DOMAIN_NAME]"
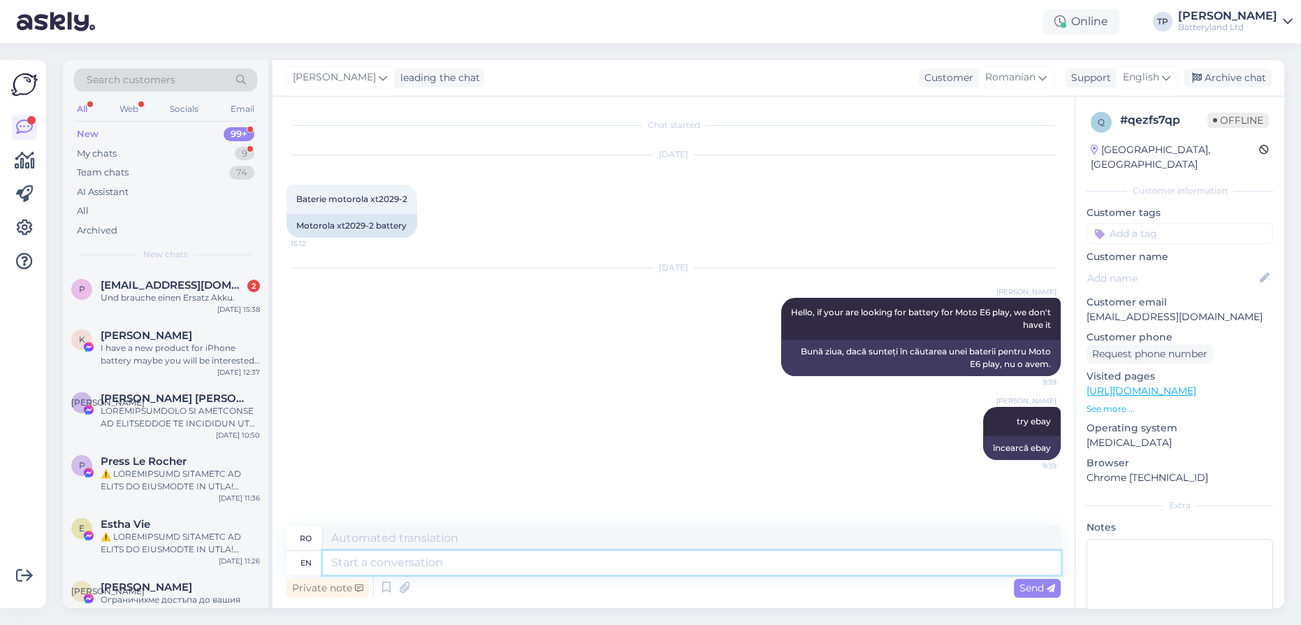
type textarea "[URL][DOMAIN_NAME]"
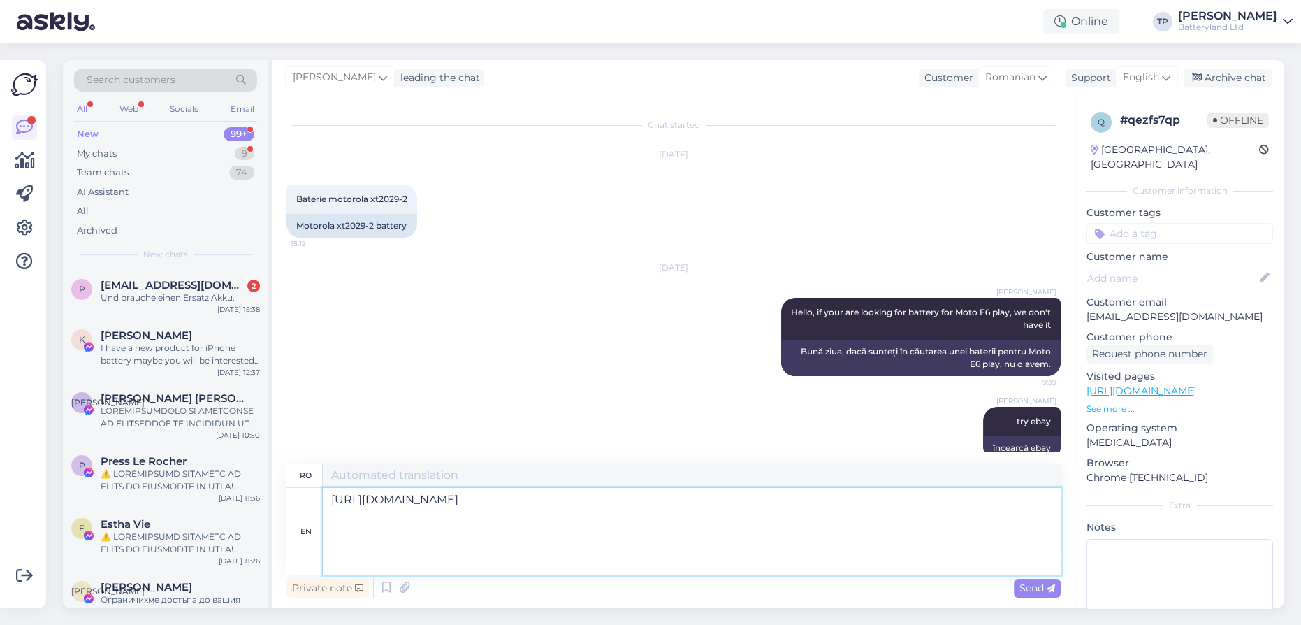
type textarea "[URL][DOMAIN_NAME] ~x80&itmprp=enc%3AAQAKAAAA8FkggFvd1GGDu0w3yXCmi1flbFPtZm%2FJ…"
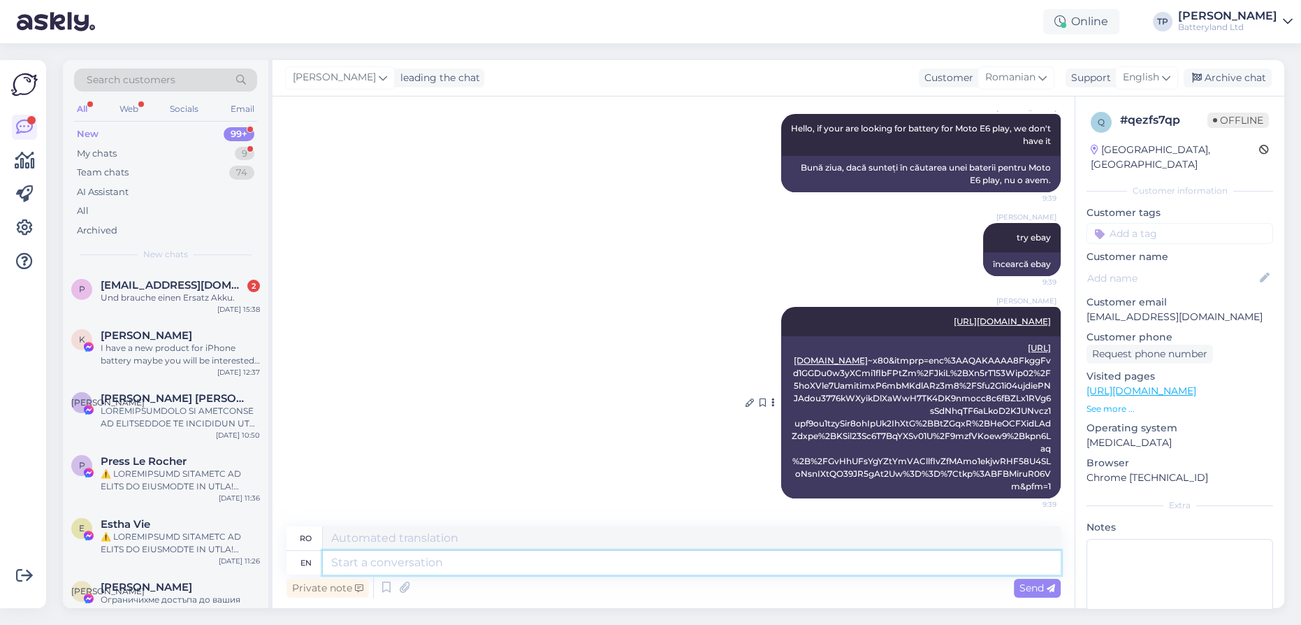
scroll to position [157, 0]
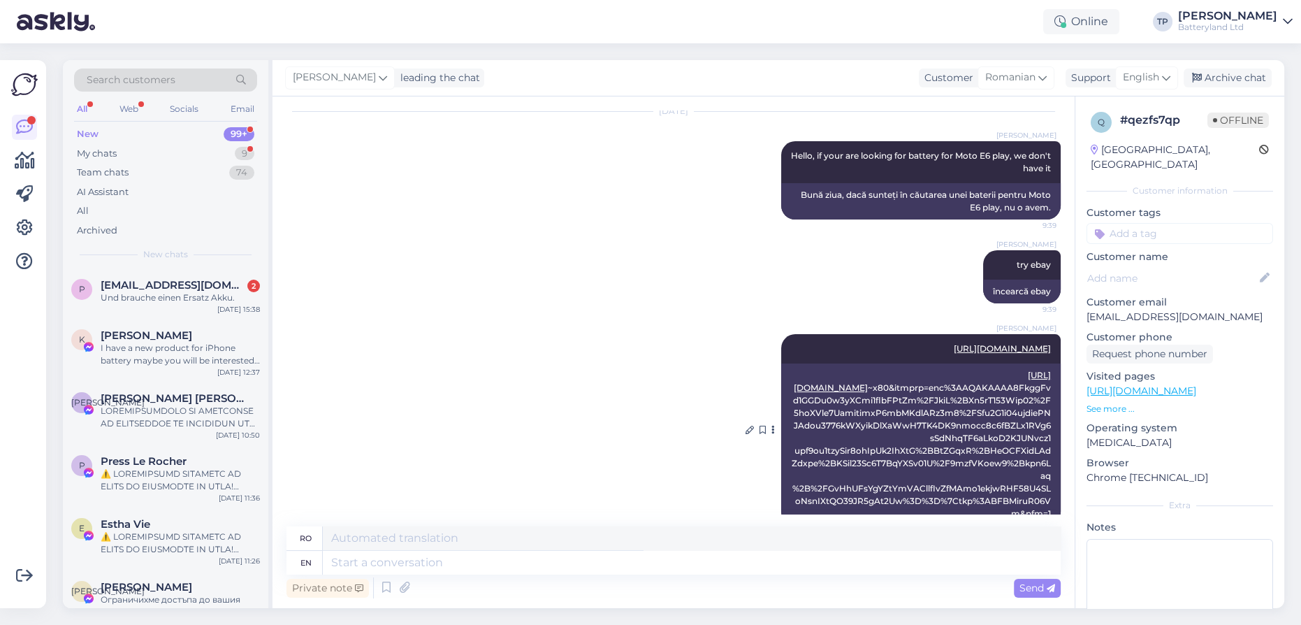
click at [954, 354] on link "[URL][DOMAIN_NAME]" at bounding box center [1002, 348] width 97 height 10
click at [199, 282] on span "[EMAIL_ADDRESS][DOMAIN_NAME]" at bounding box center [173, 285] width 145 height 13
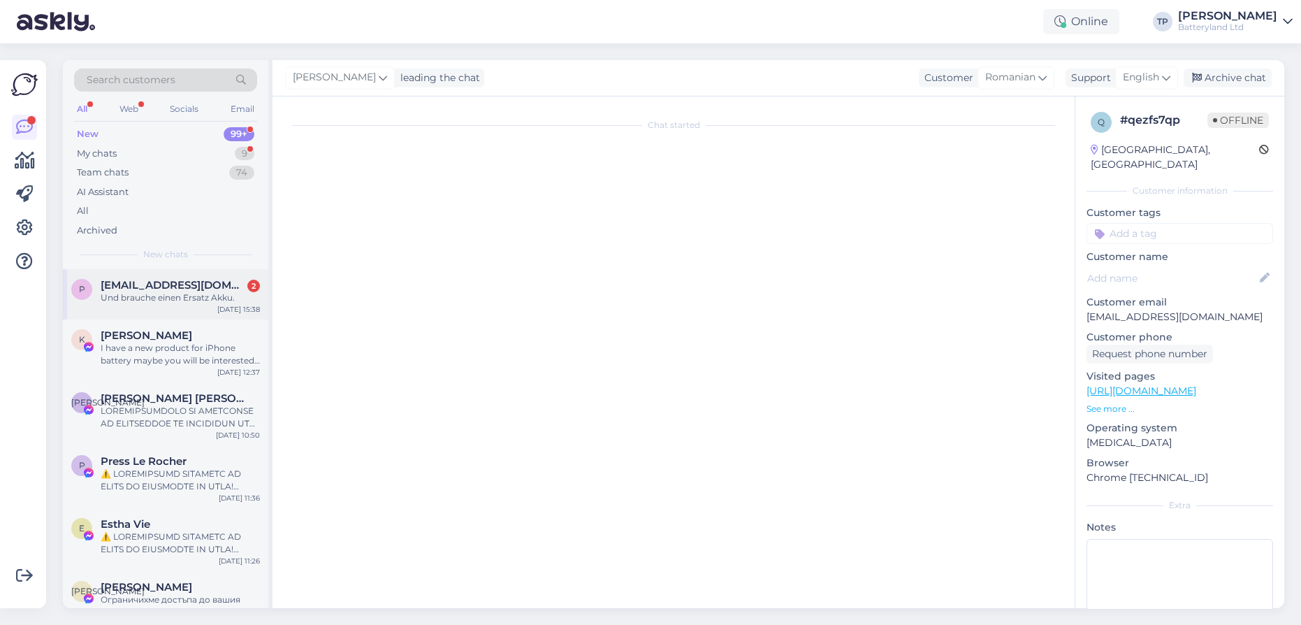
scroll to position [0, 0]
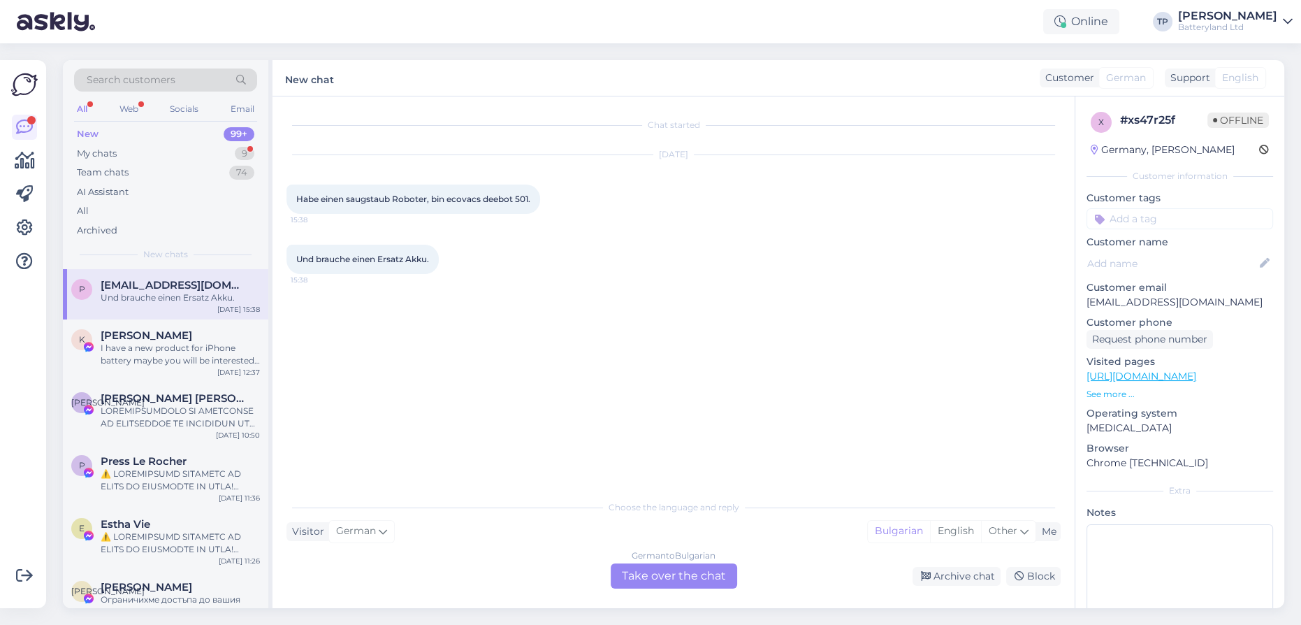
click at [651, 574] on div "German to Bulgarian Take over the chat" at bounding box center [674, 575] width 127 height 25
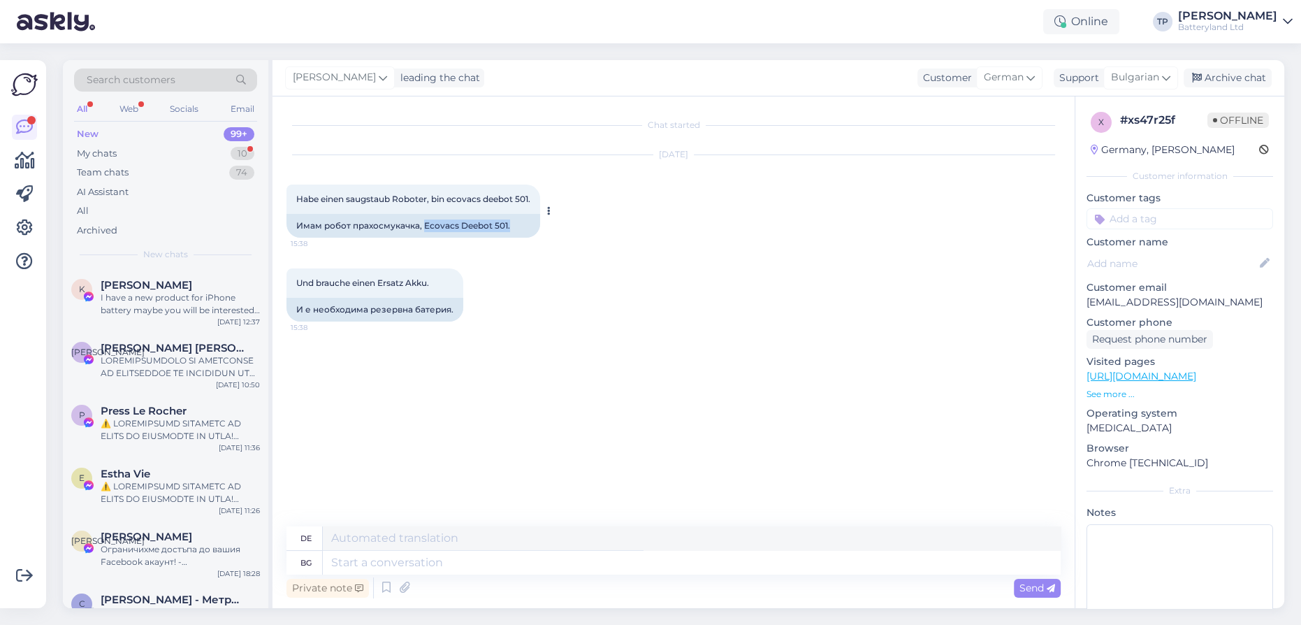
drag, startPoint x: 424, startPoint y: 225, endPoint x: 515, endPoint y: 226, distance: 91.6
click at [515, 226] on div "Имам робот прахосмукачка, Ecovacs Deebot 501." at bounding box center [414, 226] width 254 height 24
click at [367, 556] on textarea at bounding box center [692, 563] width 738 height 24
click at [1161, 71] on div "Bulgarian" at bounding box center [1141, 77] width 75 height 22
click at [1079, 138] on link "English" at bounding box center [1116, 140] width 154 height 22
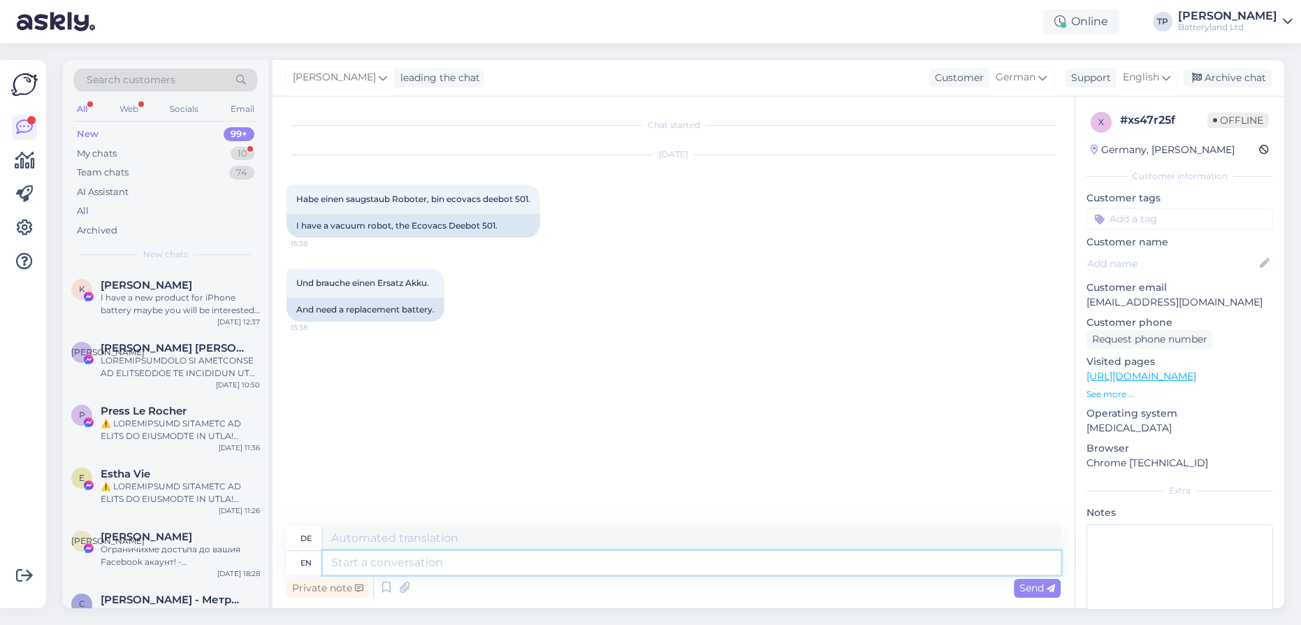
click at [380, 568] on textarea at bounding box center [692, 563] width 738 height 24
type textarea "Hello,we"
type textarea "Hallo, wir"
type textarea "Hello,we have a"
type textarea "Hallo, wir haben eine"
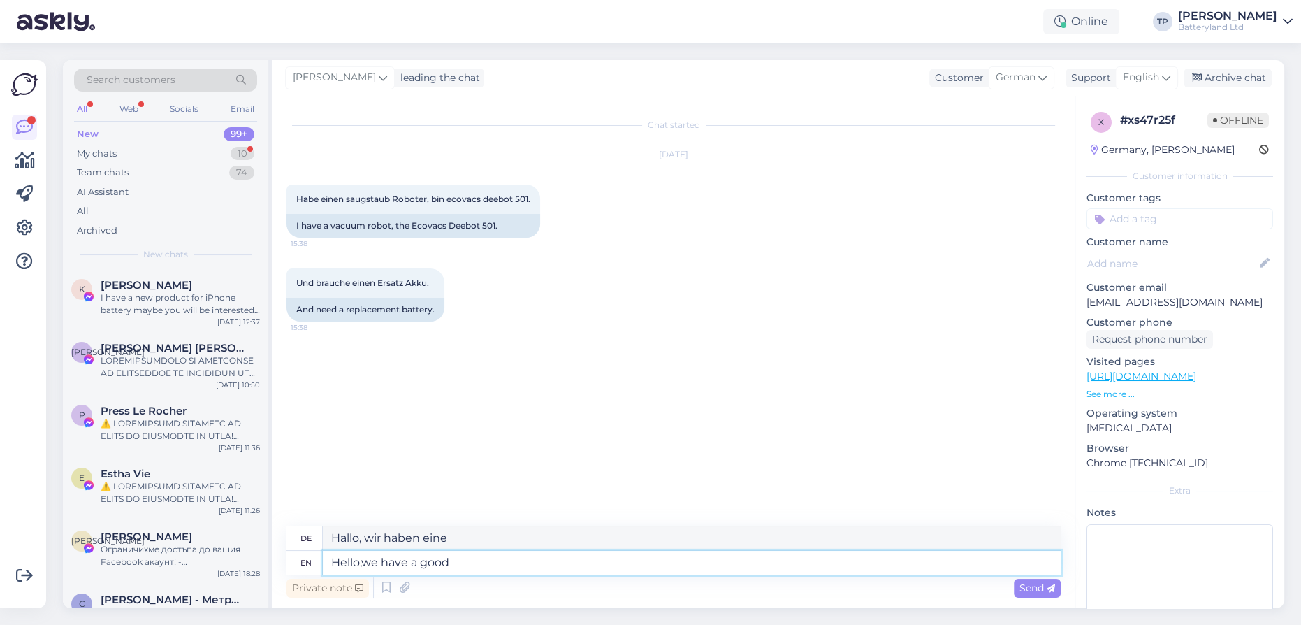
type textarea "Hello,we have a good r"
type textarea "Hallo, wir haben eine gute"
type textarea "Hello,we have a good replacement"
type textarea "Hallo, wir haben einen guten Ersatz"
click at [363, 561] on textarea "Hello,we have a good replacement" at bounding box center [692, 563] width 738 height 24
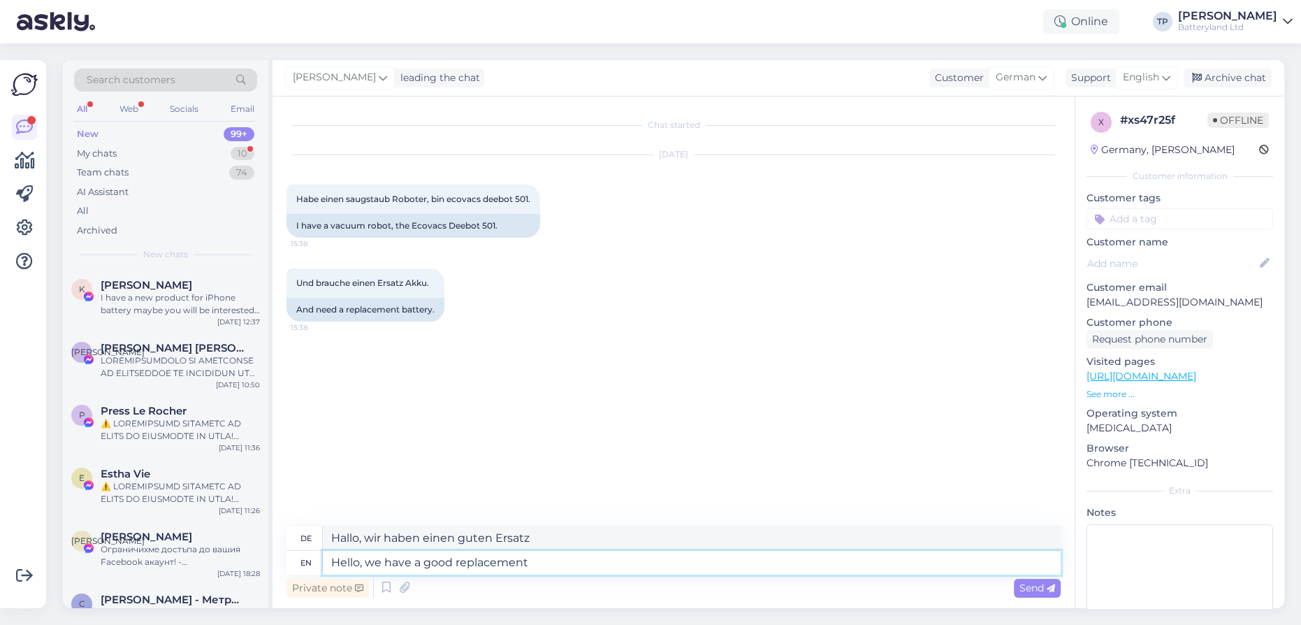
click at [571, 566] on textarea "Hello, we have a good replacement" at bounding box center [692, 563] width 738 height 24
type textarea "Hello, we have a good replacement battery"
type textarea "Hallo, wir haben einen guten Ersatzakku"
type textarea "Hello, we have a good replacement battery for yo"
type textarea "Hallo, wir haben einen guten Ersatzakku für"
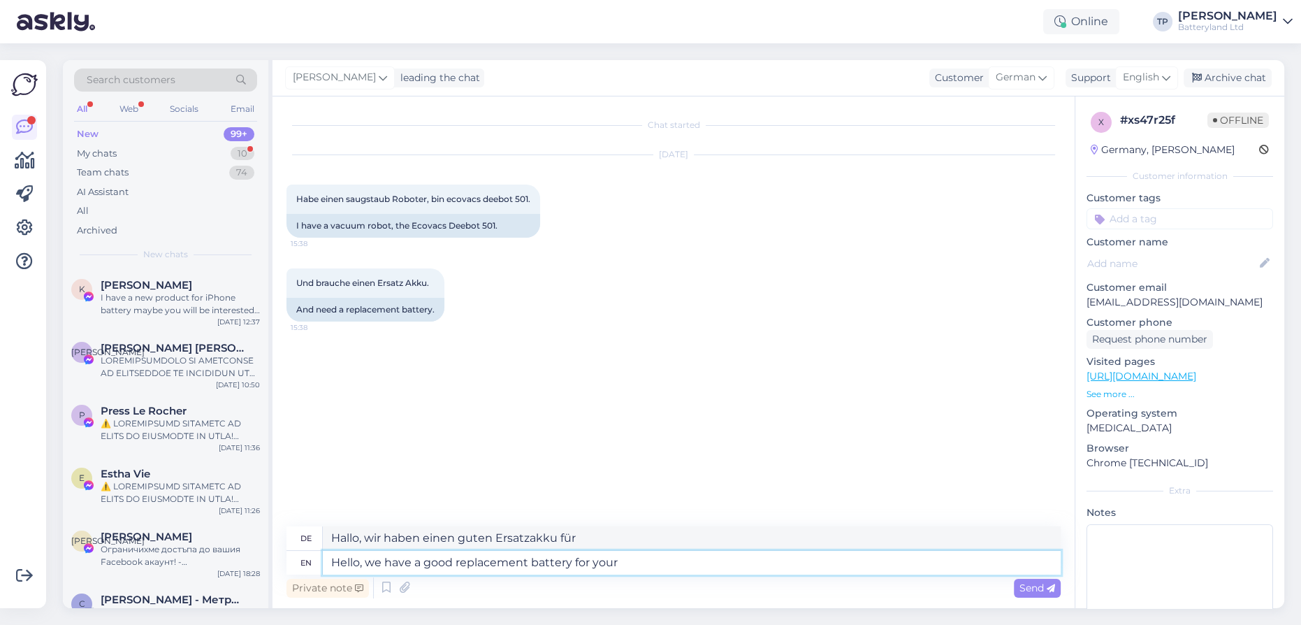
type textarea "Hello, we have a good replacement battery for your"
type textarea "Hallo, wir haben einen guten Ersatzakku für Ihr"
type textarea "Hello, we have a good replacement battery for your vacuum"
type textarea "Hallo, wir haben einen guten Ersatzakku für Ihren Staubsauger"
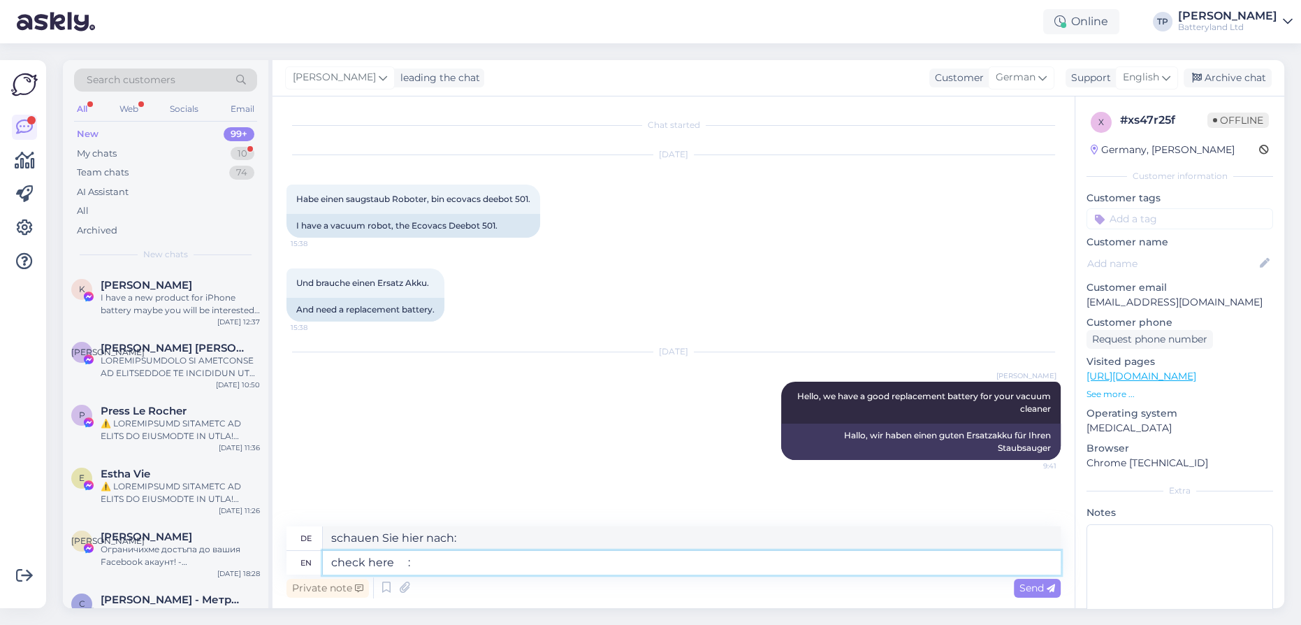
paste textarea "[URL][DOMAIN_NAME]"
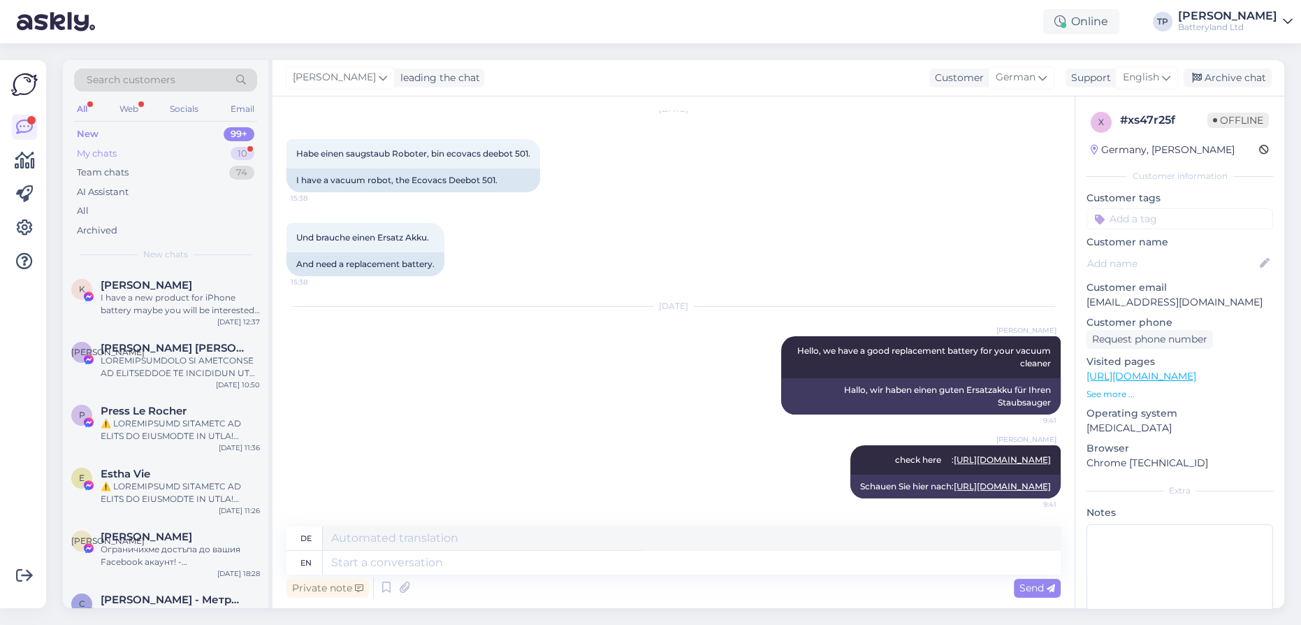
click at [154, 153] on div "My chats 10" at bounding box center [165, 154] width 183 height 20
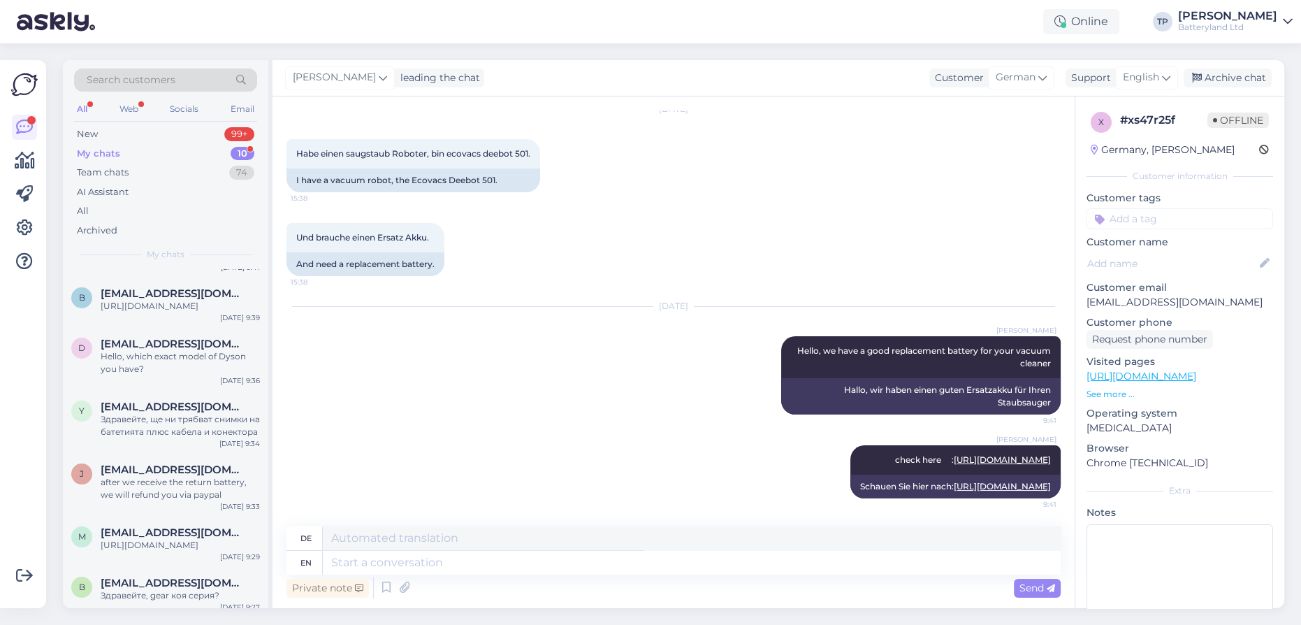
scroll to position [63, 0]
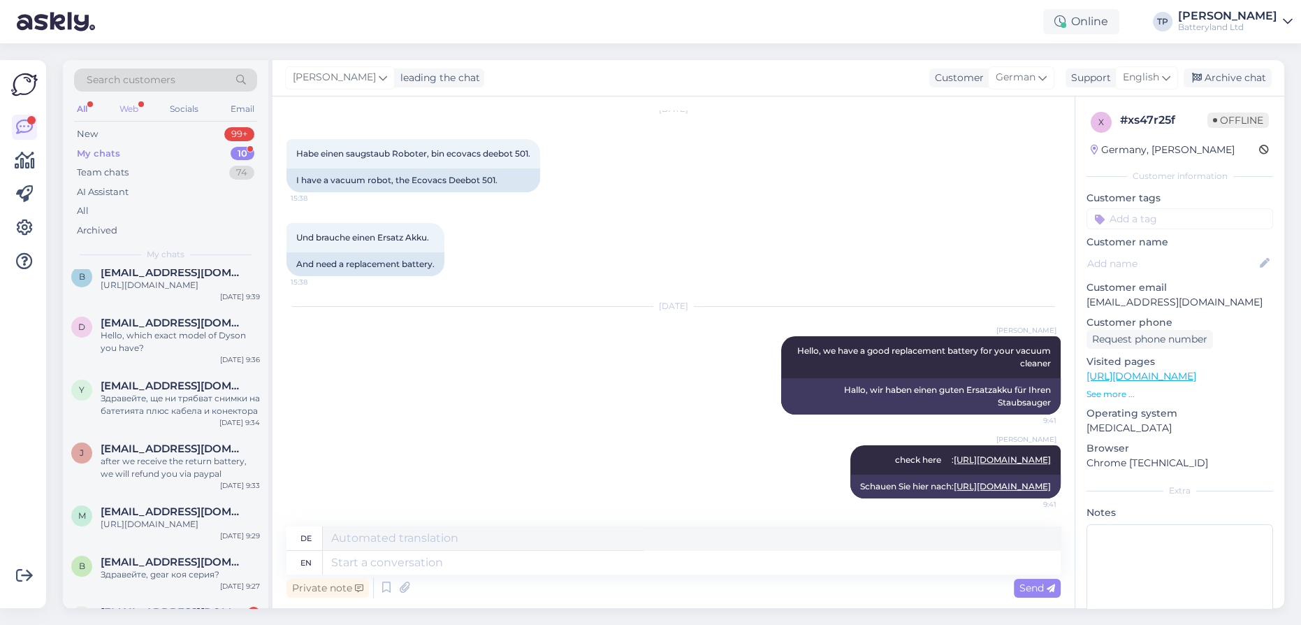
click at [130, 108] on div "Web" at bounding box center [129, 109] width 24 height 18
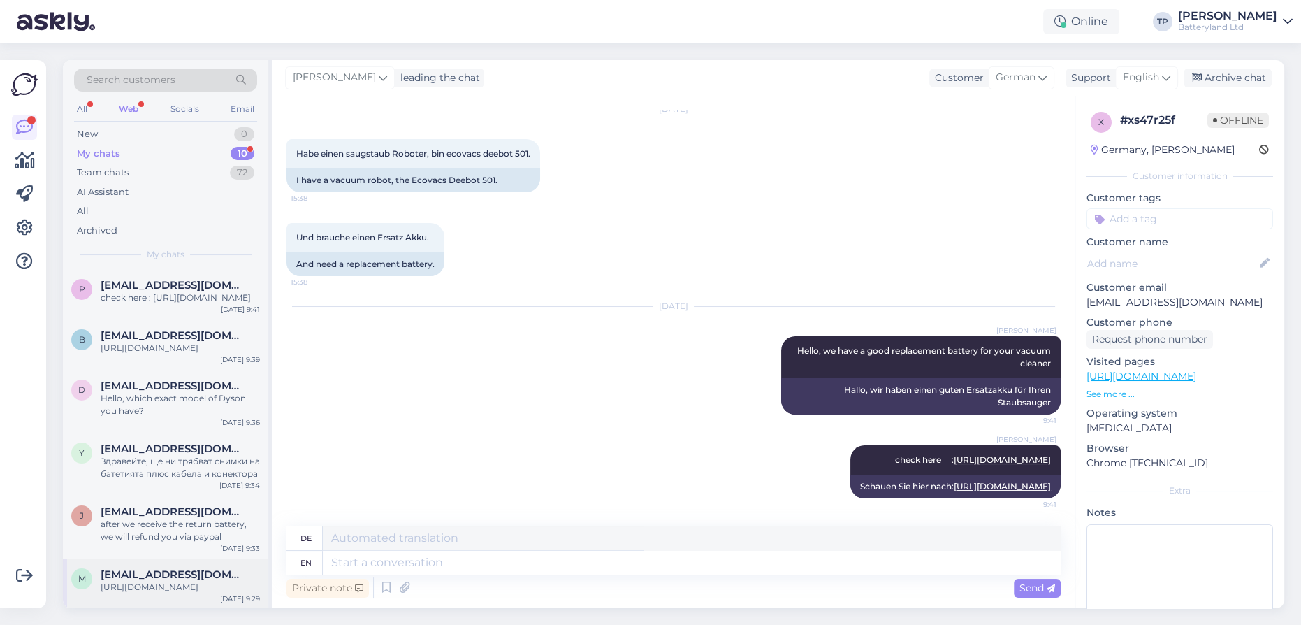
scroll to position [122, 0]
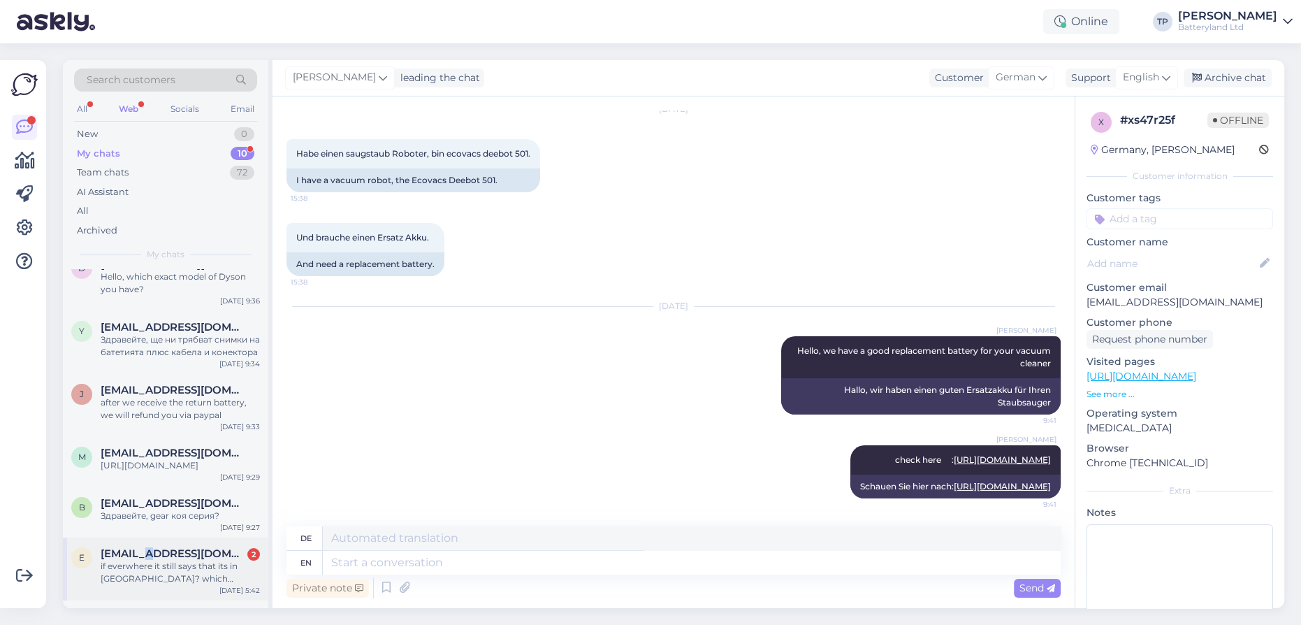
drag, startPoint x: 149, startPoint y: 495, endPoint x: 157, endPoint y: 494, distance: 8.4
click at [150, 547] on div "[EMAIL_ADDRESS][DOMAIN_NAME] 2 if everwhere it still says that its in [GEOGRAPH…" at bounding box center [180, 566] width 159 height 38
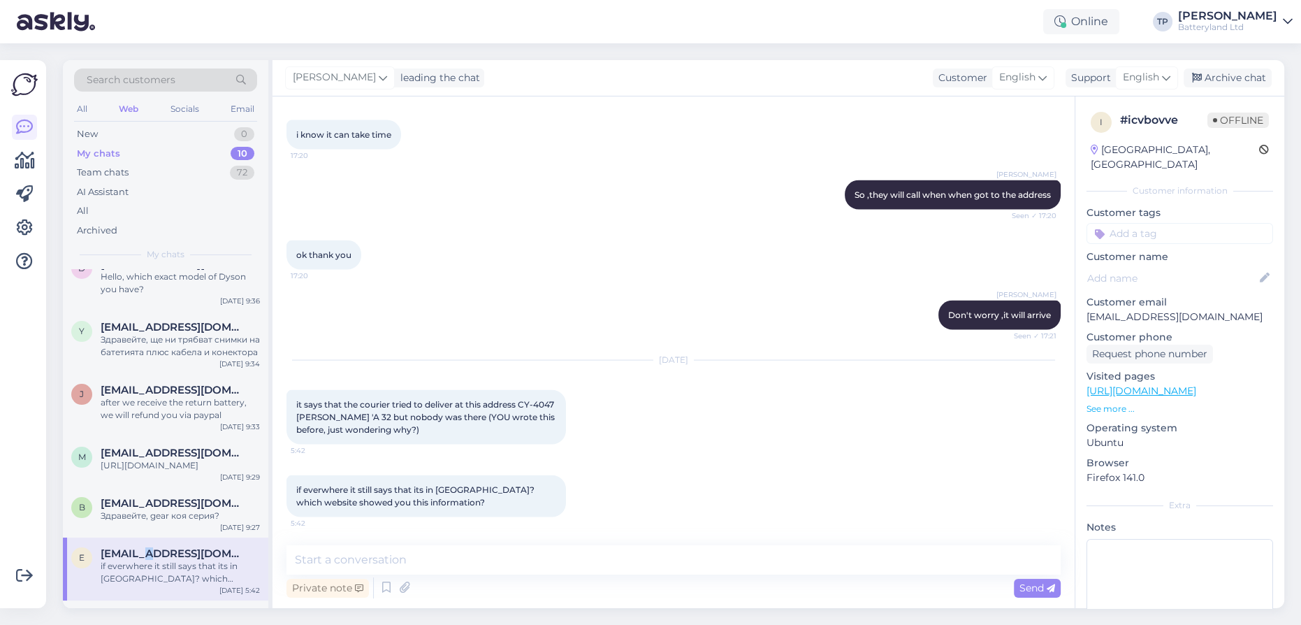
scroll to position [4082, 0]
click at [324, 558] on textarea at bounding box center [674, 559] width 774 height 29
click at [572, 556] on textarea "It was a misunderstanding, I use google translate,it is in transit" at bounding box center [674, 559] width 774 height 29
click at [665, 561] on textarea "It was a misunderstanding, I use google translate, it is in transit" at bounding box center [674, 559] width 774 height 29
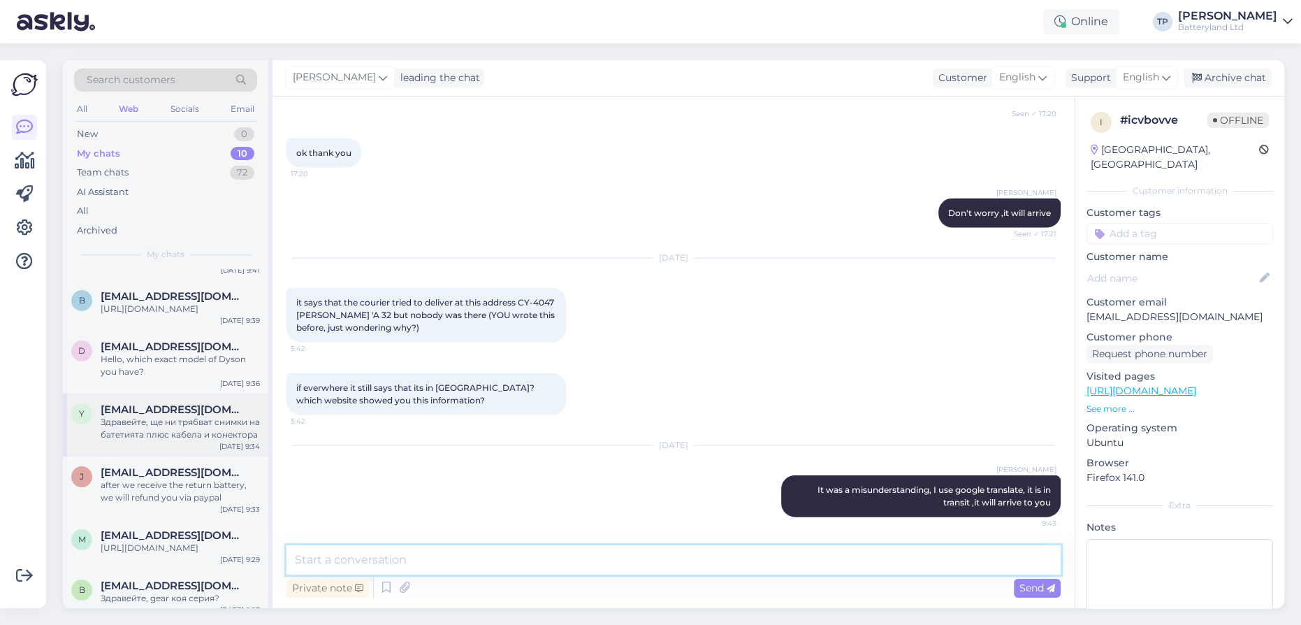
scroll to position [0, 0]
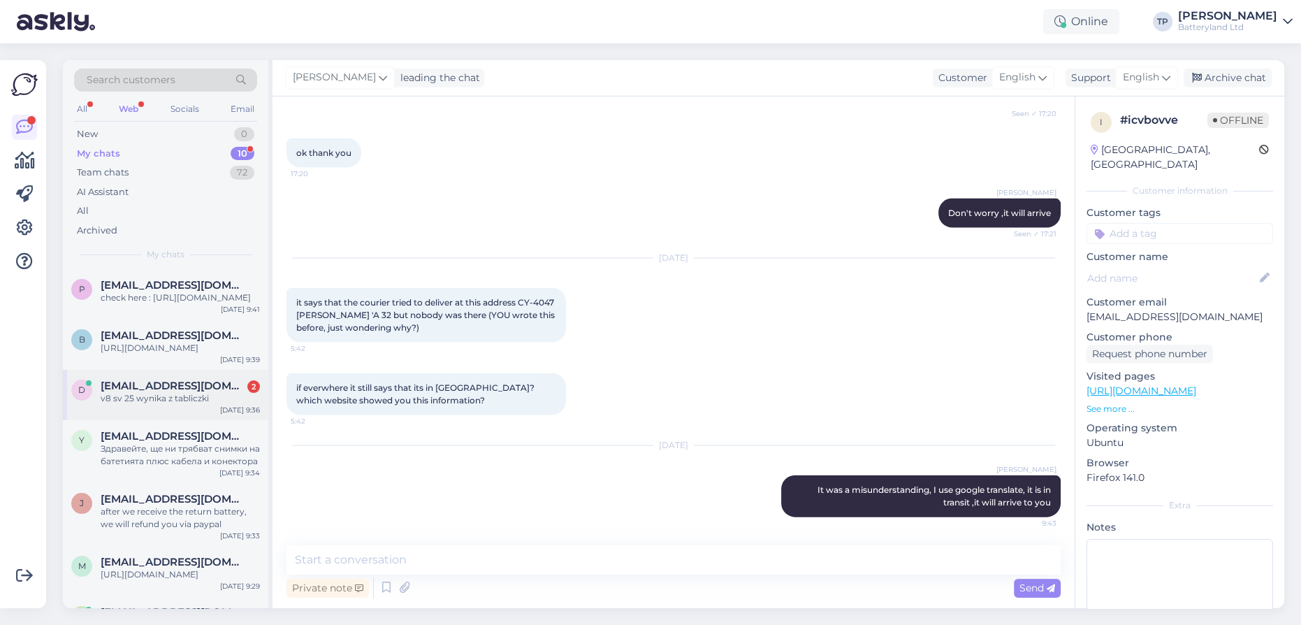
click at [171, 380] on span "[EMAIL_ADDRESS][DOMAIN_NAME]" at bounding box center [173, 386] width 145 height 13
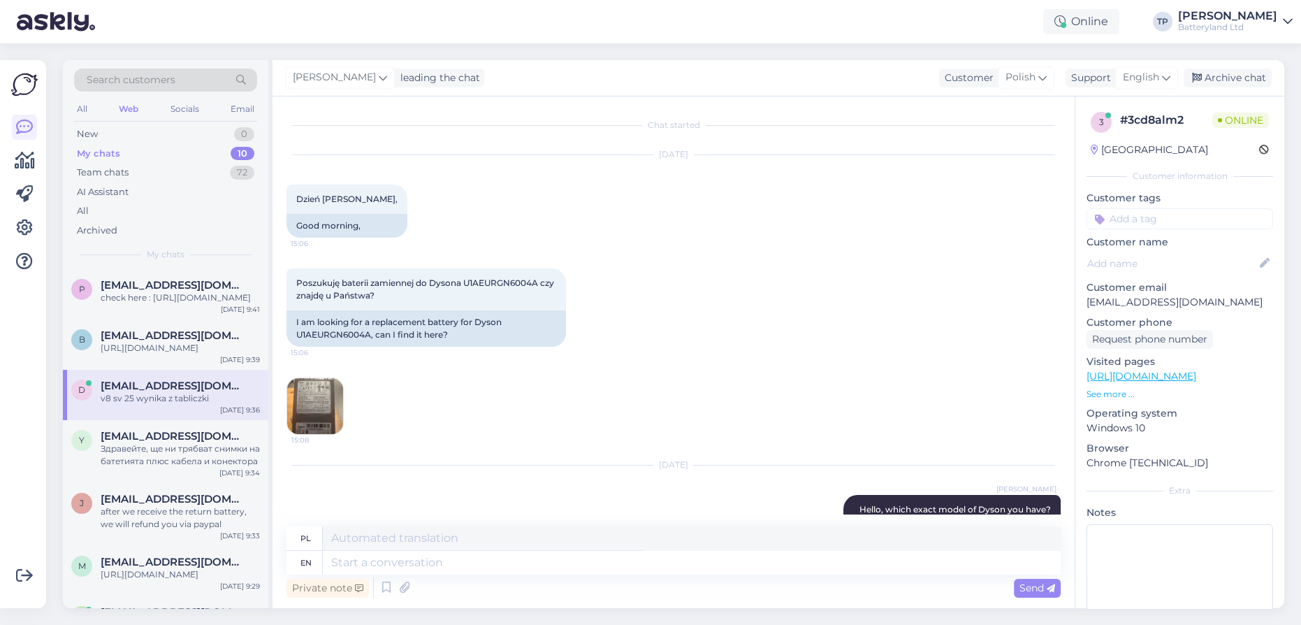
scroll to position [220, 0]
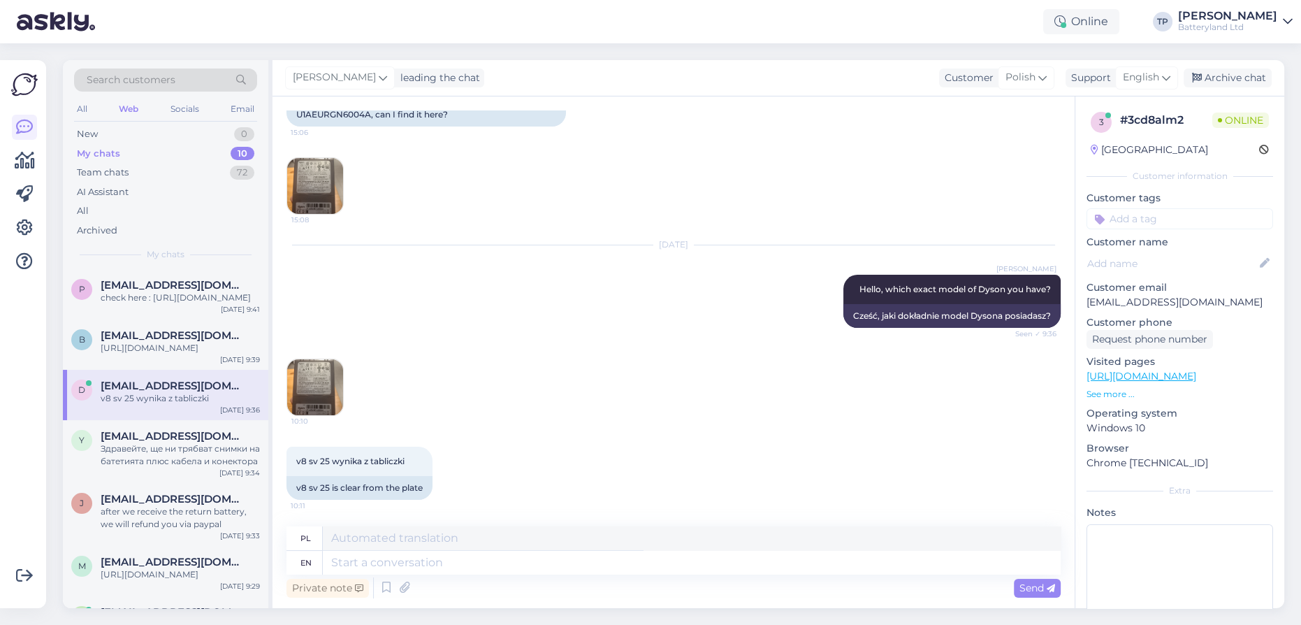
click at [309, 398] on img at bounding box center [315, 387] width 56 height 56
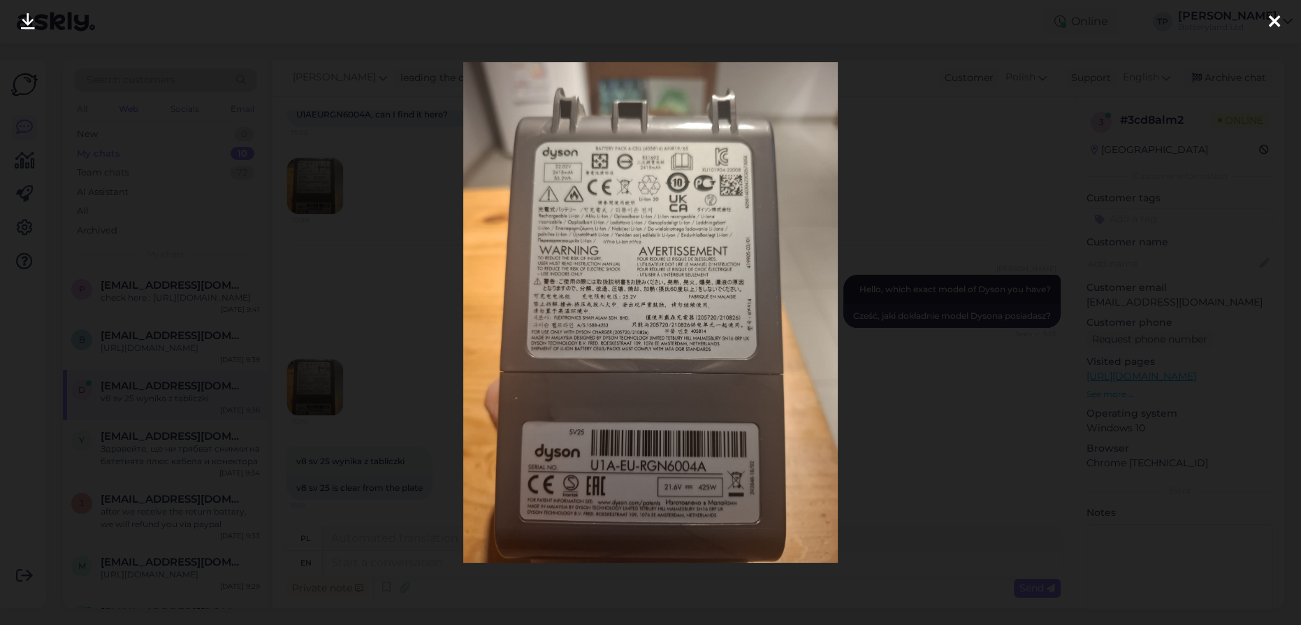
click at [303, 420] on div at bounding box center [650, 312] width 1301 height 625
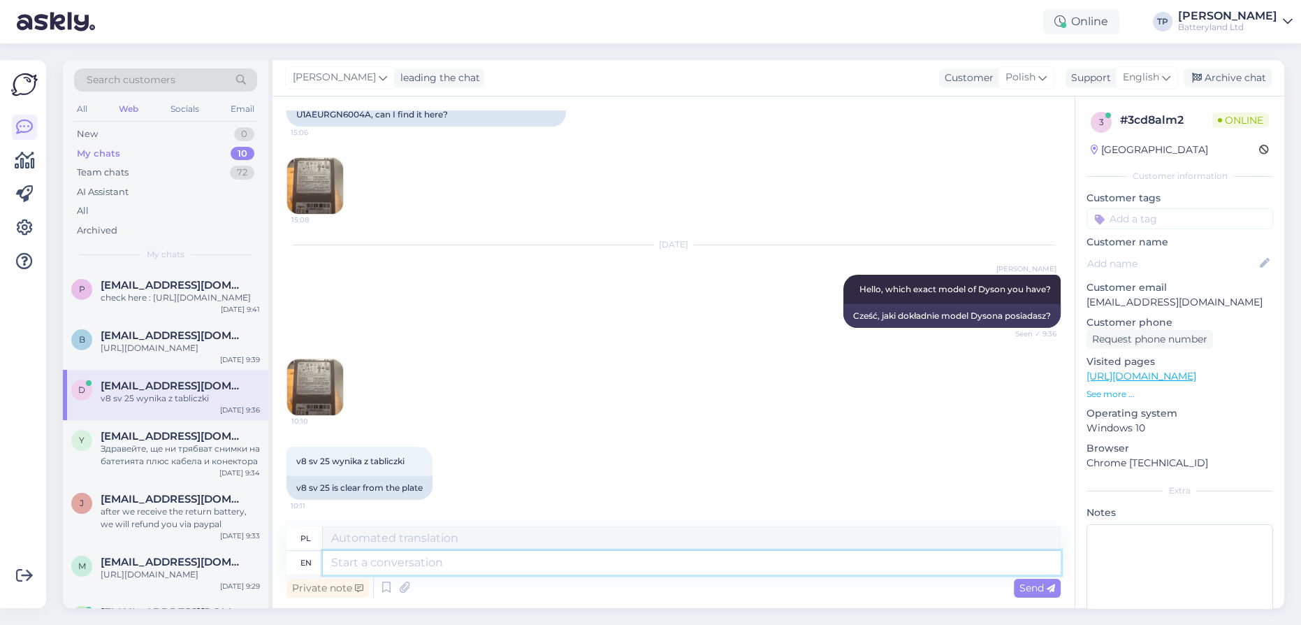
click at [384, 566] on textarea at bounding box center [692, 563] width 738 height 24
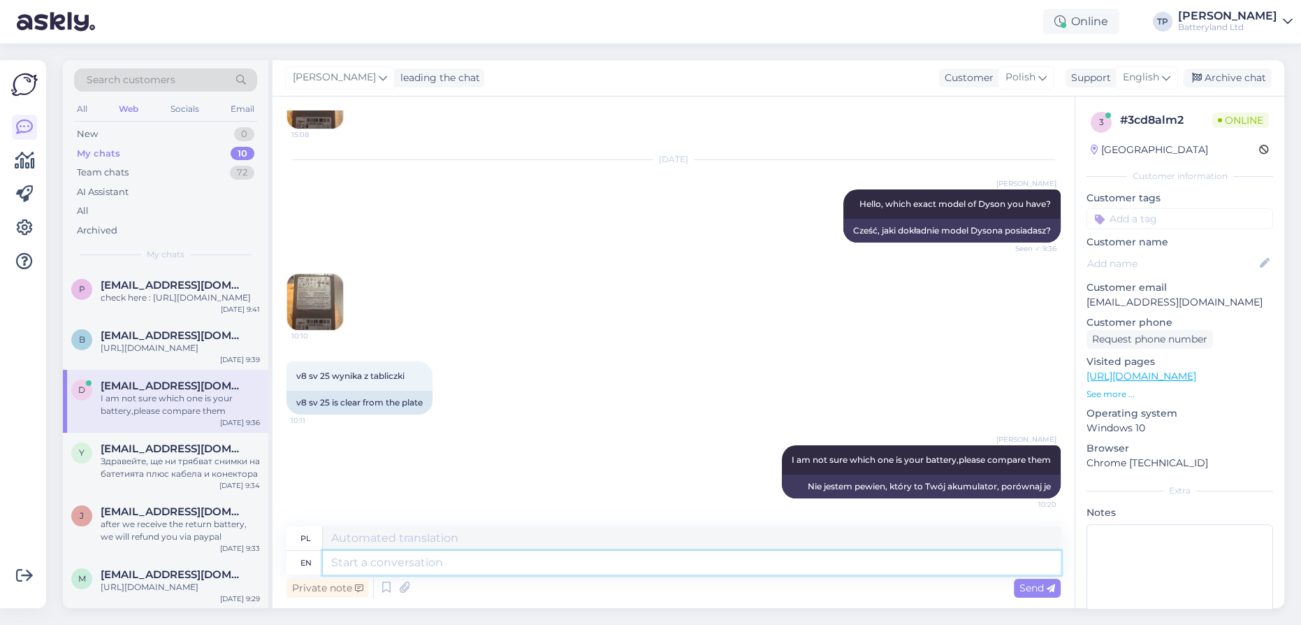
paste textarea "[URL][DOMAIN_NAME]"
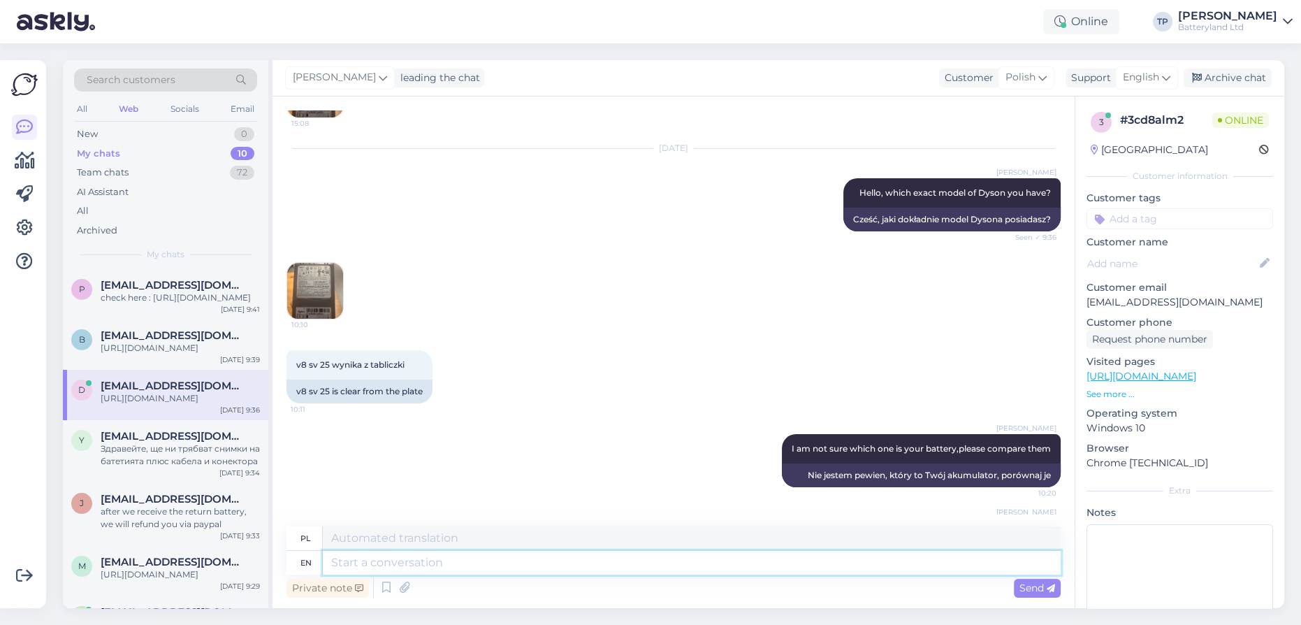
scroll to position [426, 0]
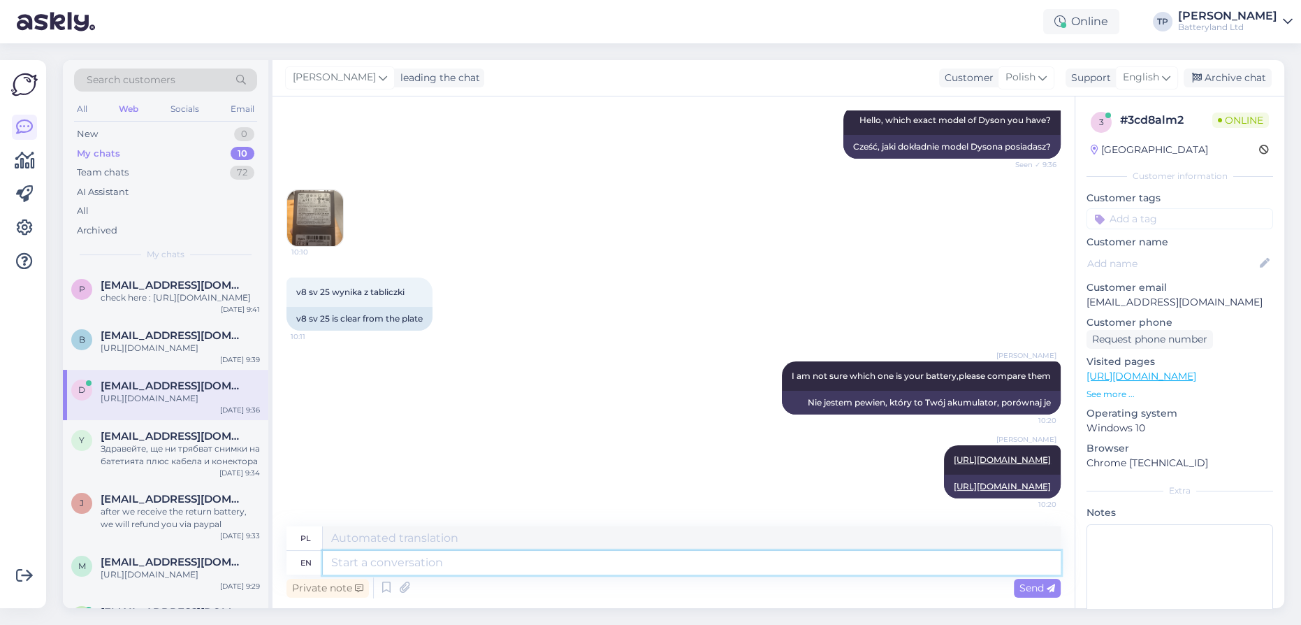
paste textarea "[URL][DOMAIN_NAME]"
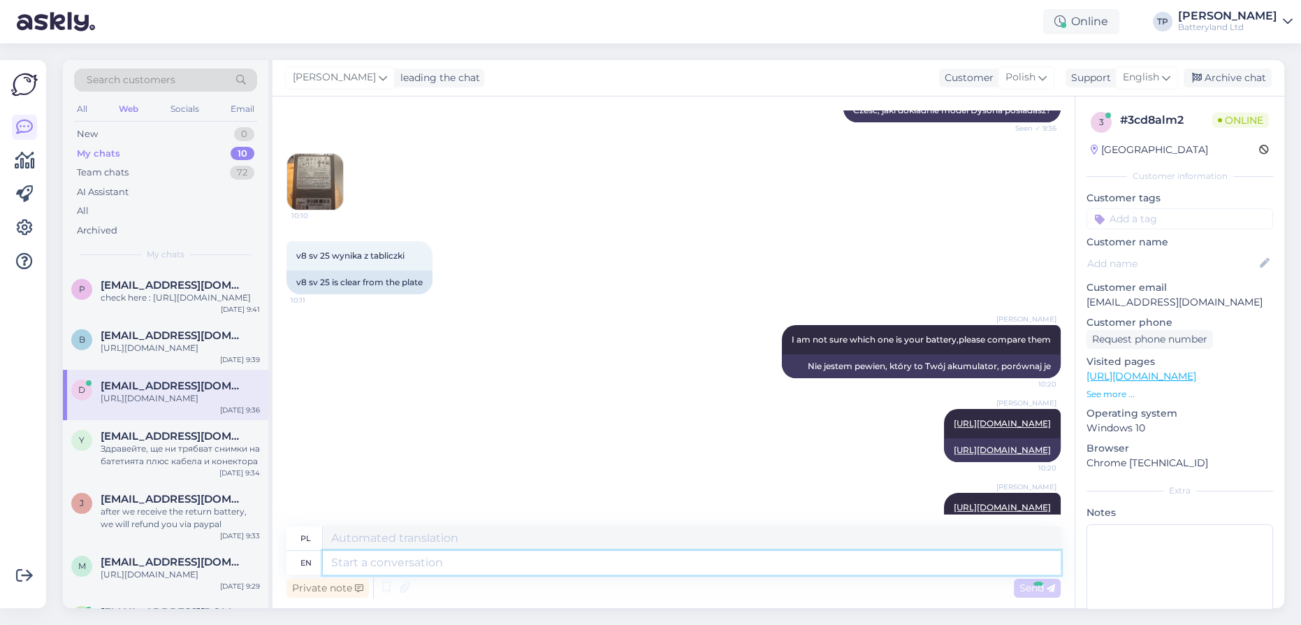
scroll to position [535, 0]
